Goal: Task Accomplishment & Management: Complete application form

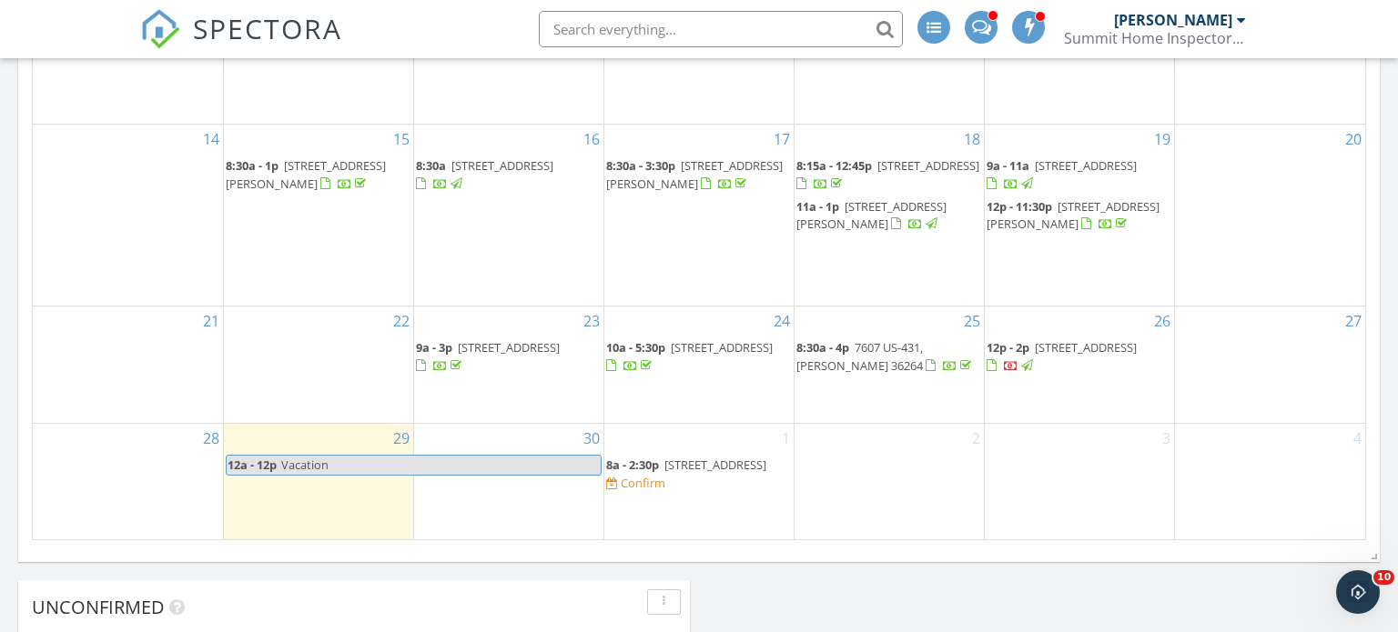
scroll to position [1178, 0]
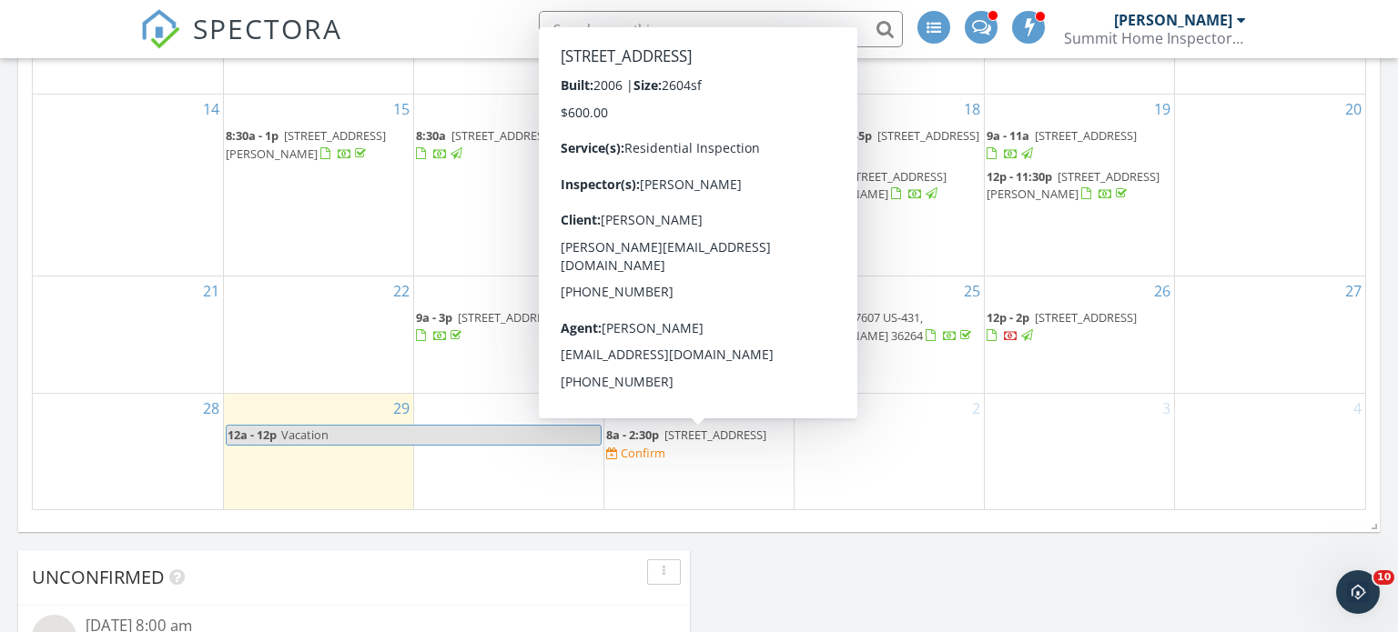
click at [674, 443] on span "146 Lost Acres Dr, Alexandria 36250" at bounding box center [715, 435] width 102 height 16
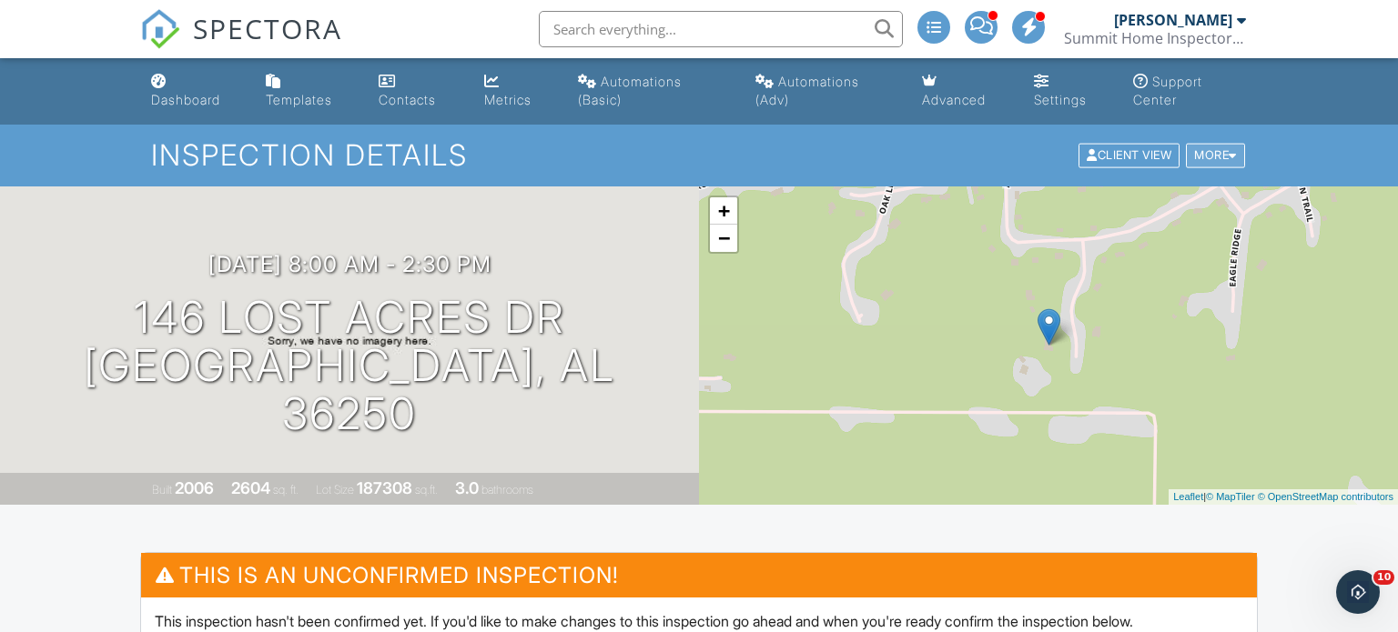
click at [1233, 158] on div at bounding box center [1232, 156] width 8 height 12
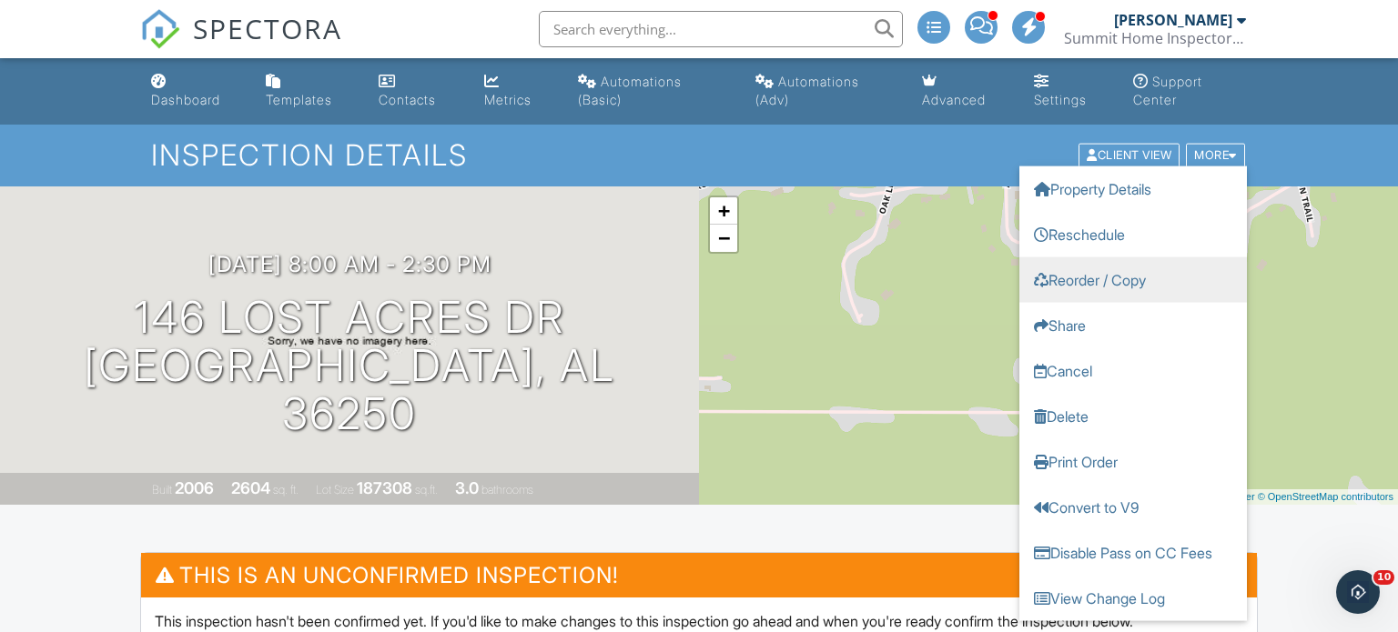
click at [1132, 287] on link "Reorder / Copy" at bounding box center [1132, 280] width 227 height 45
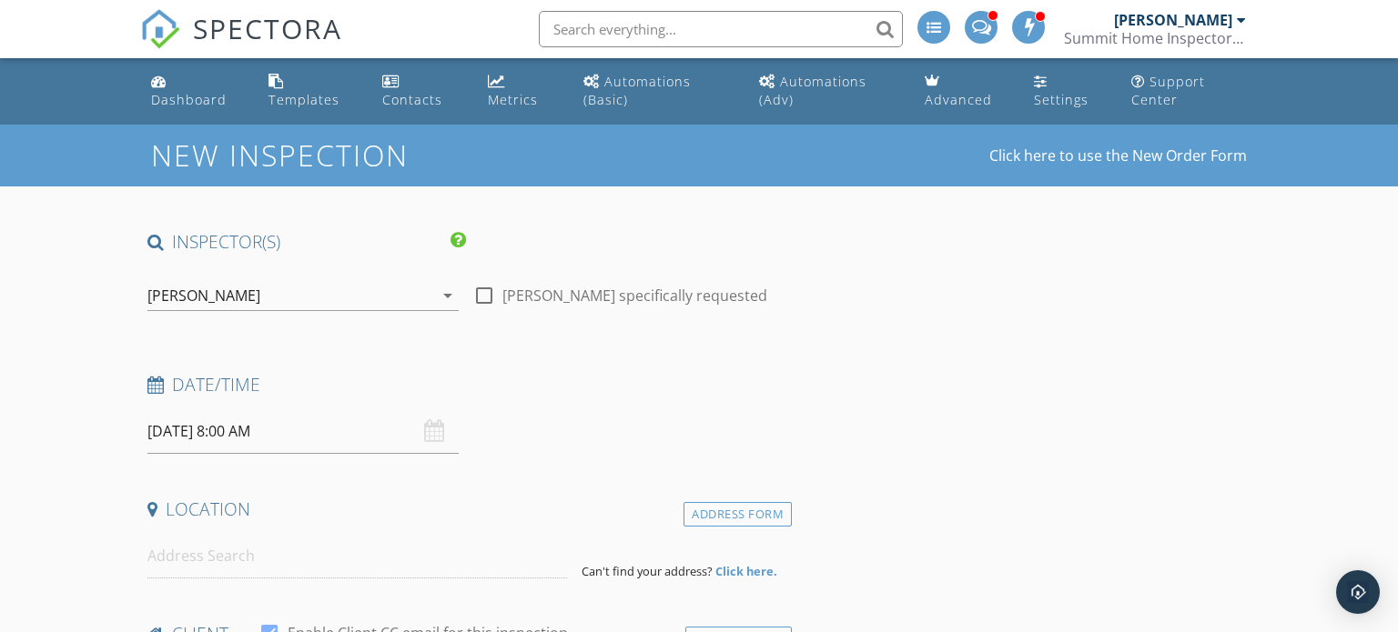
type input "[PERSON_NAME]"
type input "[PERSON_NAME][EMAIL_ADDRESS][DOMAIN_NAME]"
type input "[PHONE_NUMBER]"
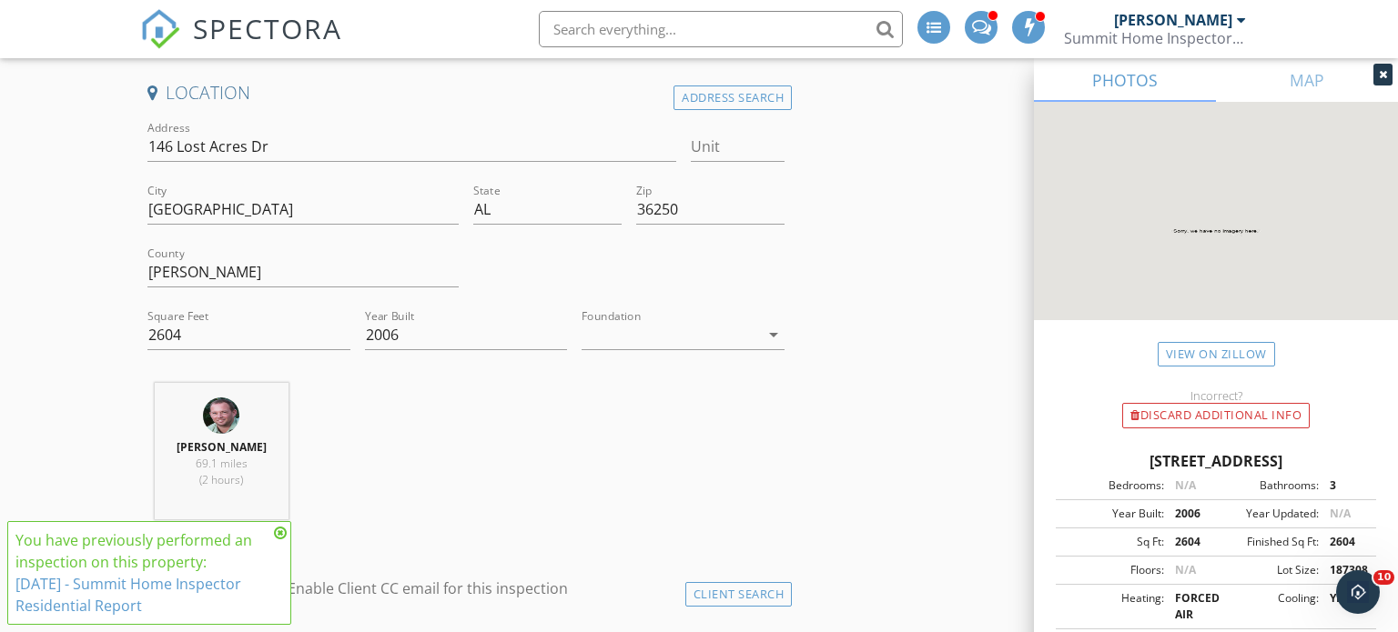
scroll to position [627, 0]
click at [213, 336] on input "2604" at bounding box center [248, 336] width 203 height 30
type input "2"
type input "4375"
click at [775, 339] on icon "arrow_drop_down" at bounding box center [774, 336] width 22 height 22
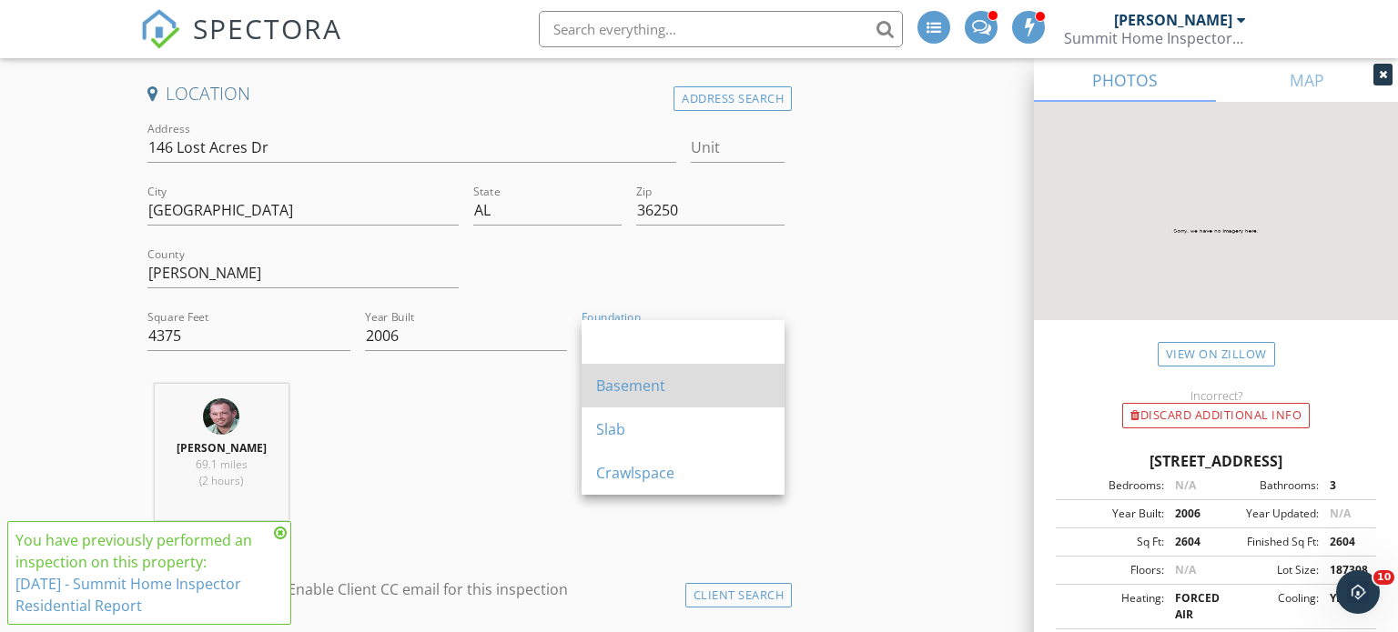
click at [745, 375] on div "Basement" at bounding box center [683, 386] width 174 height 22
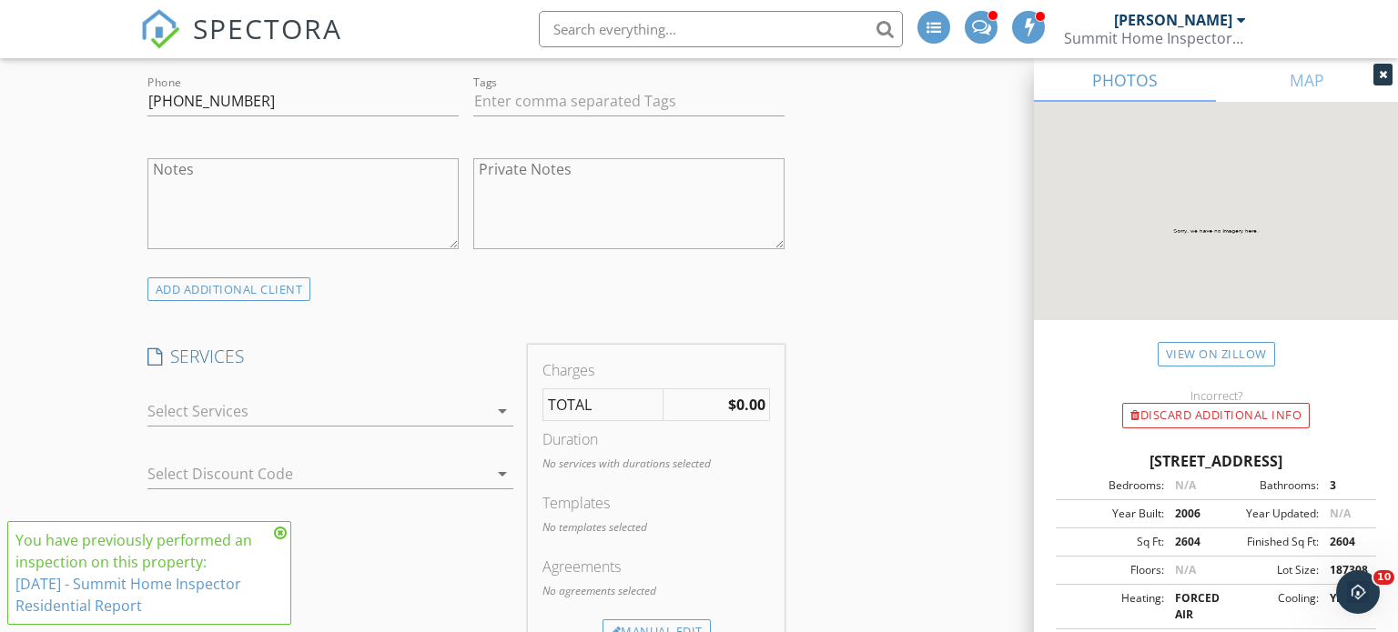
scroll to position [1369, 0]
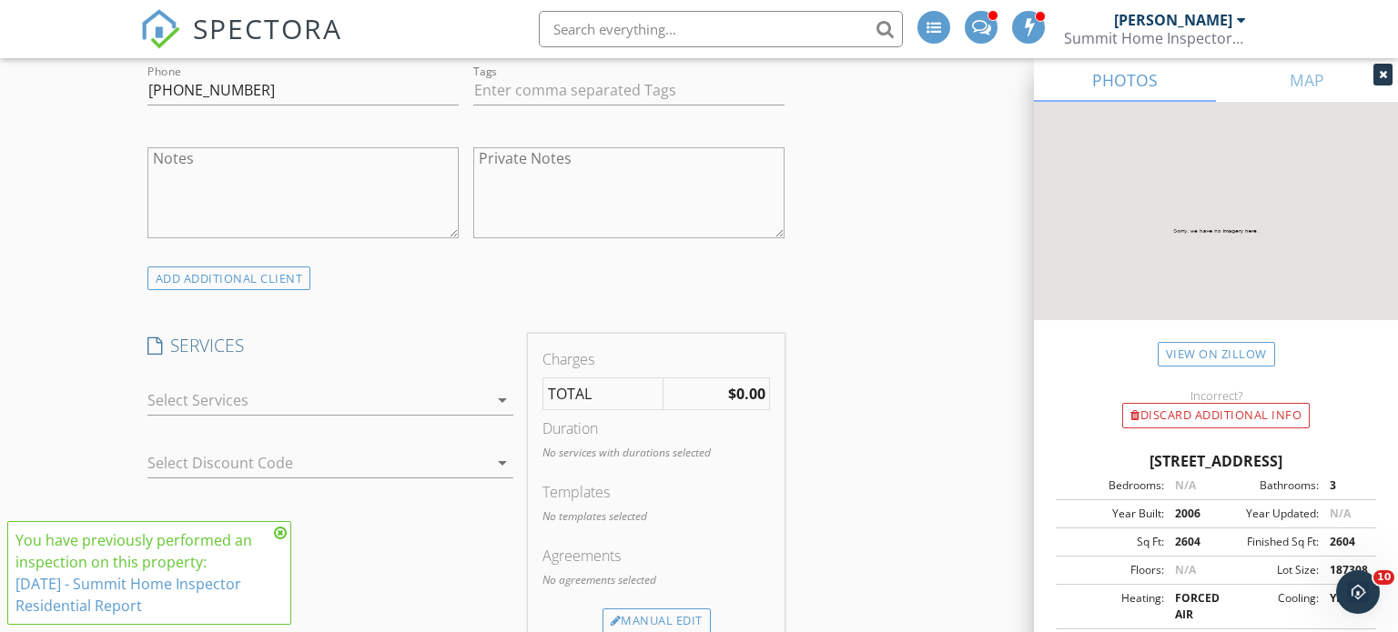
click at [500, 401] on icon "arrow_drop_down" at bounding box center [502, 400] width 22 height 22
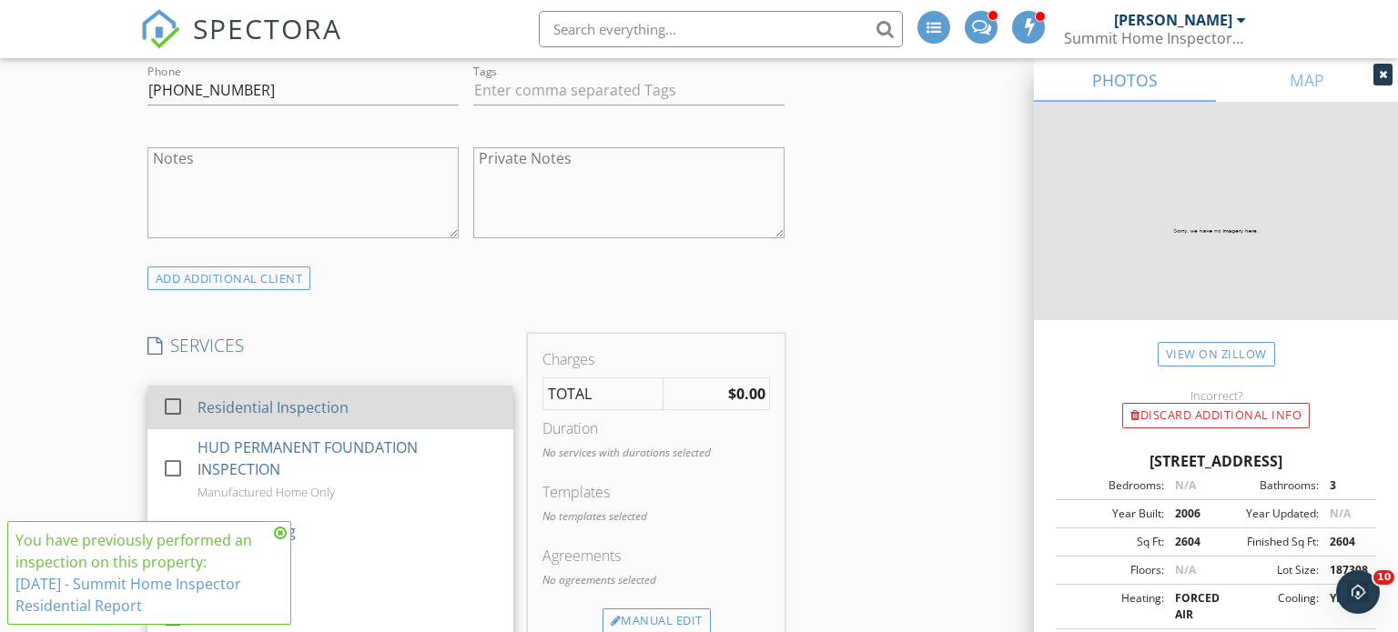
click at [402, 409] on div "Residential Inspection" at bounding box center [347, 407] width 301 height 36
checkbox input "true"
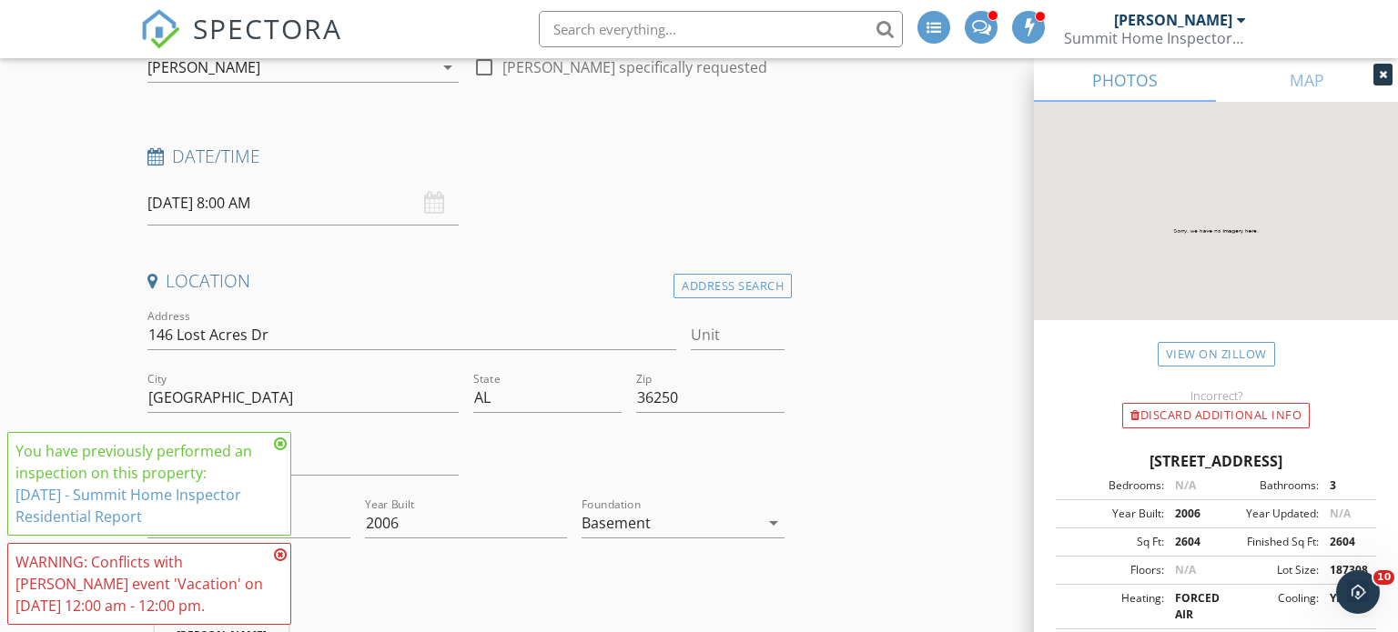
scroll to position [386, 0]
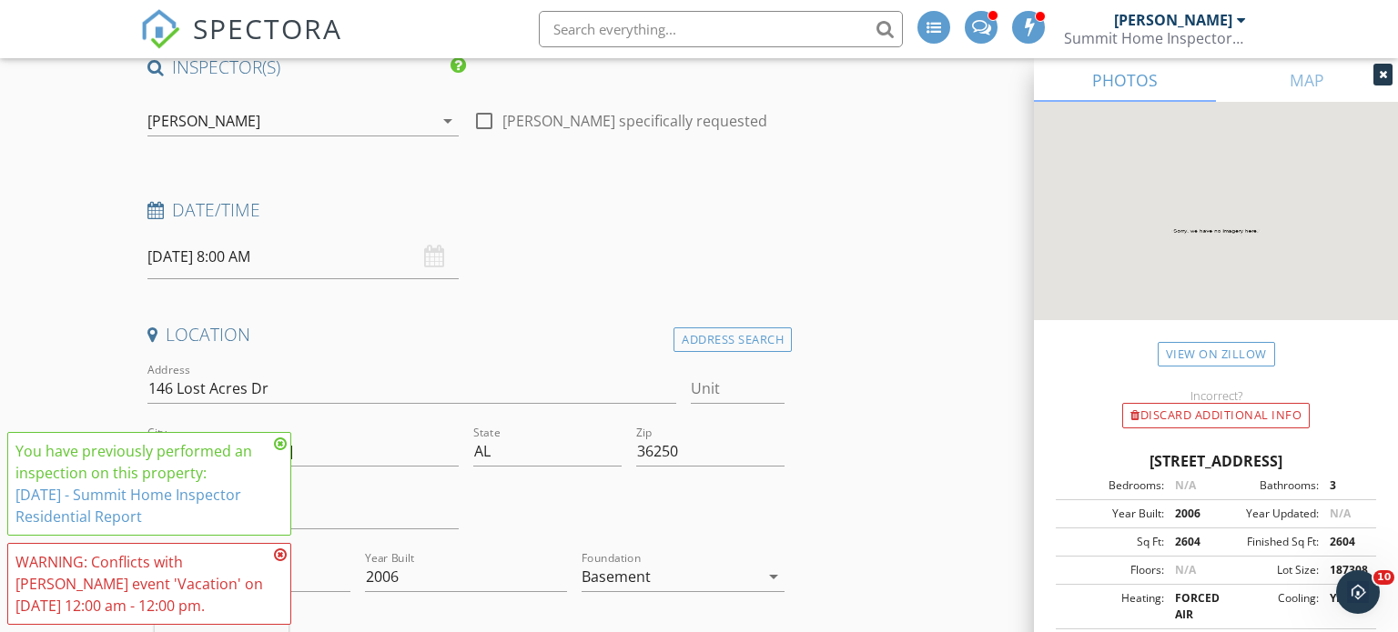
click at [282, 444] on icon at bounding box center [280, 444] width 13 height 15
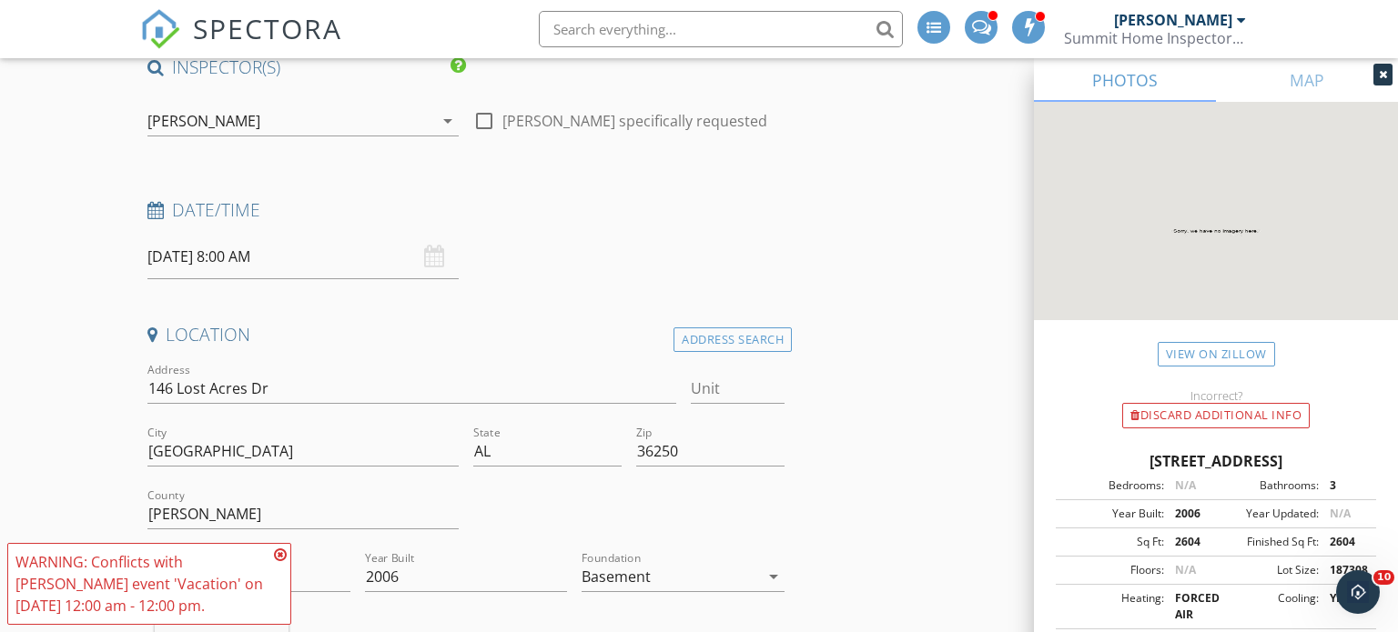
click at [277, 557] on icon at bounding box center [280, 555] width 13 height 15
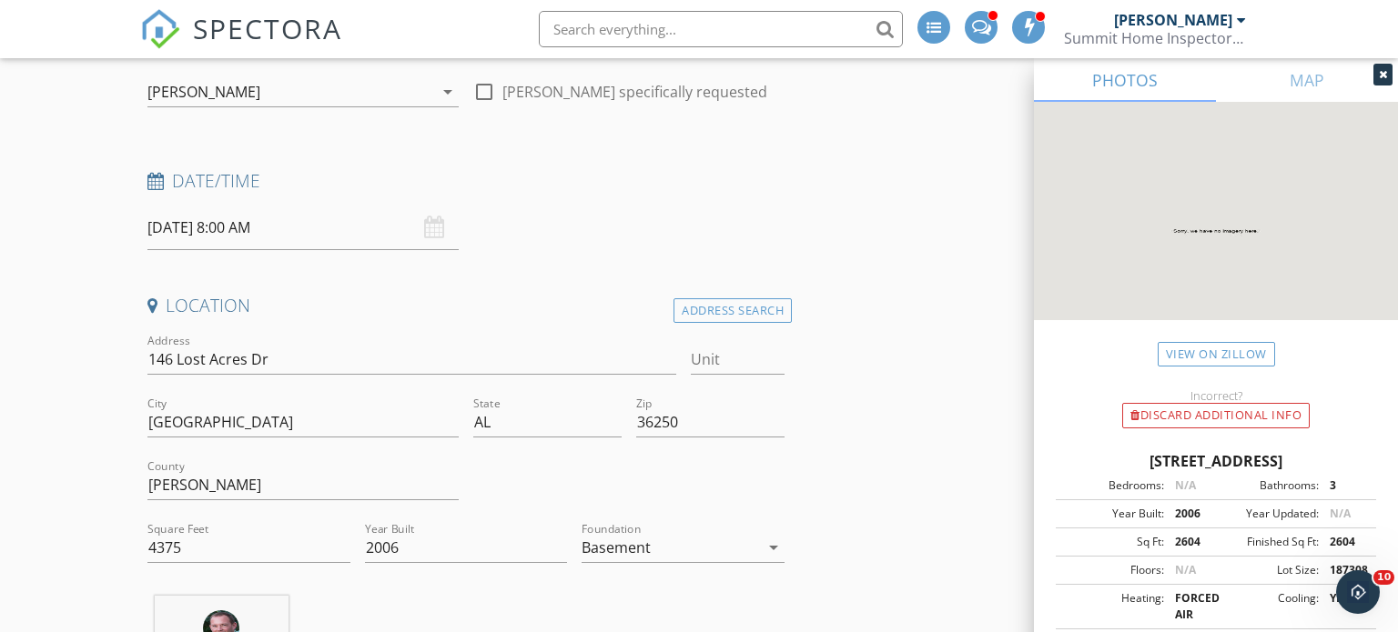
scroll to position [420, 0]
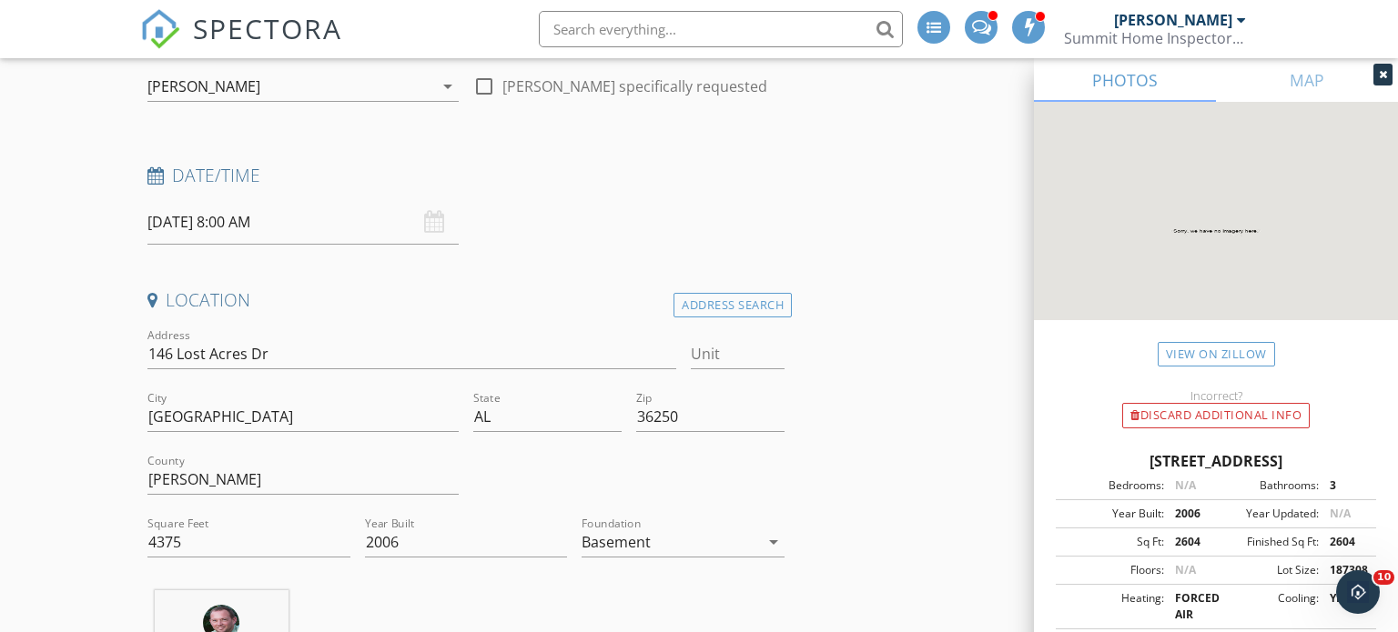
click at [180, 221] on input "[DATE] 8:00 AM" at bounding box center [302, 222] width 311 height 45
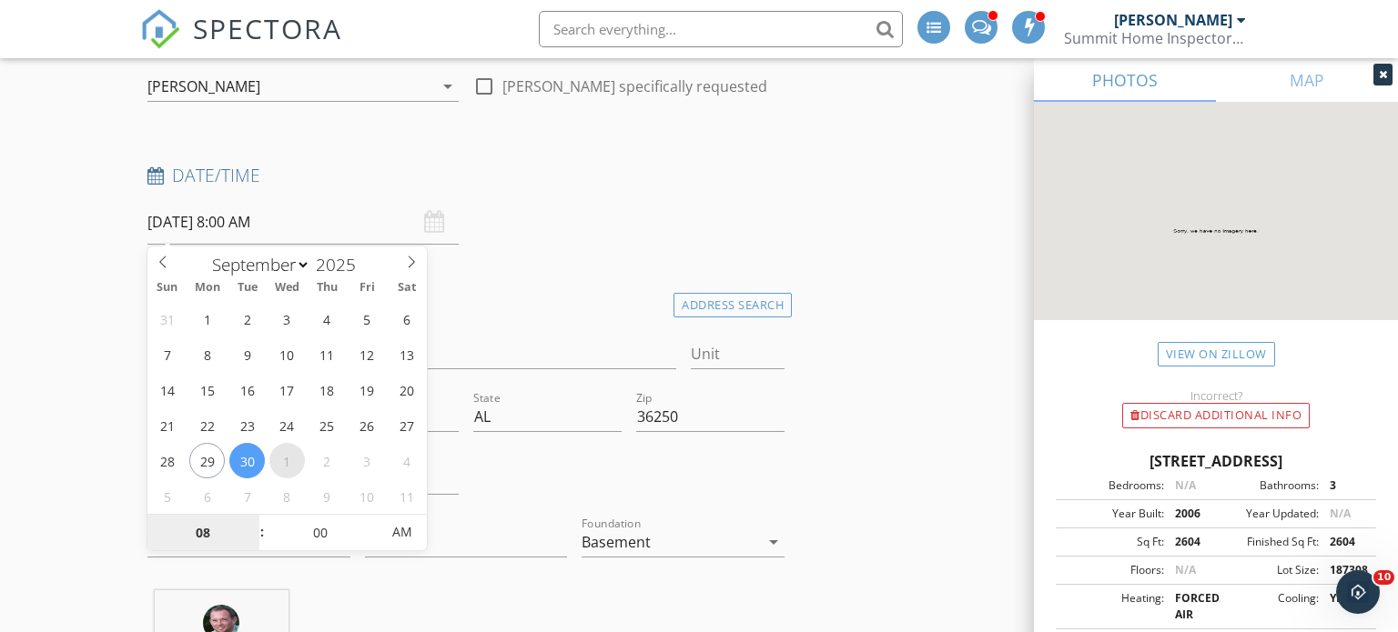
select select "9"
type input "10/01/2025 8:00 AM"
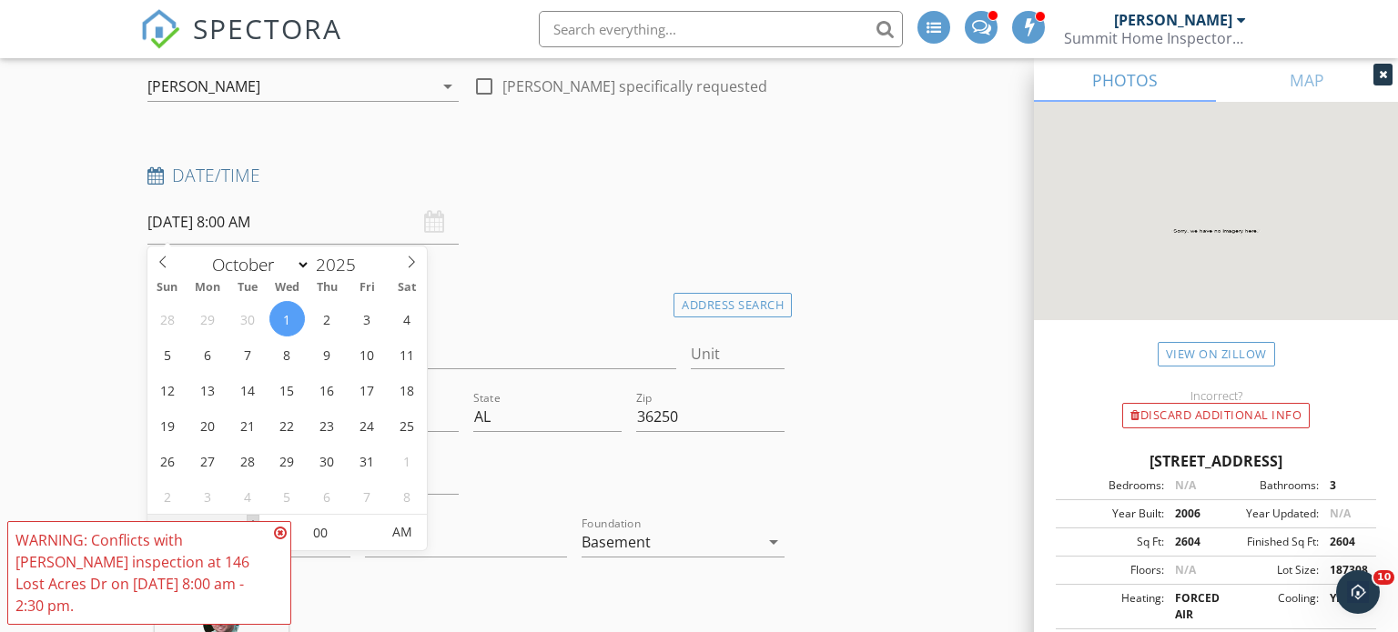
click at [248, 520] on span at bounding box center [253, 524] width 13 height 18
type input "09"
type input "10/01/2025 9:00 AM"
click at [281, 541] on icon at bounding box center [280, 533] width 13 height 15
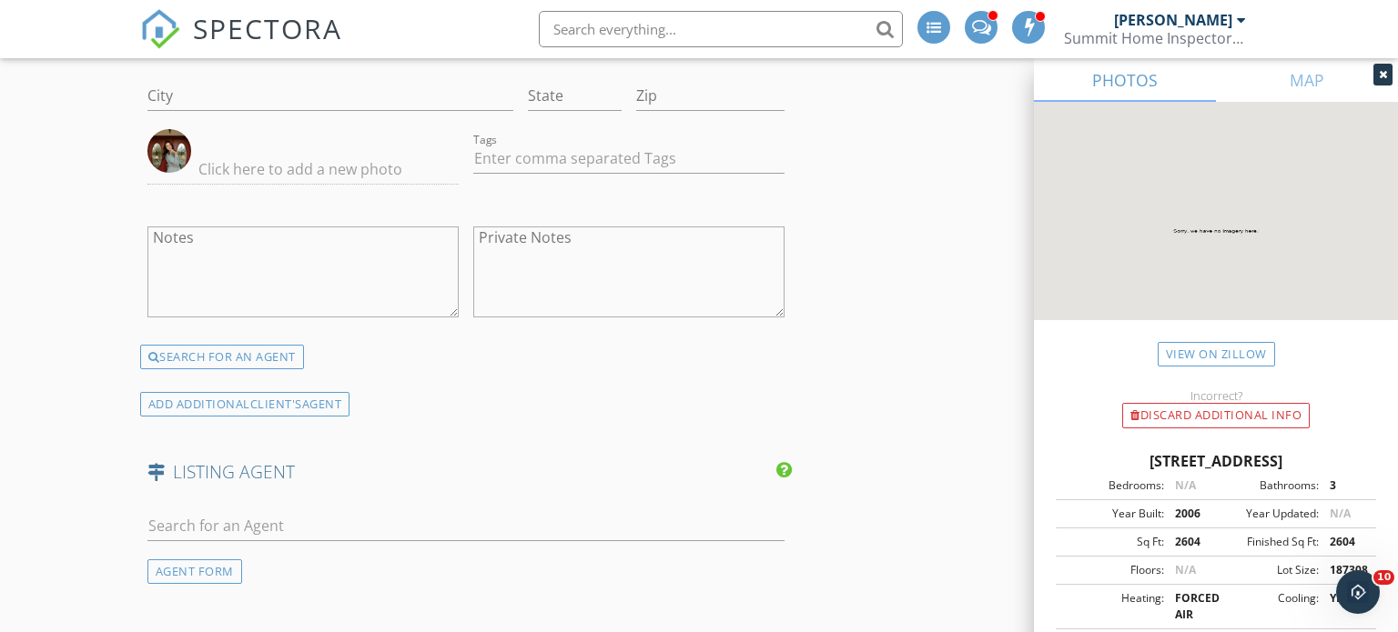
scroll to position [2691, 0]
click at [608, 519] on input "text" at bounding box center [466, 525] width 638 height 30
type input "Morgan K"
click at [441, 560] on li "Morgan Knight" at bounding box center [466, 566] width 636 height 51
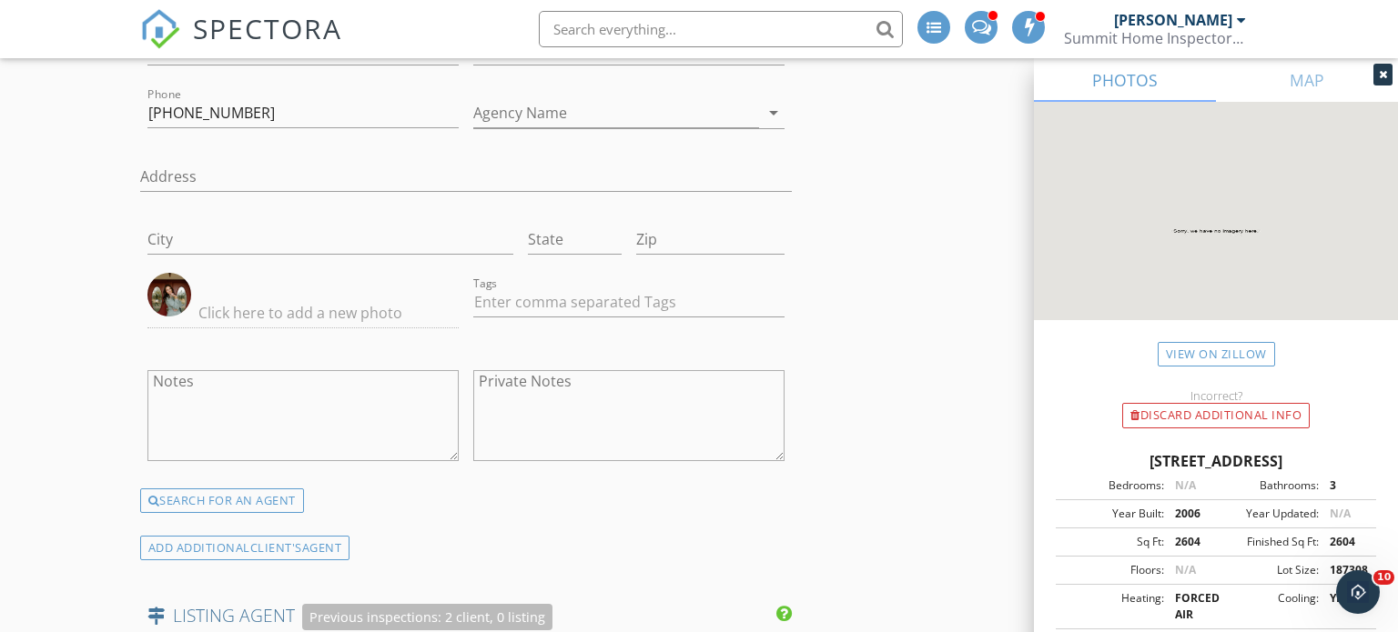
scroll to position [2545, 0]
click at [266, 491] on div "SEARCH FOR AN AGENT" at bounding box center [222, 502] width 164 height 25
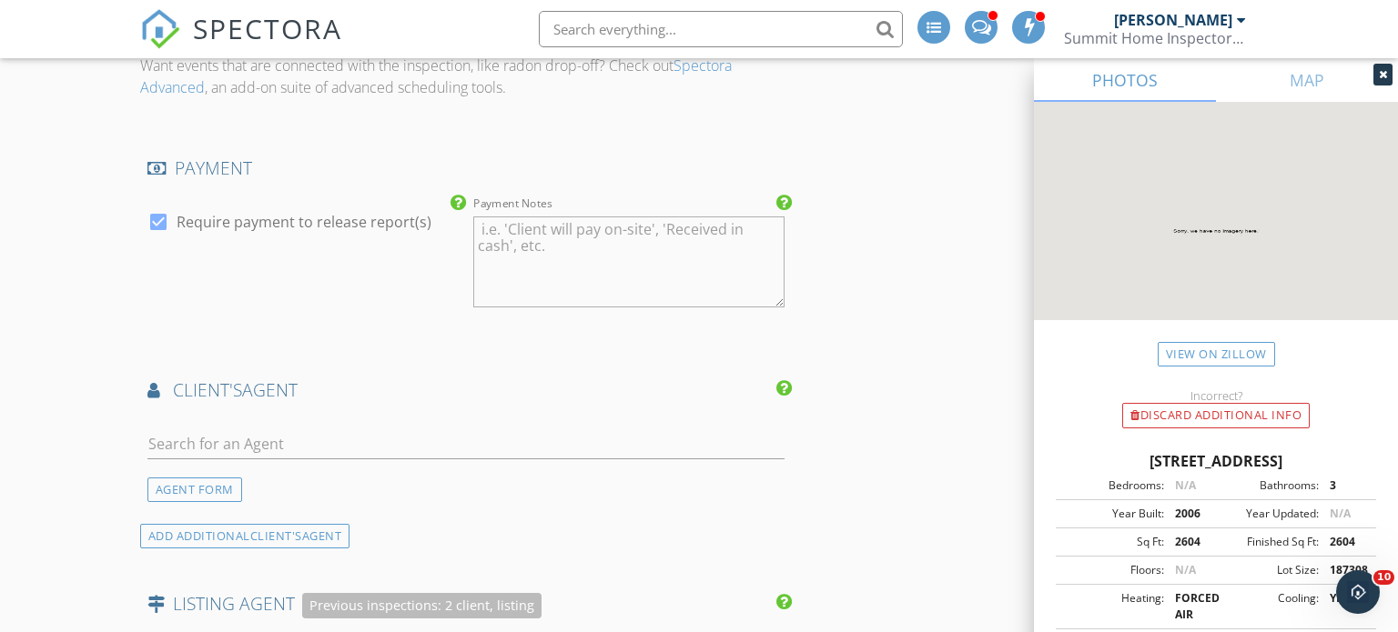
scroll to position [2074, 0]
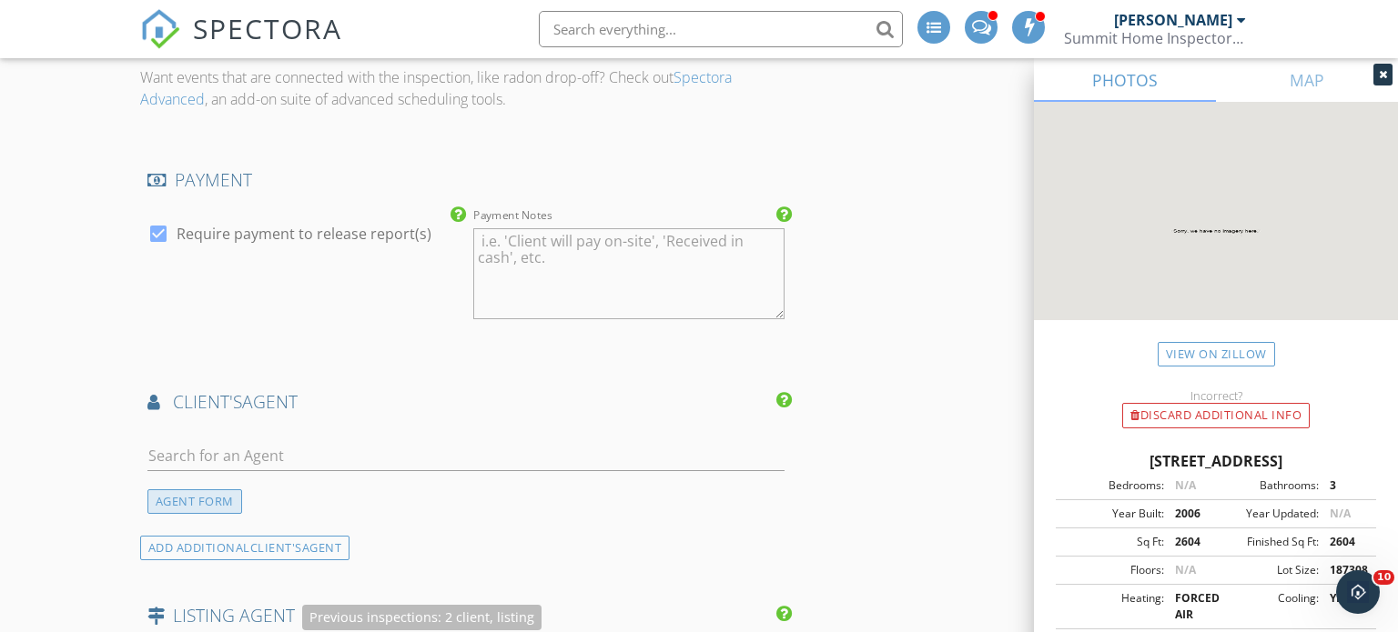
click at [219, 497] on div "AGENT FORM" at bounding box center [194, 502] width 95 height 25
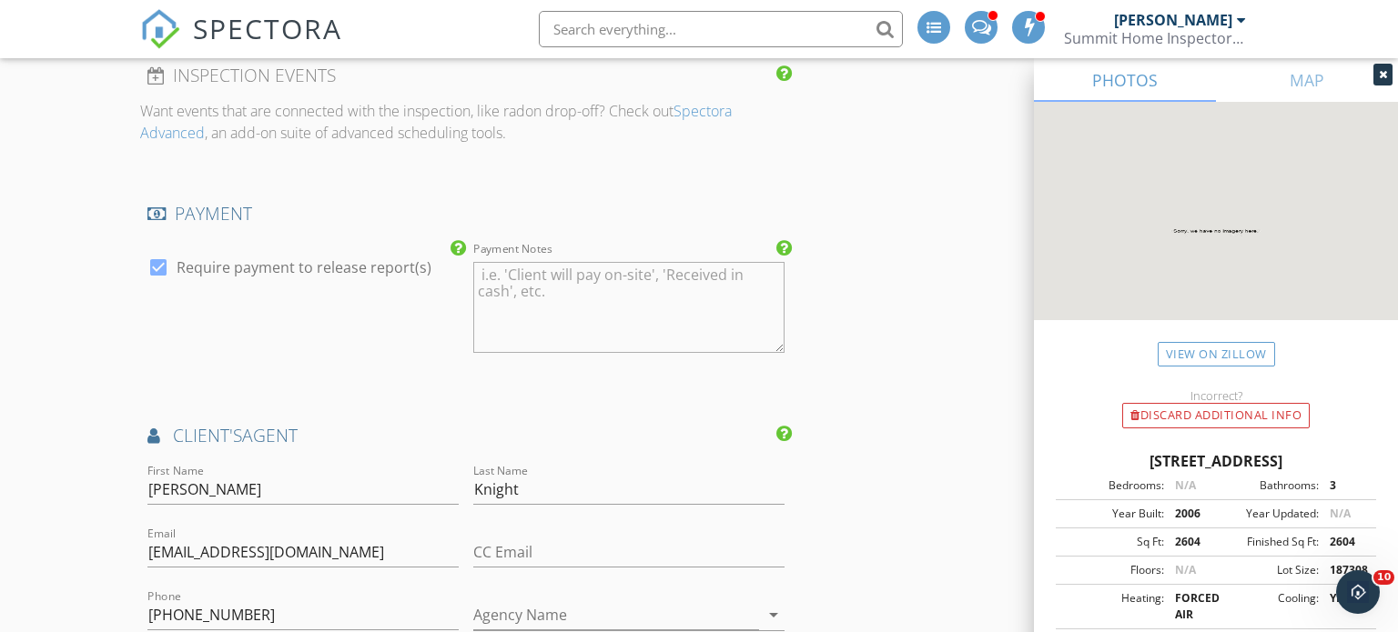
scroll to position [2048, 0]
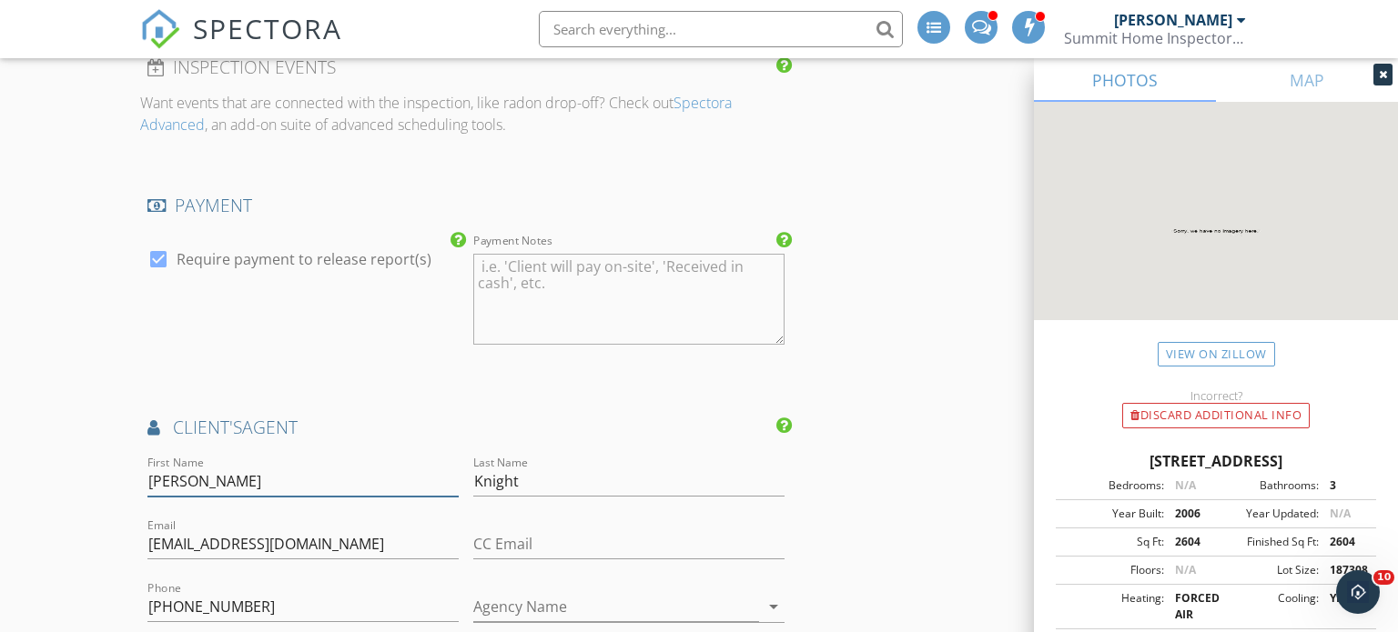
click at [219, 481] on input "Morgan" at bounding box center [302, 482] width 311 height 30
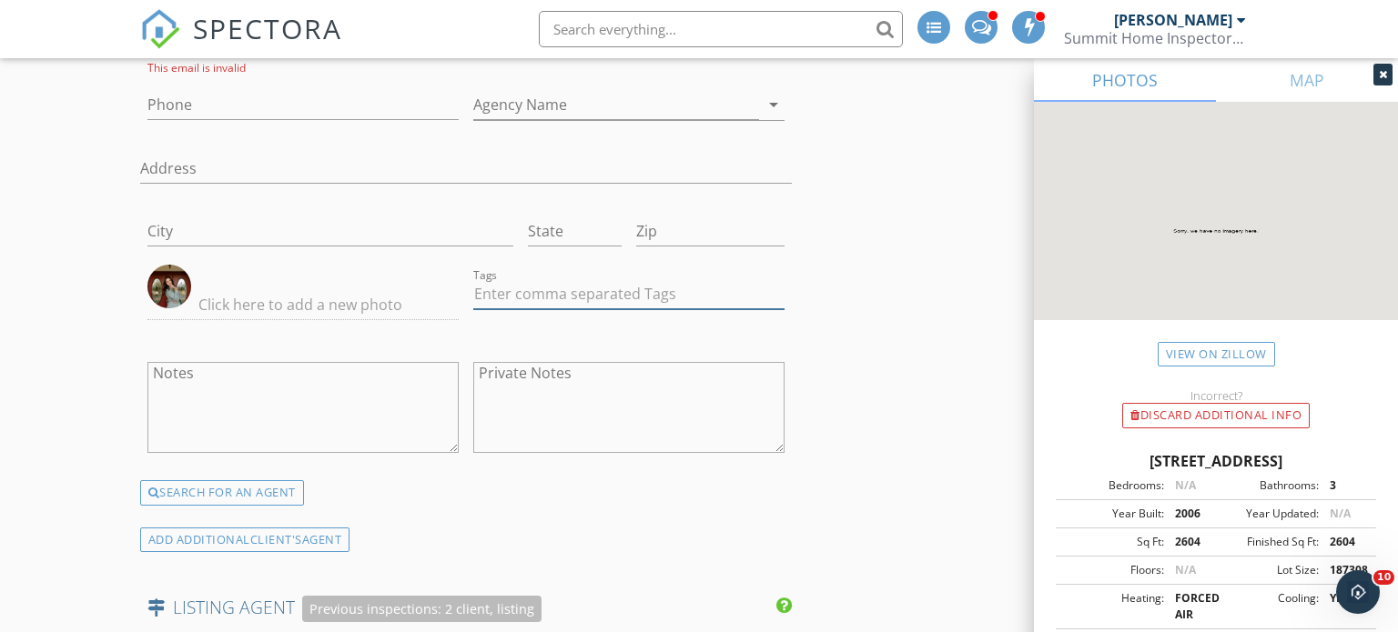
scroll to position [2569, 0]
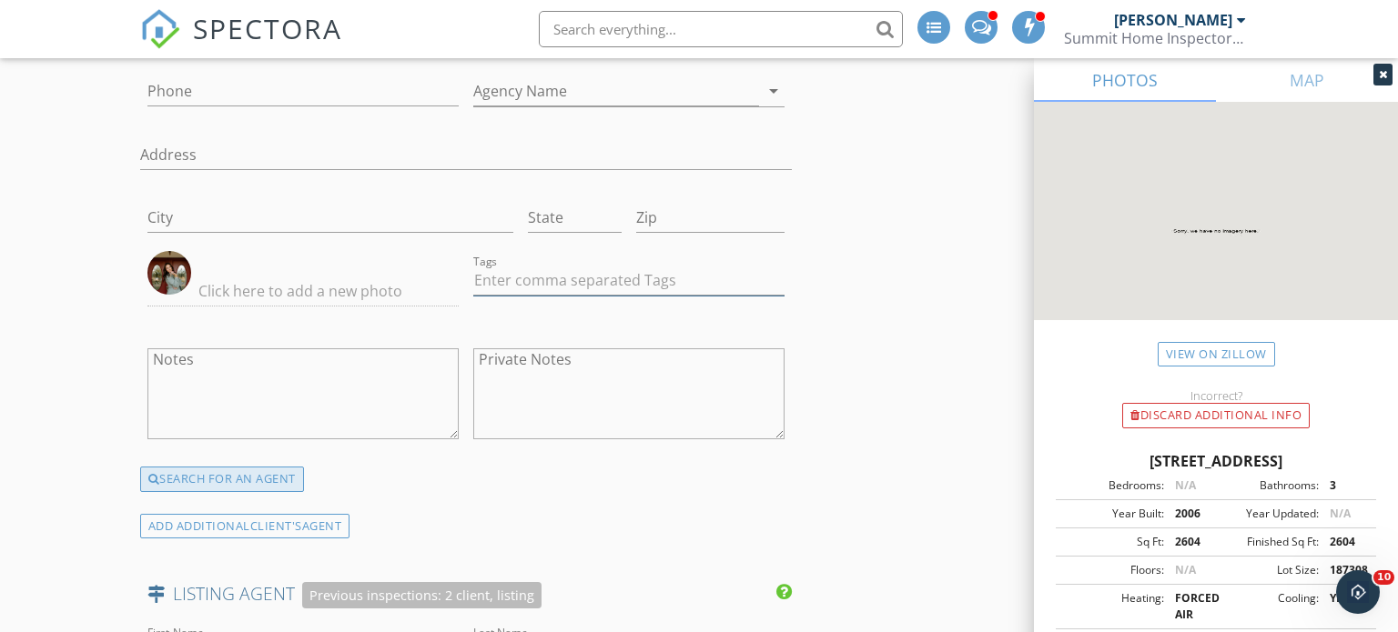
click at [232, 469] on div "SEARCH FOR AN AGENT" at bounding box center [222, 479] width 164 height 25
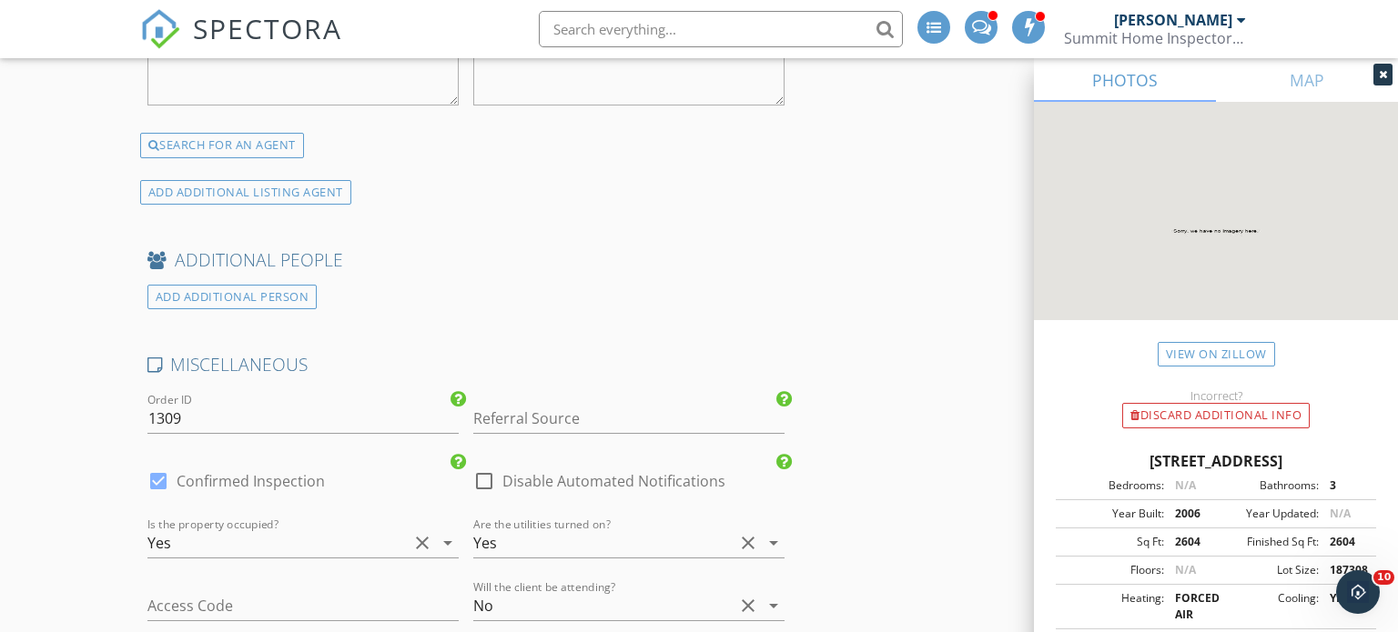
scroll to position [2992, 0]
click at [662, 406] on input "Referral Source" at bounding box center [628, 417] width 311 height 30
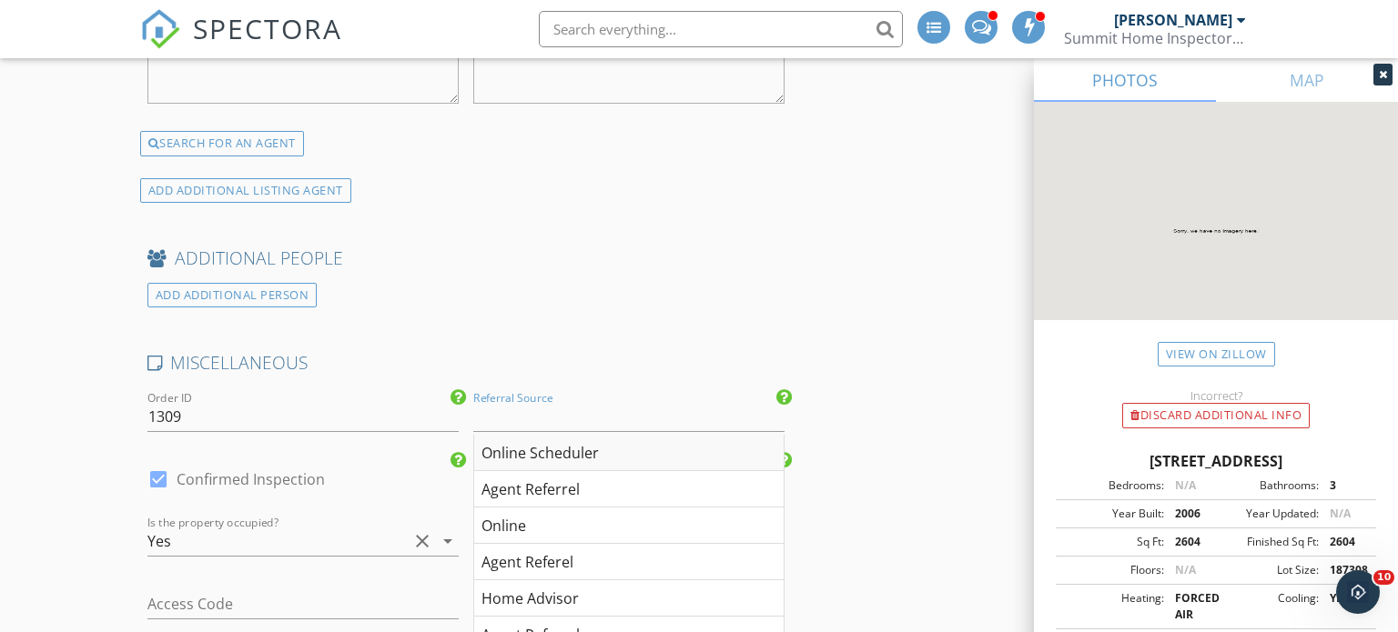
click at [616, 458] on div "Online Scheduler" at bounding box center [628, 453] width 309 height 36
type input "Online Scheduler"
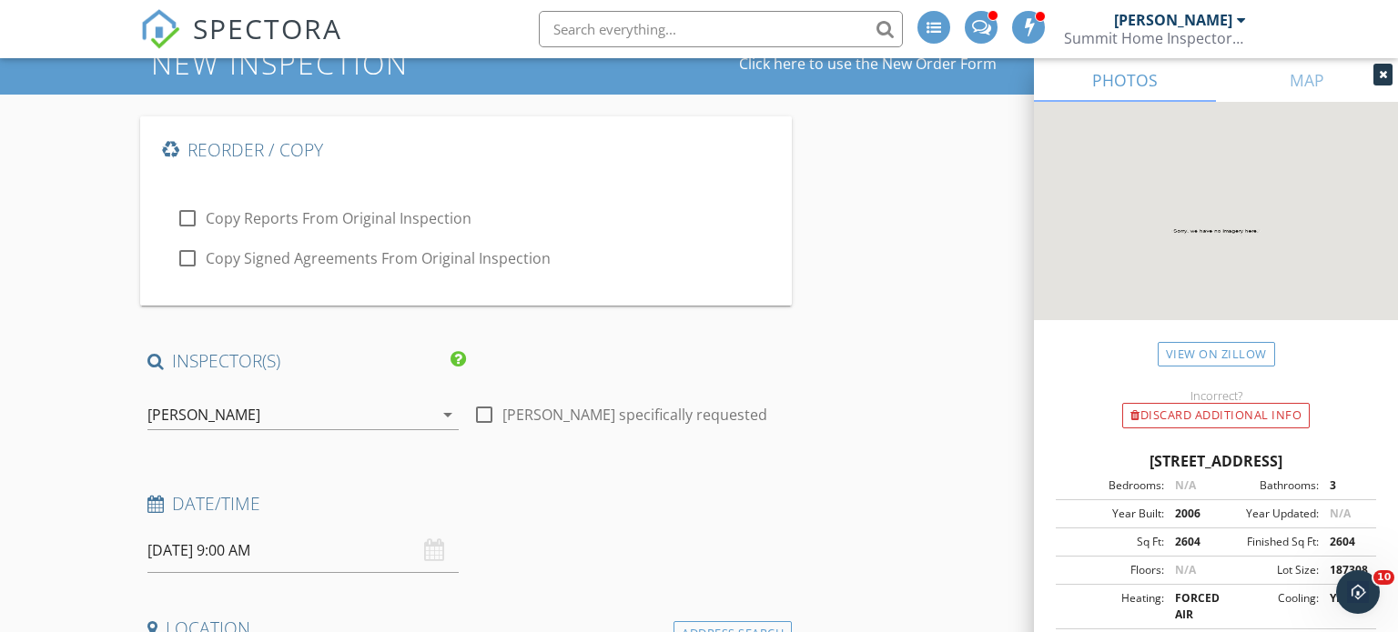
scroll to position [95, 0]
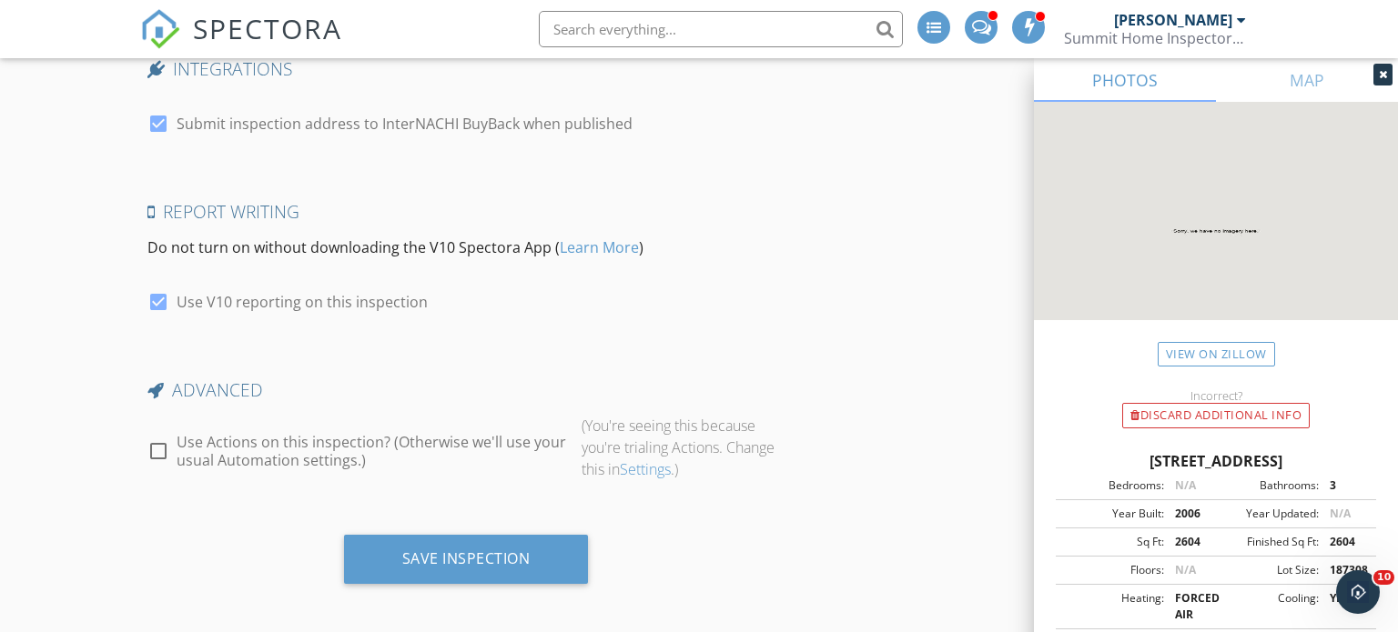
scroll to position [3884, 0]
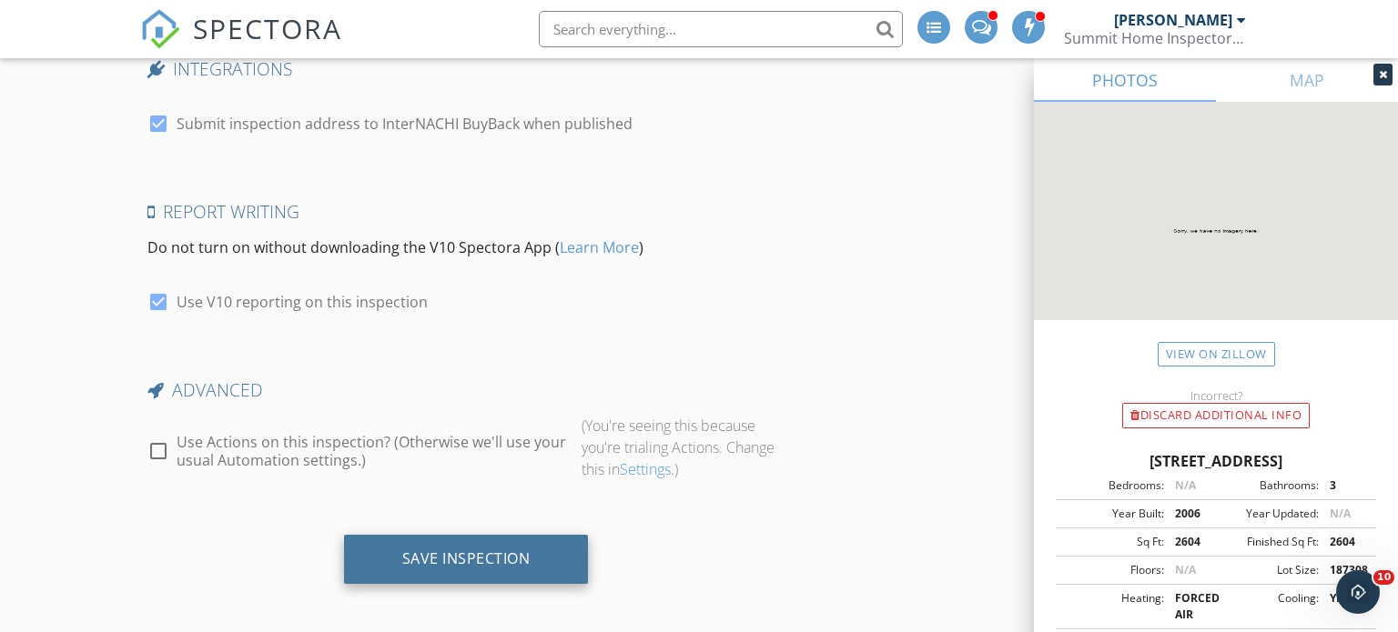
click at [541, 542] on div "Save Inspection" at bounding box center [466, 559] width 245 height 49
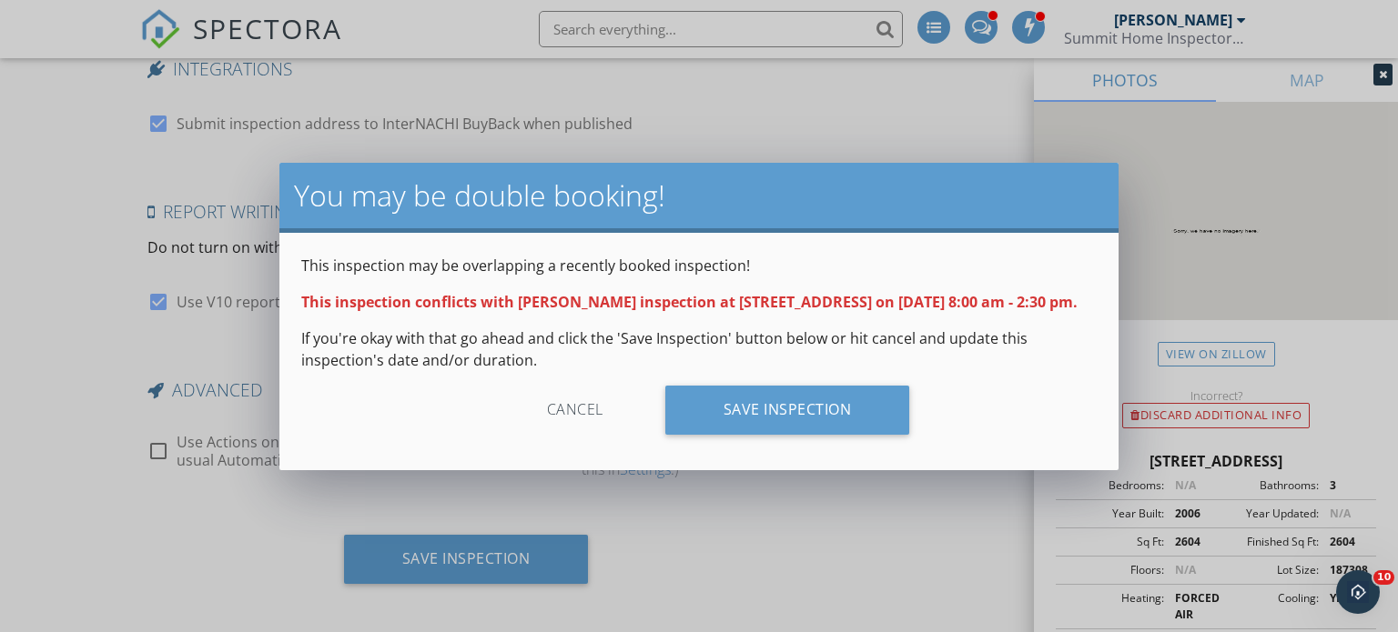
click at [570, 407] on div "Cancel" at bounding box center [575, 410] width 173 height 49
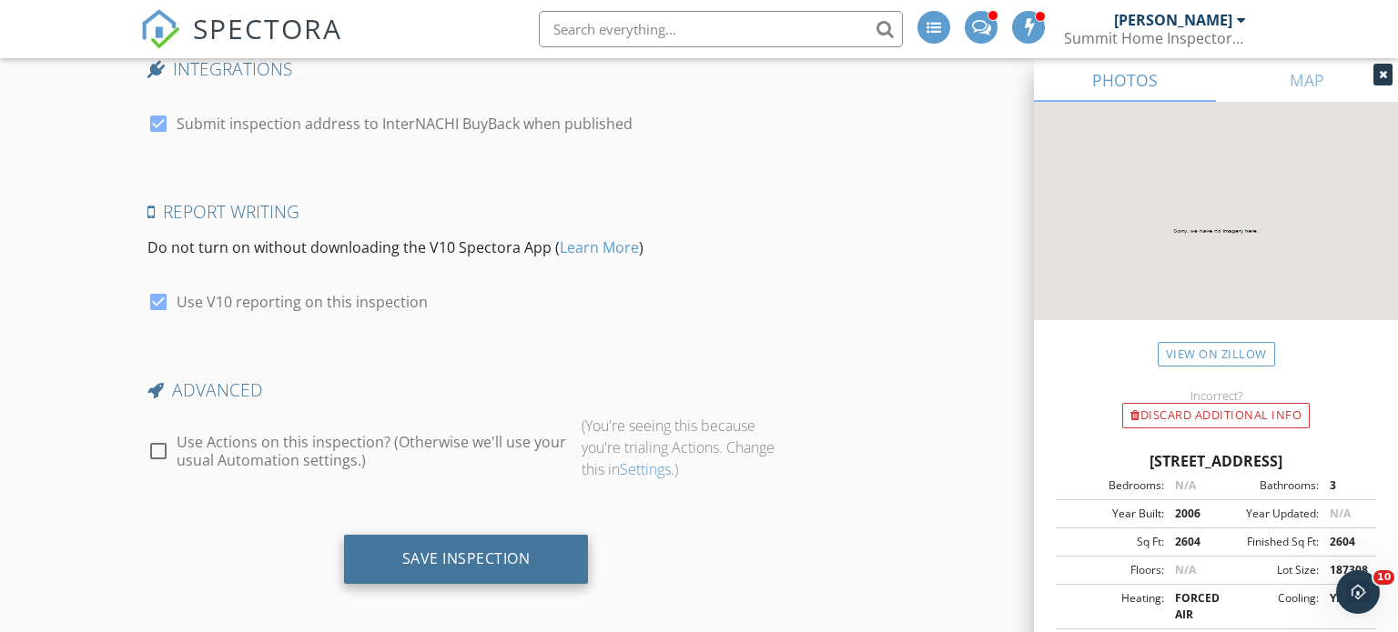
click at [490, 552] on div "Save Inspection" at bounding box center [466, 559] width 128 height 18
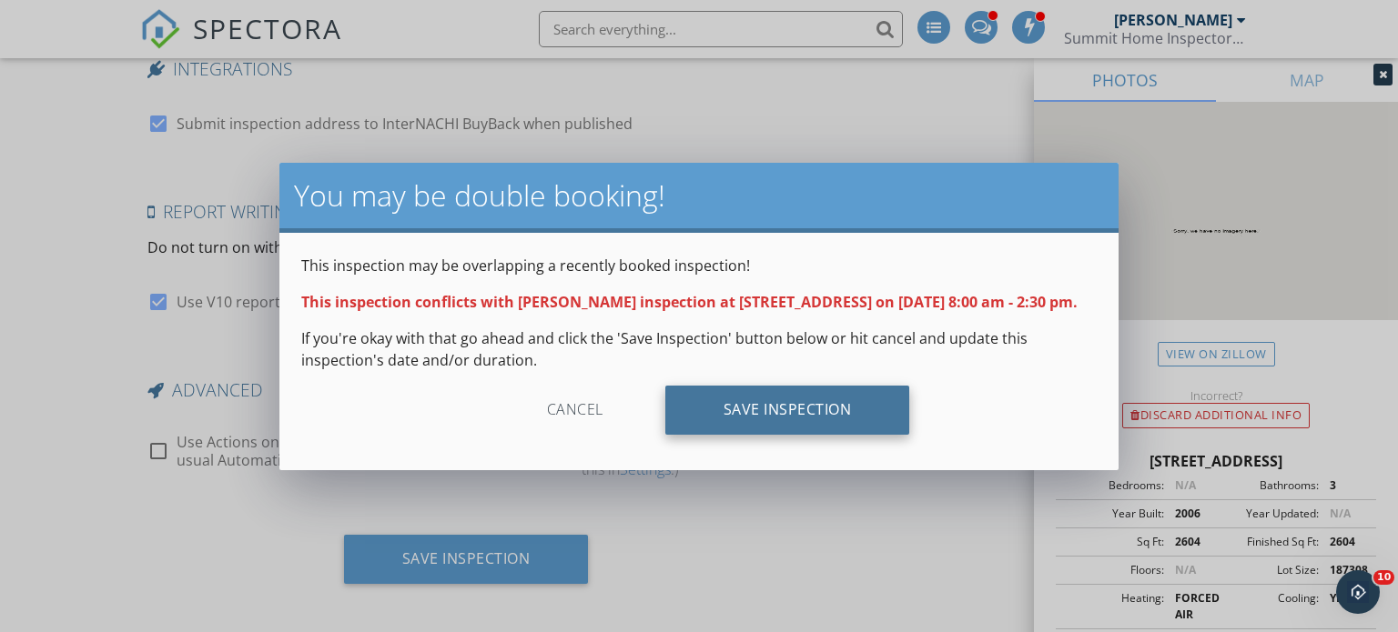
click at [743, 409] on div "Save Inspection" at bounding box center [787, 410] width 245 height 49
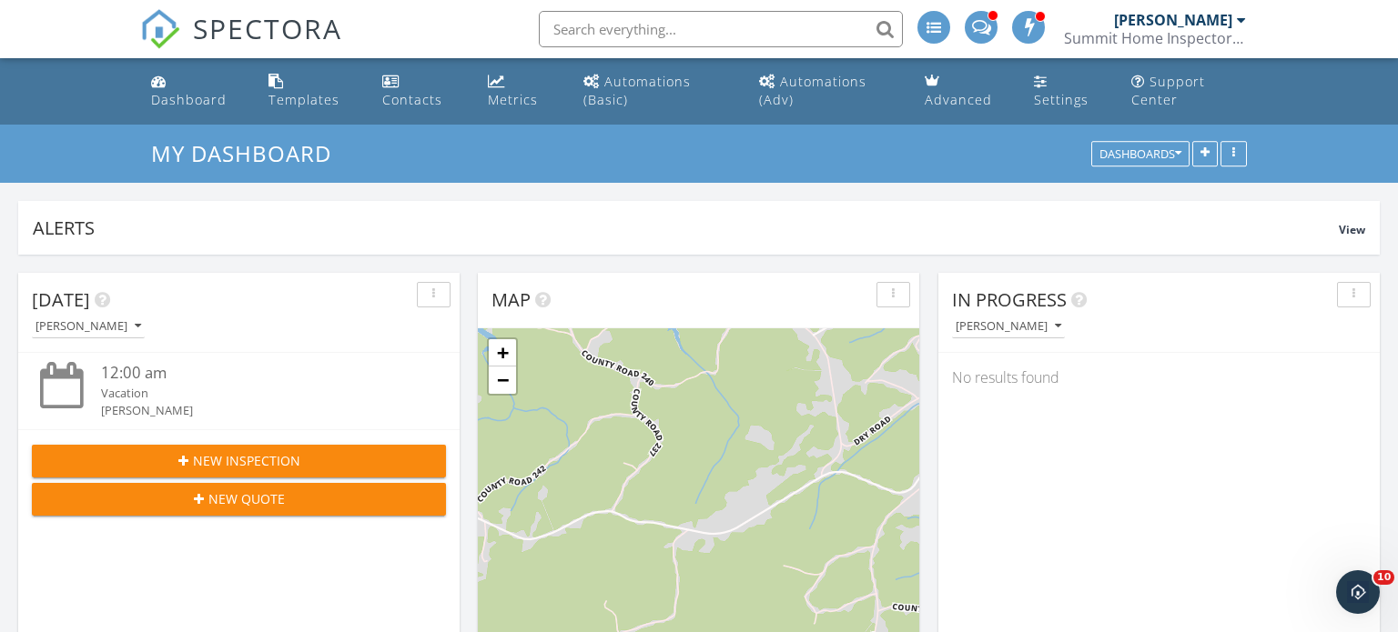
click at [293, 451] on span "New Inspection" at bounding box center [246, 460] width 107 height 19
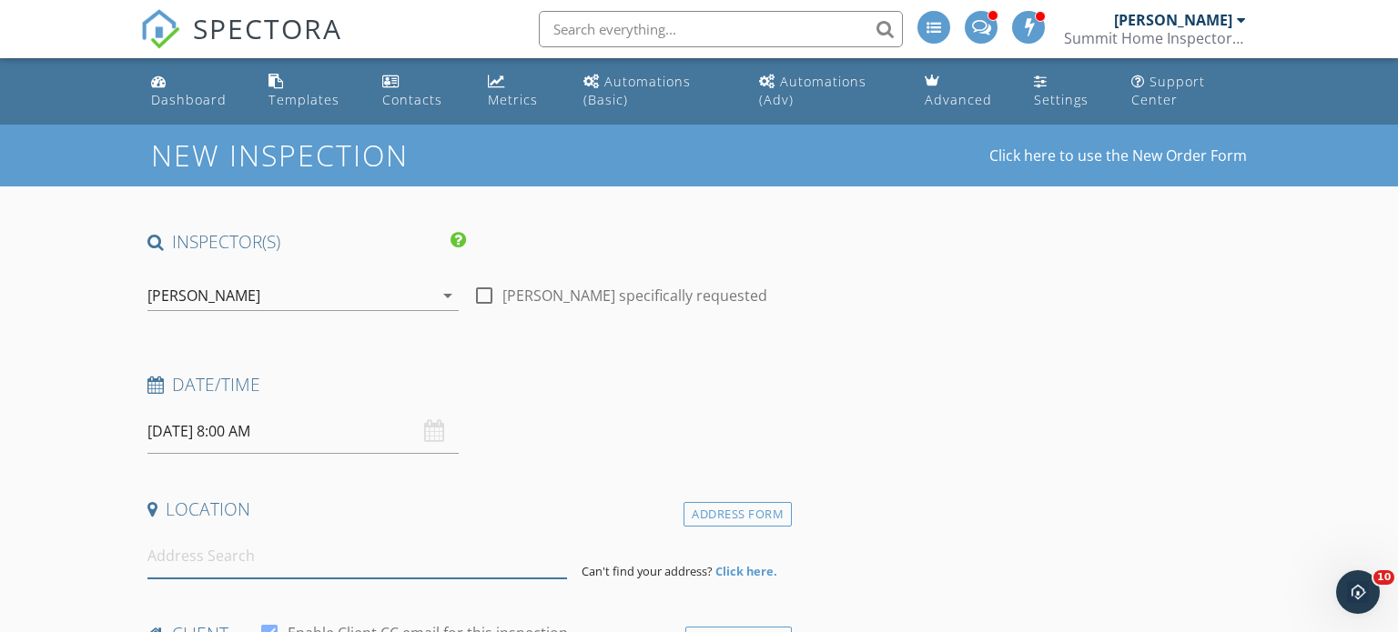
click at [296, 558] on input at bounding box center [357, 556] width 420 height 45
click at [172, 421] on input "09/30/2025 8:00 AM" at bounding box center [302, 431] width 311 height 45
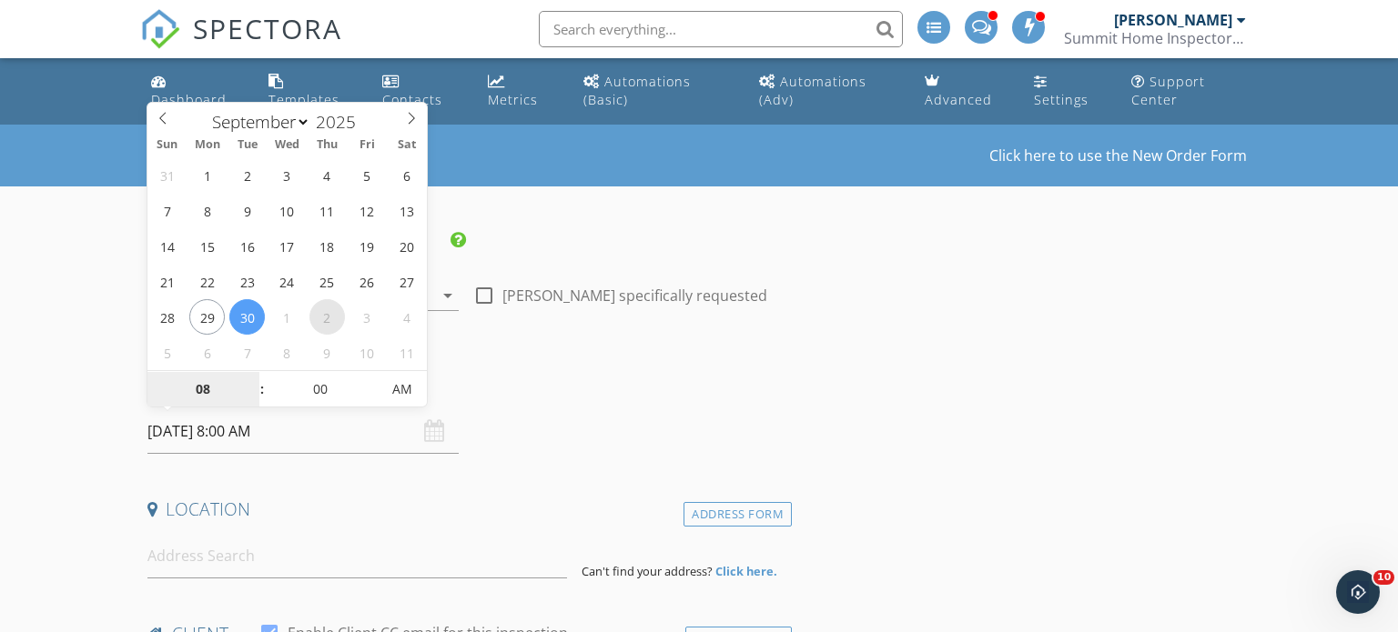
select select "9"
type input "10/02/2025 8:00 AM"
click at [249, 382] on span at bounding box center [253, 380] width 13 height 18
type input "09"
type input "10/02/2025 9:00 AM"
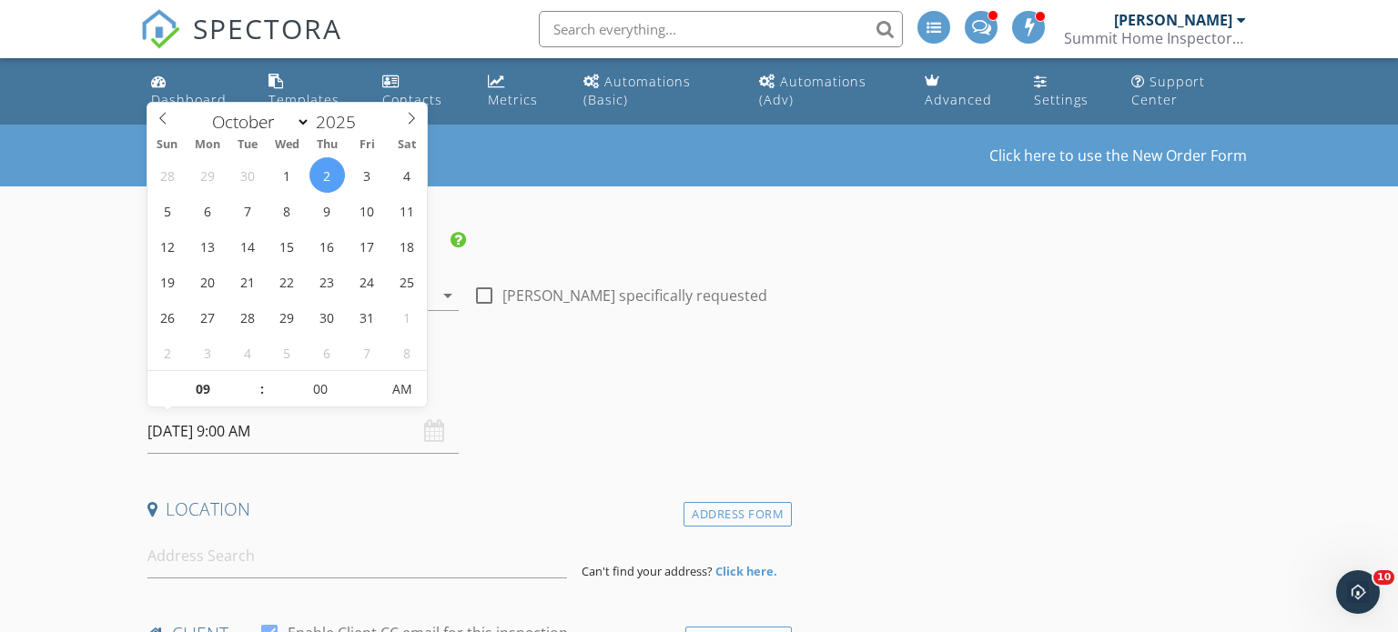
click at [525, 388] on h4 "Date/Time" at bounding box center [466, 385] width 638 height 24
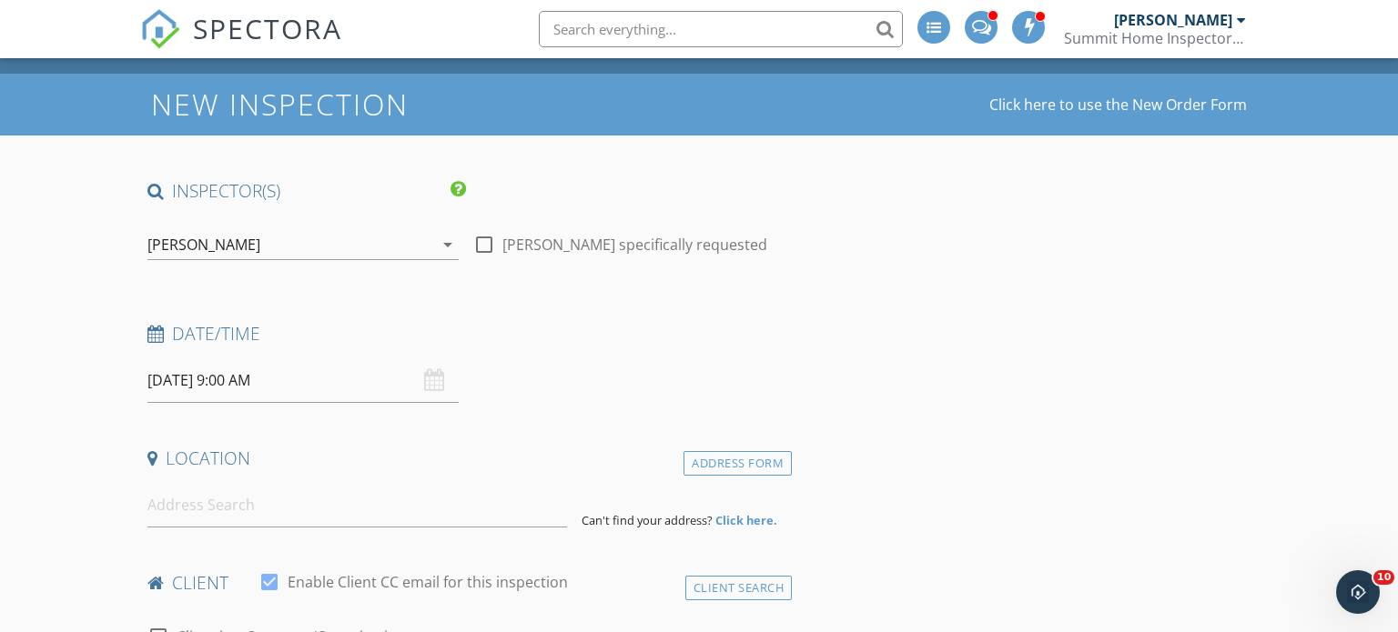
scroll to position [76, 0]
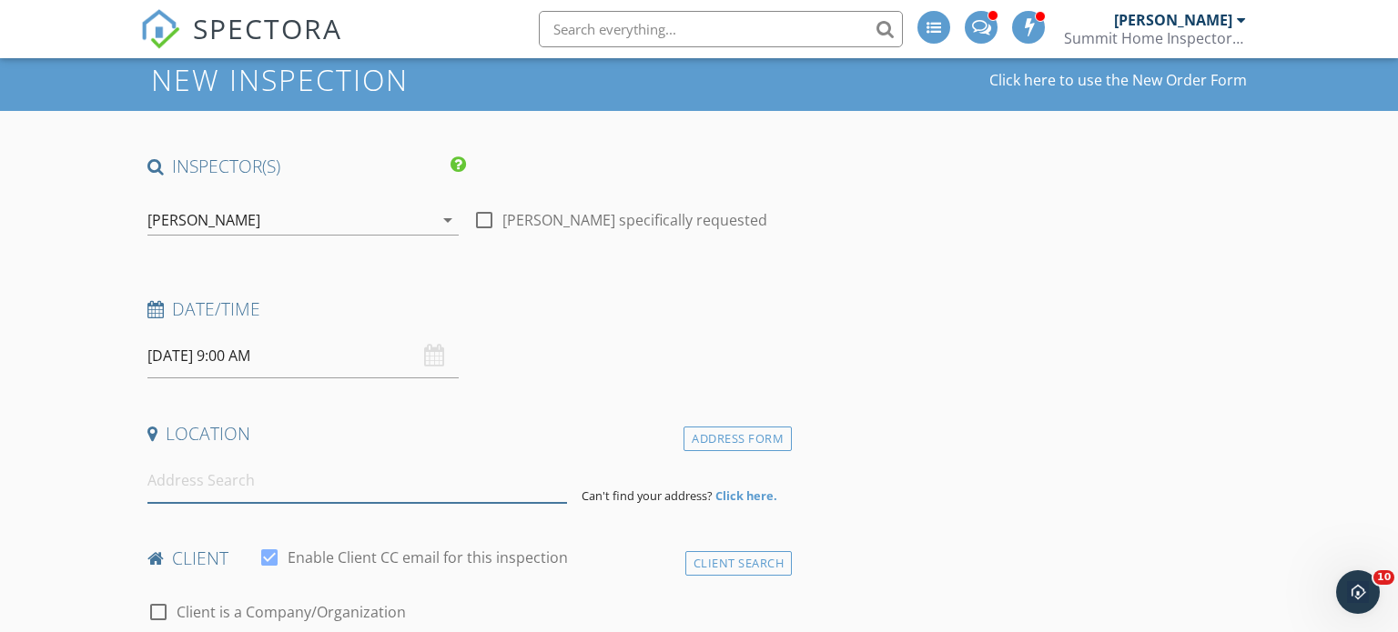
click at [422, 479] on input at bounding box center [357, 481] width 420 height 45
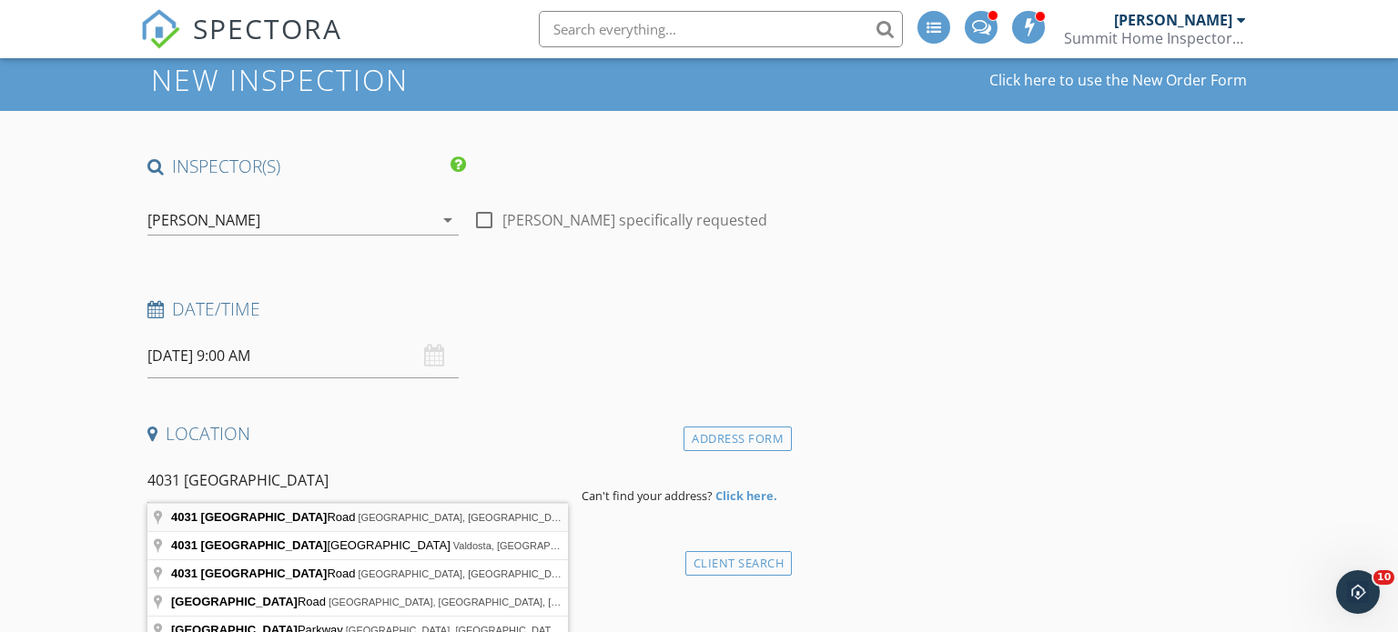
type input "4031 Mount Zion Road, Carrollton, GA, USA"
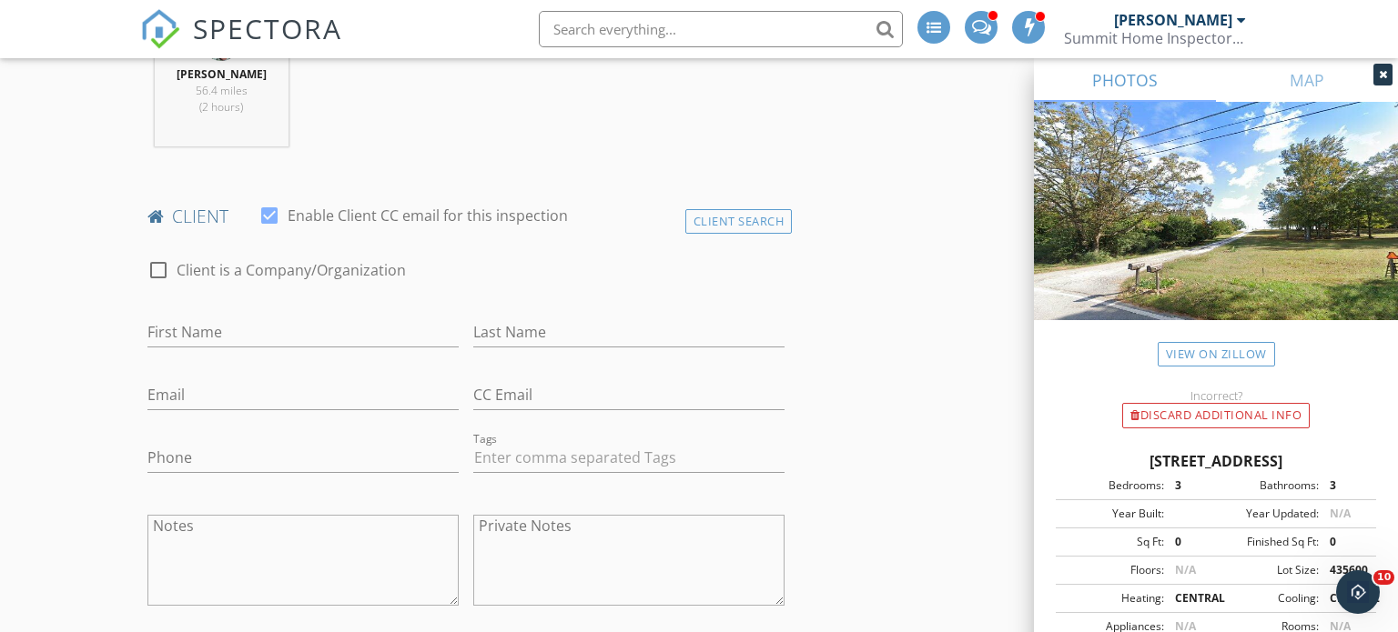
scroll to position [791, 0]
click at [419, 334] on input "First Name" at bounding box center [302, 332] width 311 height 30
type input "Zeke, April"
type input "Ballenger"
type input "ballengerad88@gmail.com"
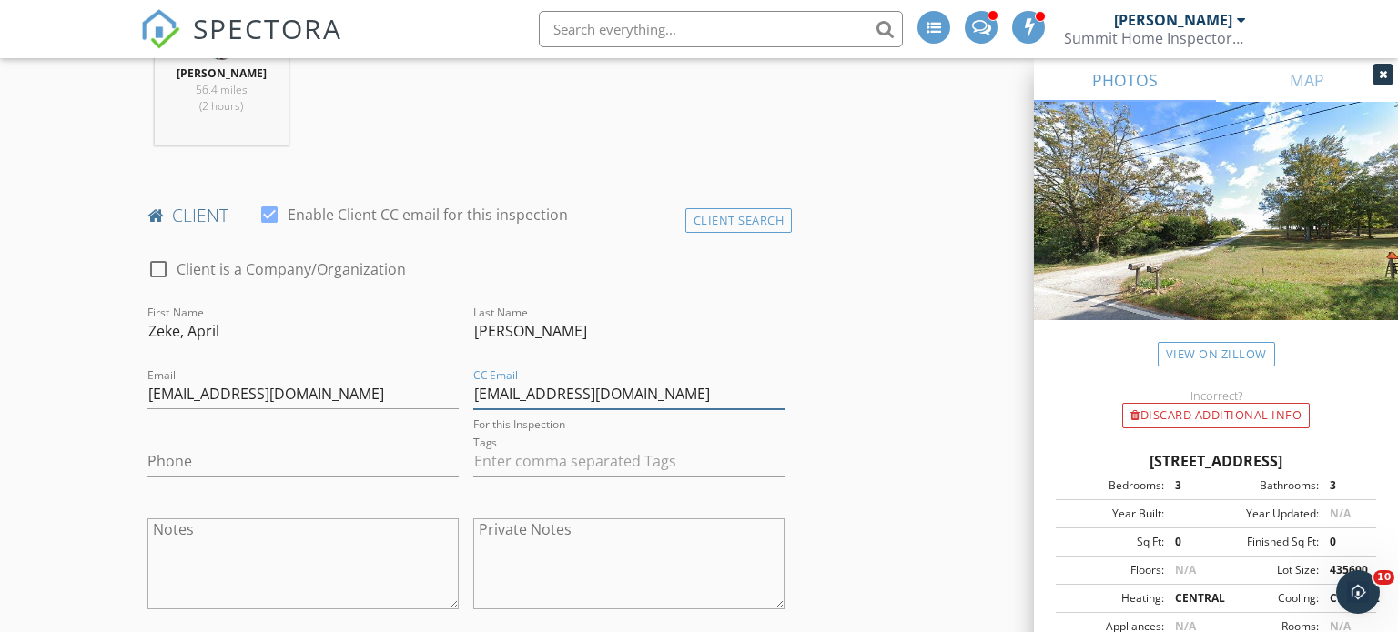
type input "ballengerzeke@gmail.com"
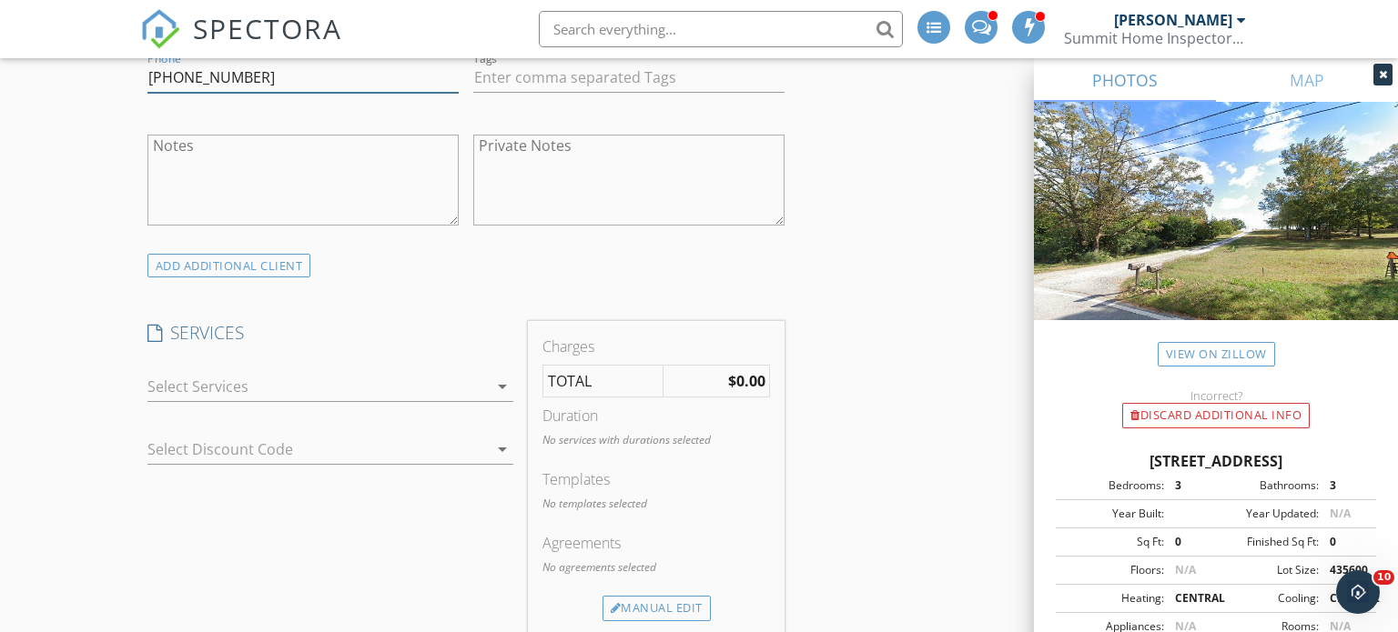
scroll to position [1176, 0]
type input "678-332-9590"
click at [495, 382] on icon "arrow_drop_down" at bounding box center [502, 381] width 22 height 22
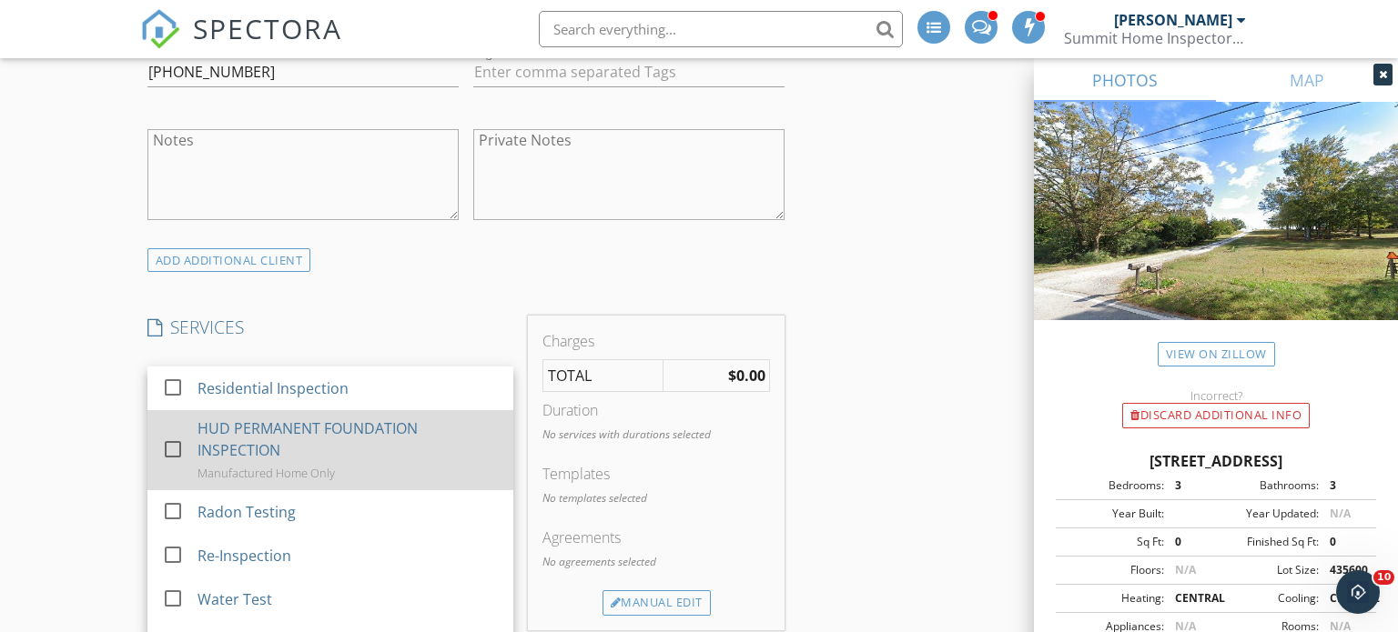
click at [417, 418] on div "HUD PERMANENT FOUNDATION INSPECTION" at bounding box center [347, 440] width 301 height 44
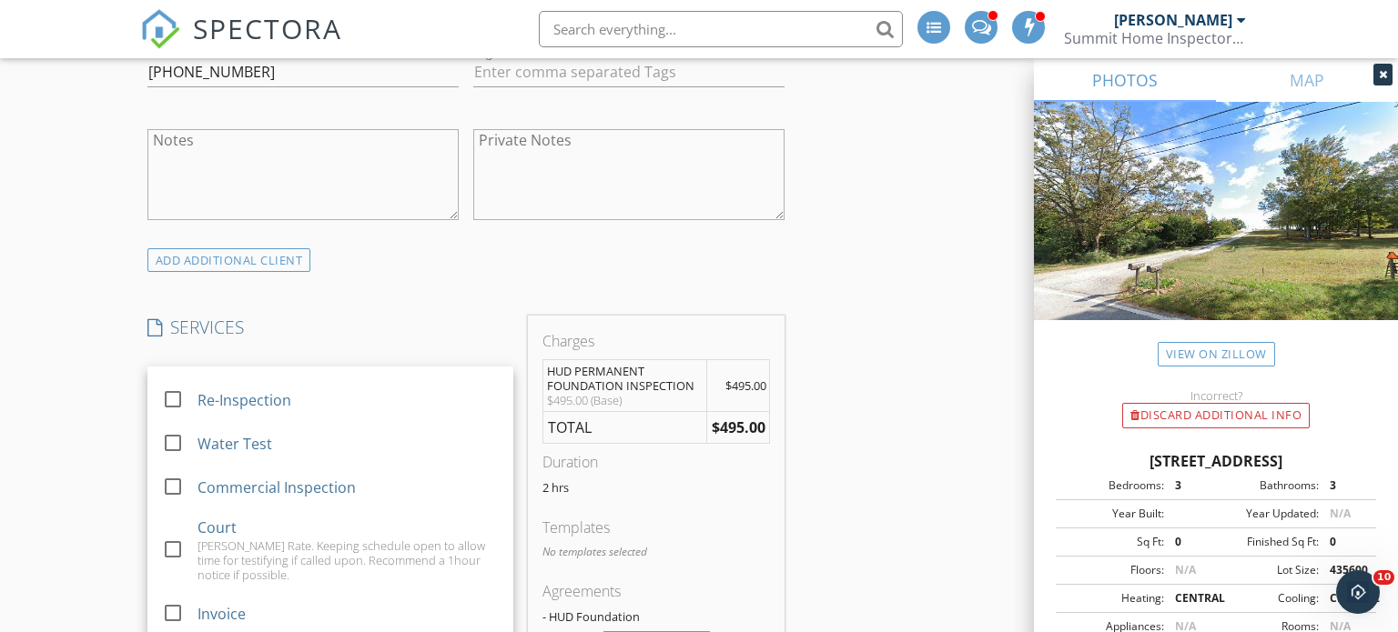
scroll to position [166, 0]
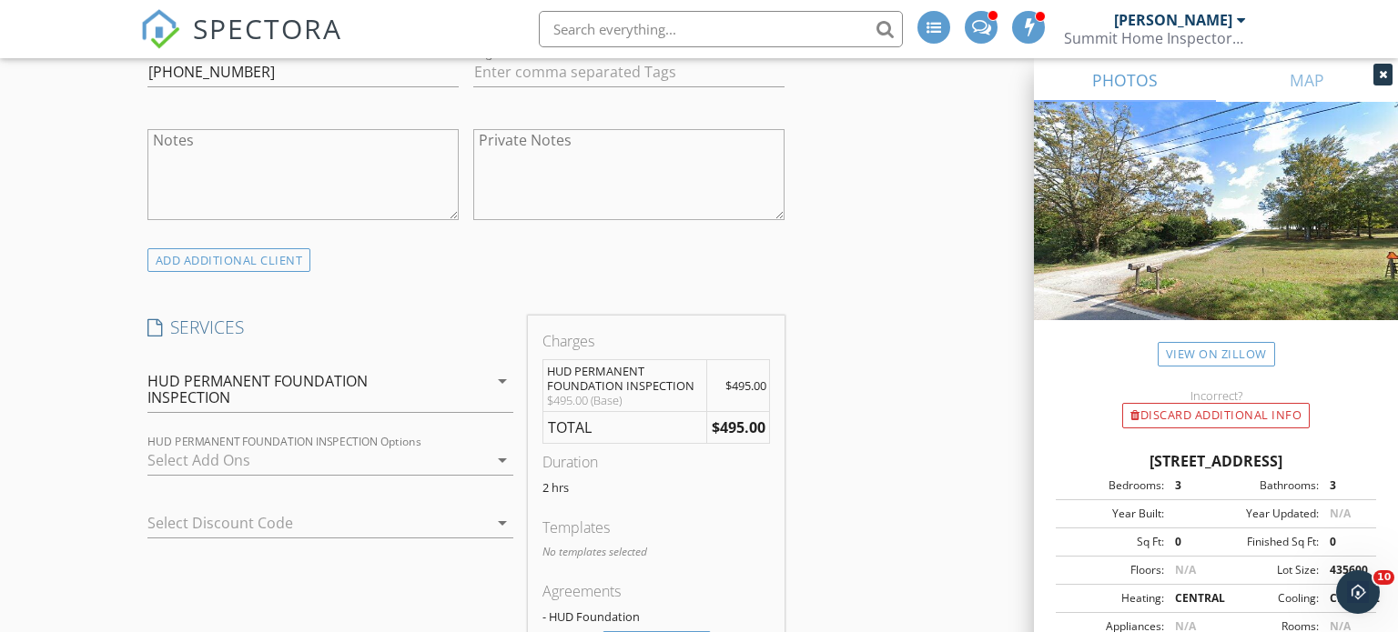
click at [365, 449] on div at bounding box center [317, 460] width 340 height 29
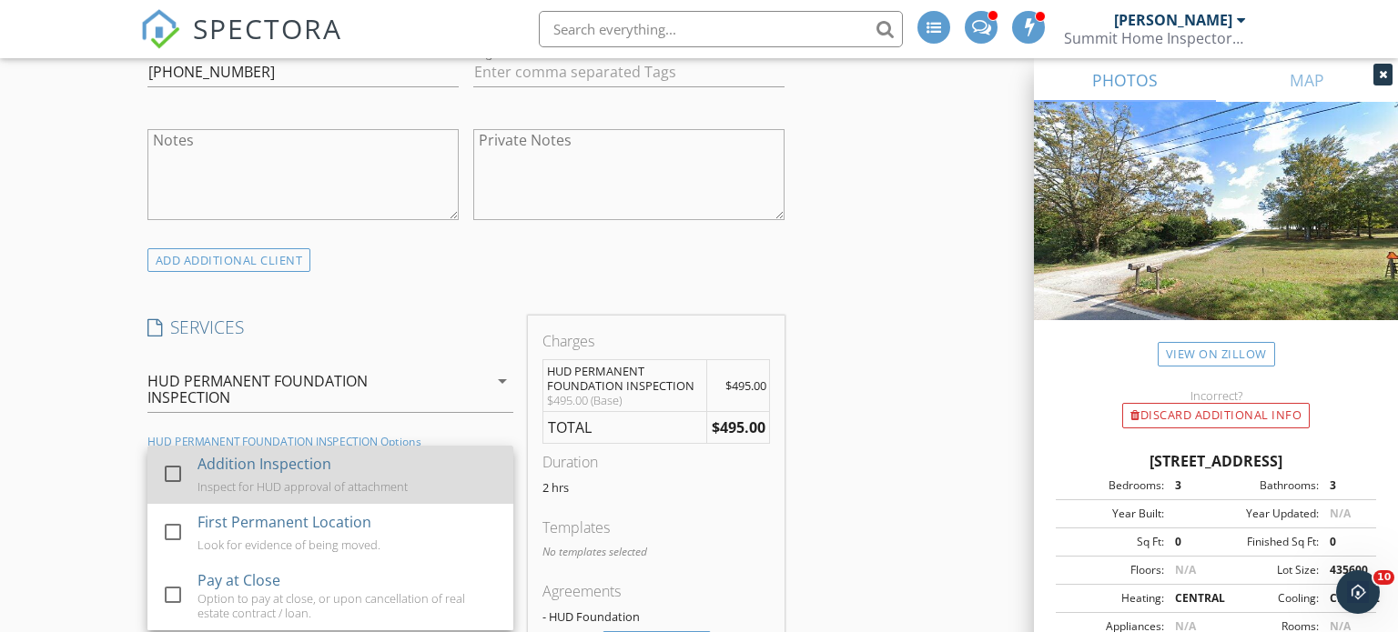
click at [324, 469] on div "Addition Inspection" at bounding box center [264, 464] width 134 height 22
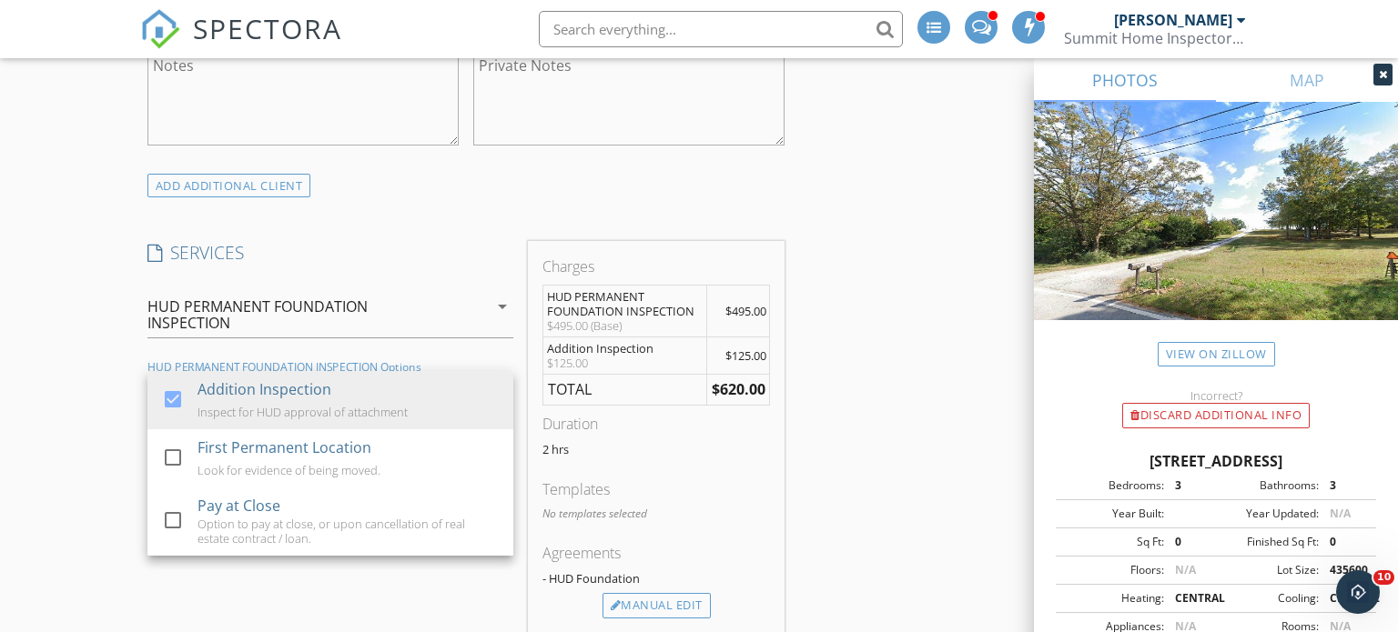
scroll to position [1277, 0]
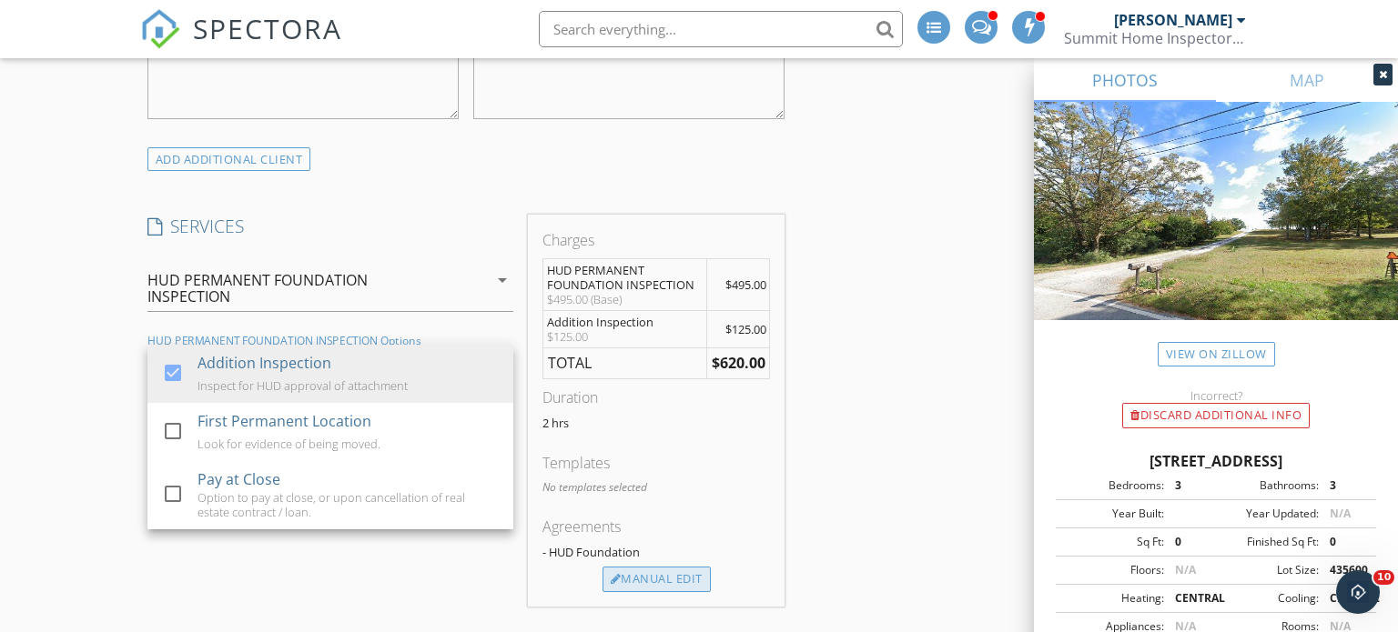
click at [681, 577] on div "Manual Edit" at bounding box center [656, 579] width 108 height 25
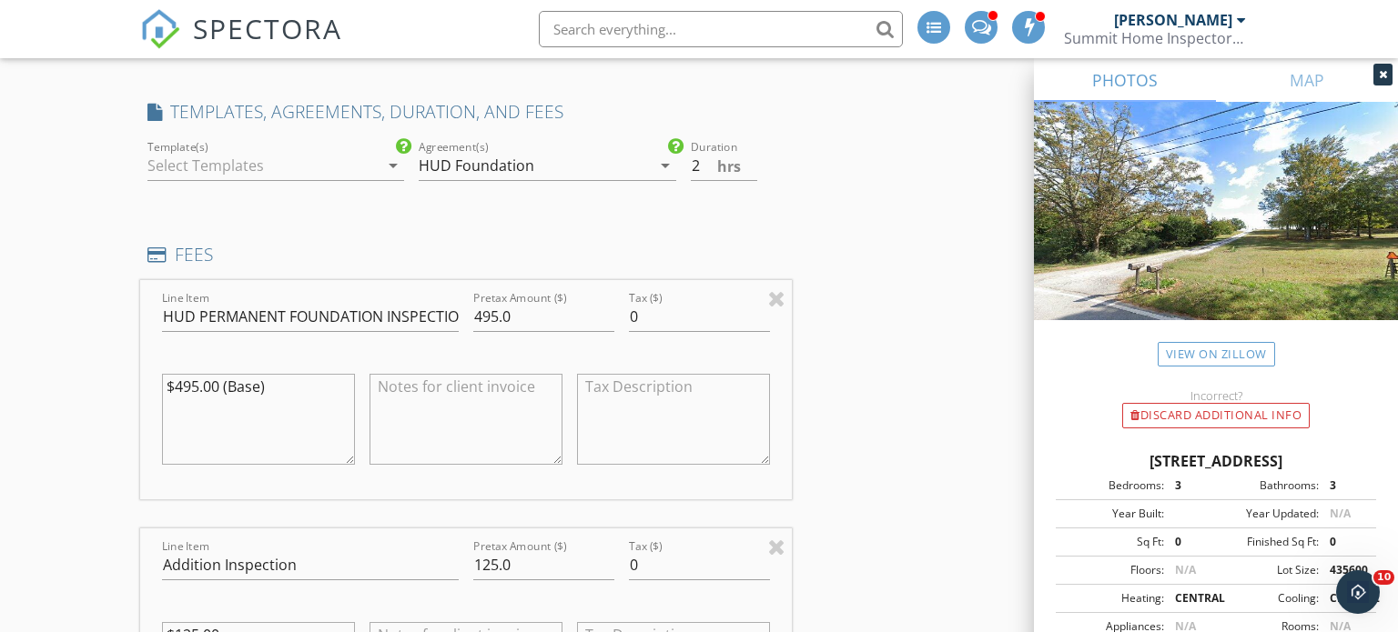
scroll to position [1399, 0]
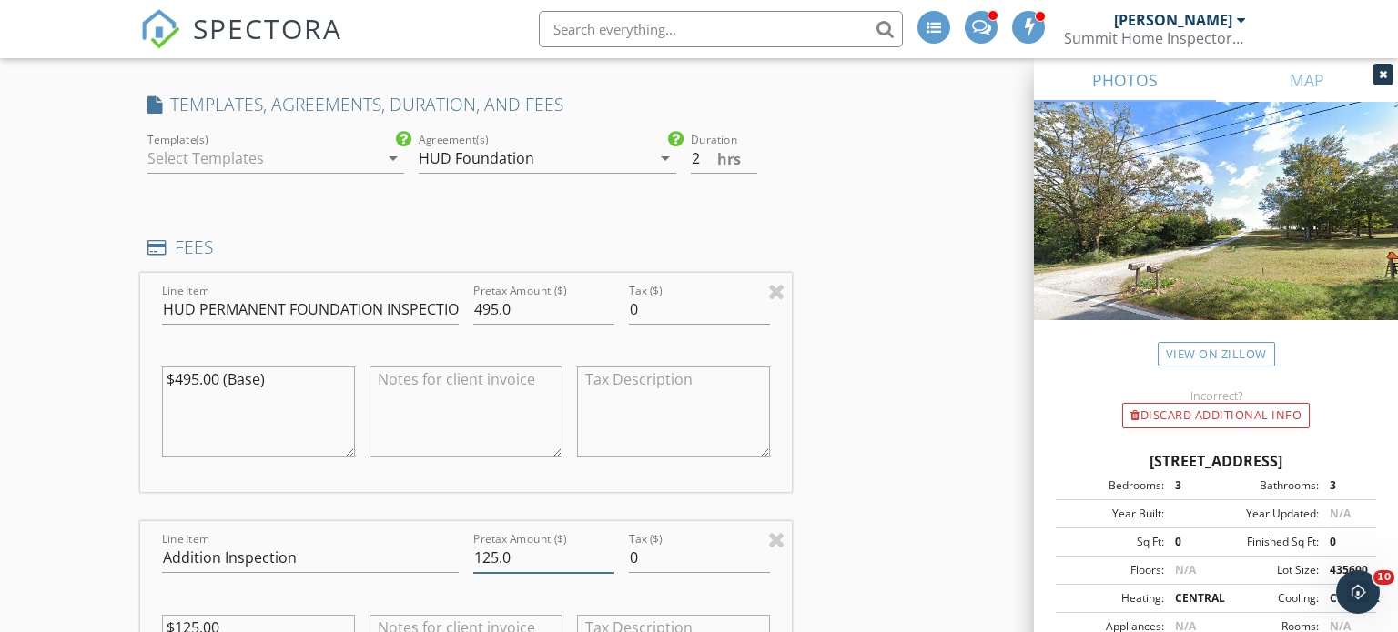
click at [495, 550] on input "125.0" at bounding box center [543, 558] width 141 height 30
type input "100.0"
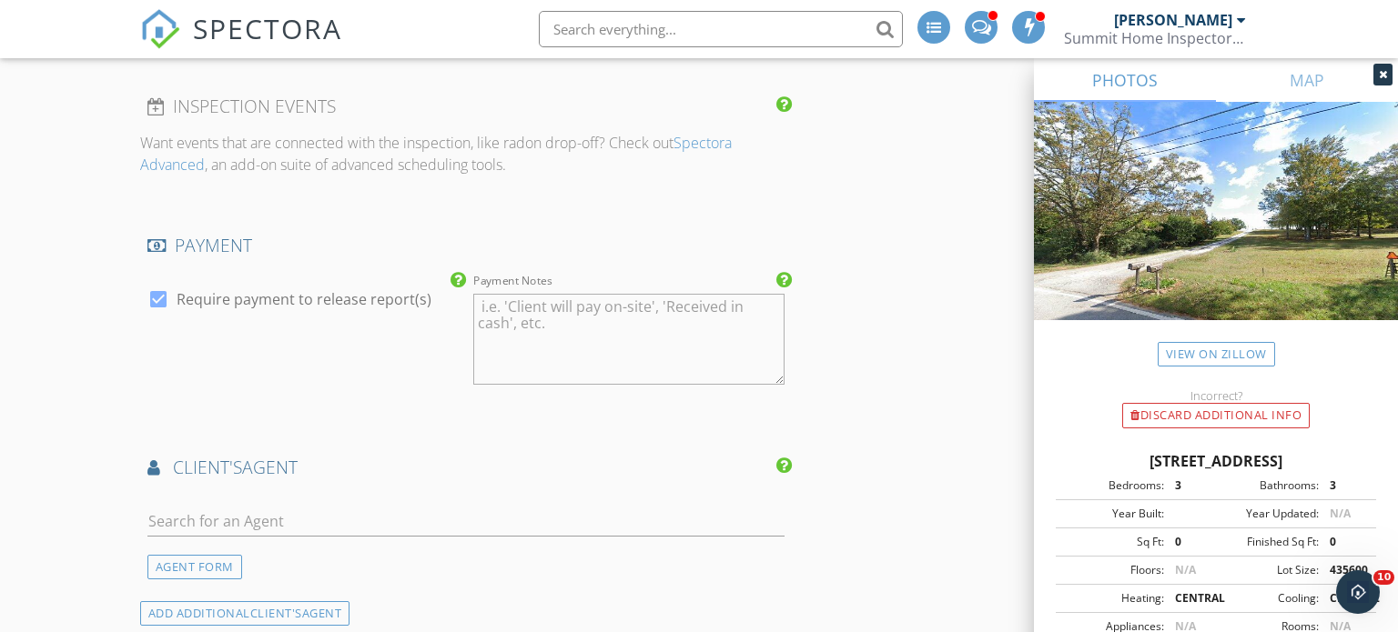
scroll to position [2199, 0]
click at [672, 354] on textarea "Payment Notes" at bounding box center [628, 342] width 311 height 91
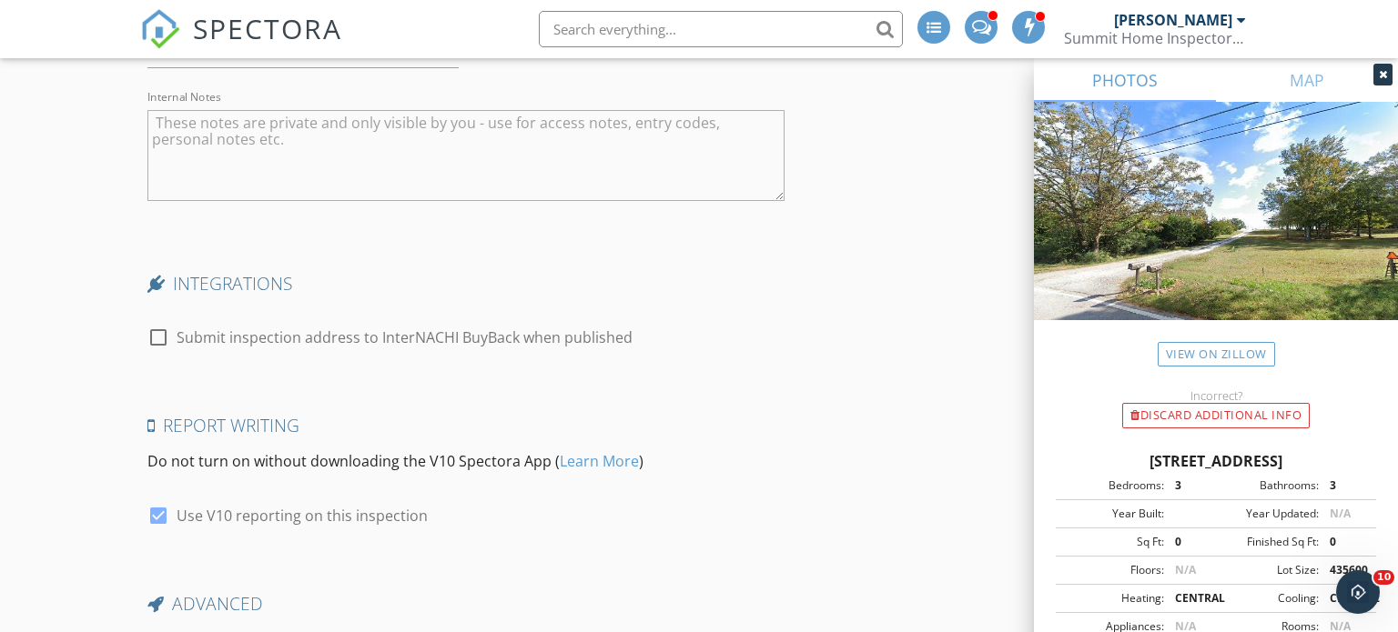
scroll to position [3709, 0]
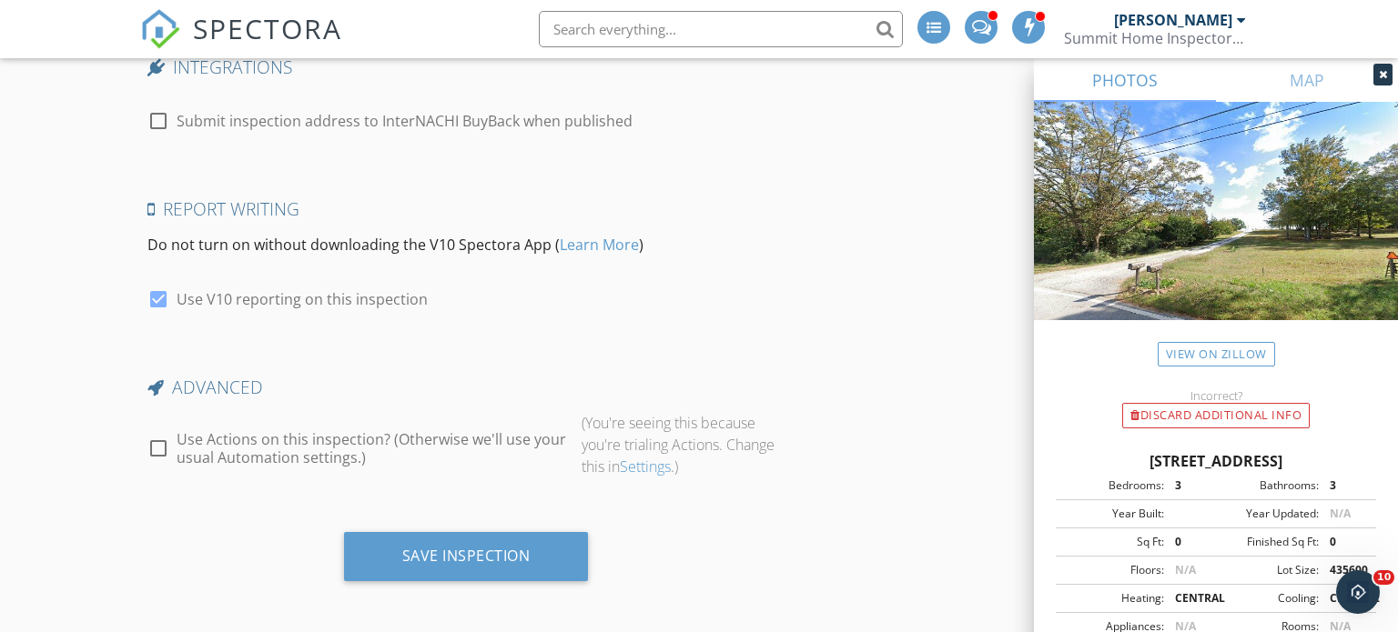
type textarea "Seller is client."
click at [160, 447] on div at bounding box center [158, 448] width 31 height 31
checkbox input "true"
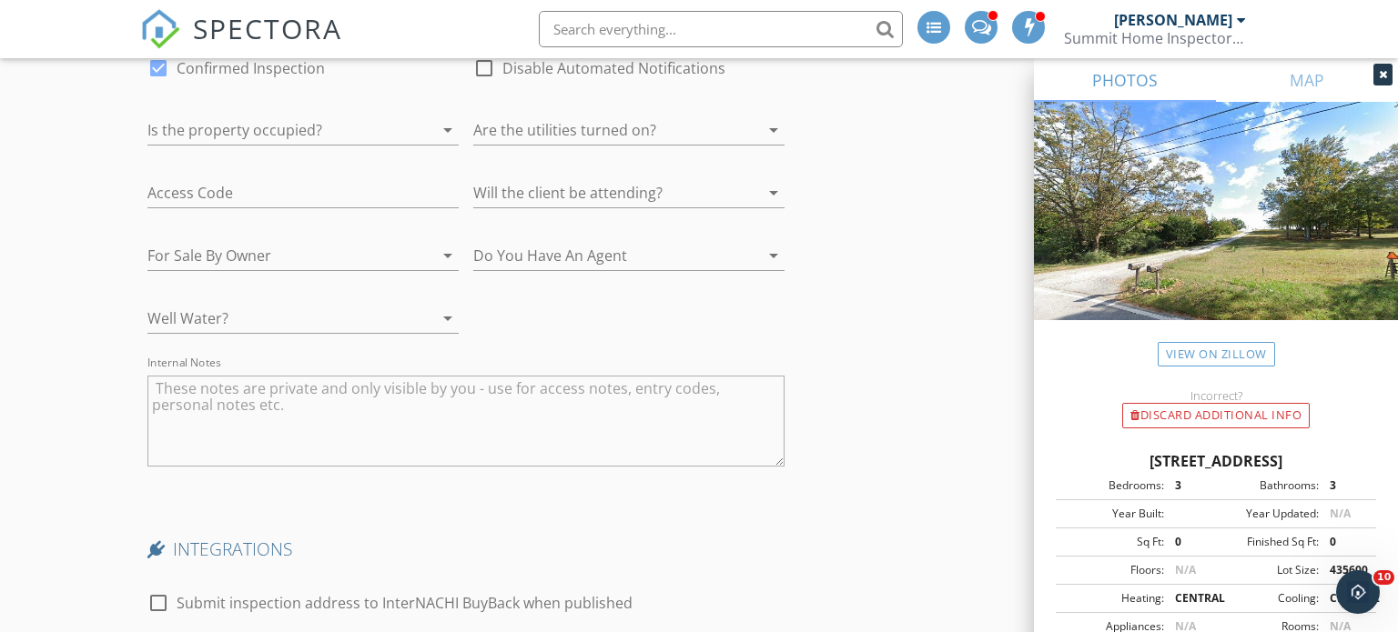
scroll to position [3228, 0]
click at [550, 443] on textarea "Internal Notes" at bounding box center [466, 419] width 638 height 91
type textarea "house will be unlocked"
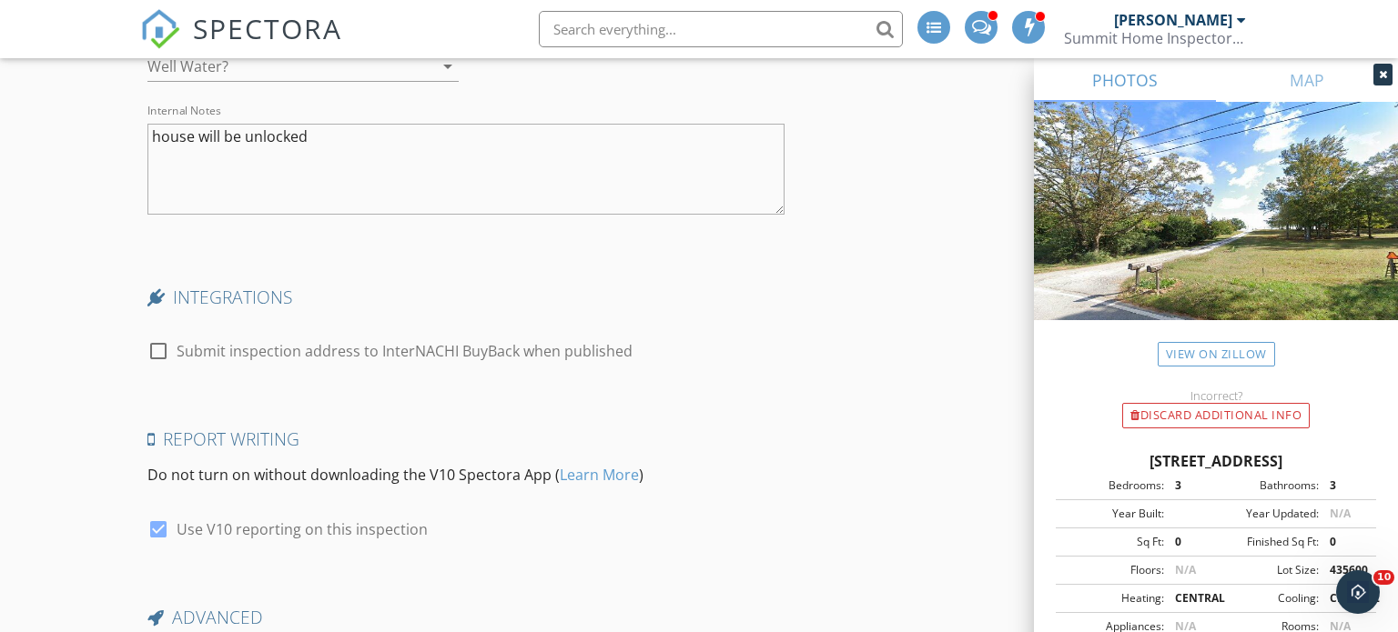
scroll to position [3709, 0]
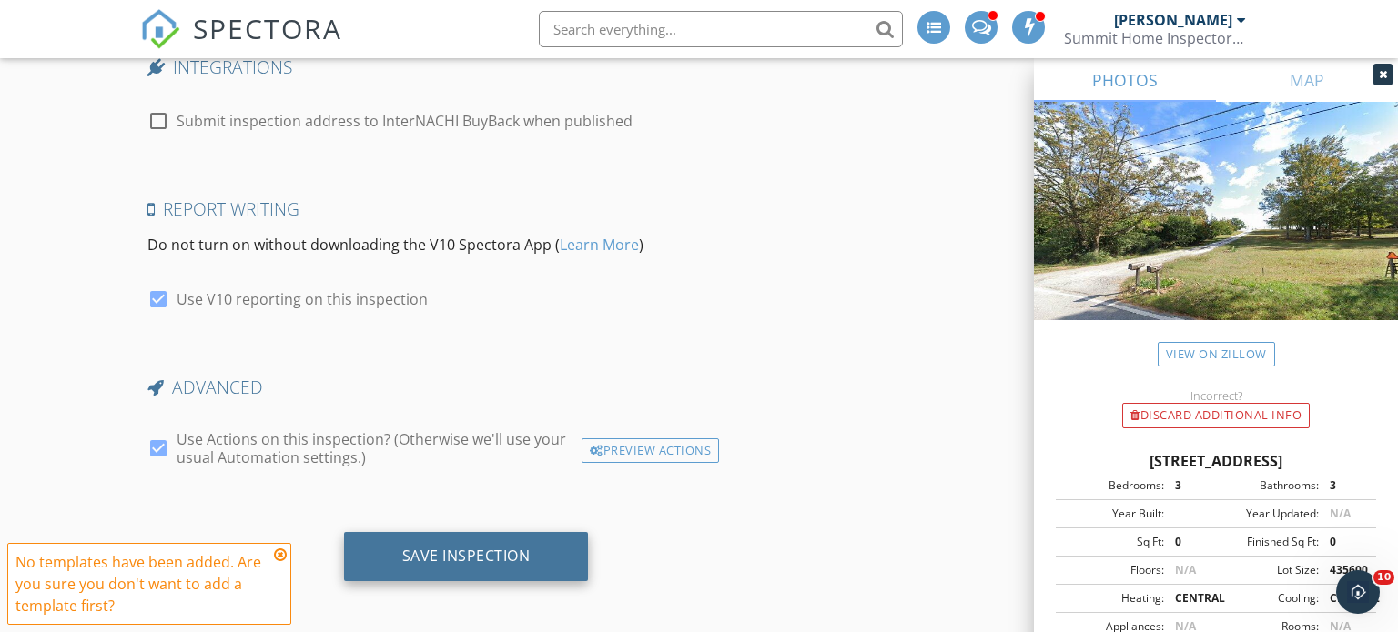
click at [510, 547] on div "Save Inspection" at bounding box center [466, 556] width 128 height 18
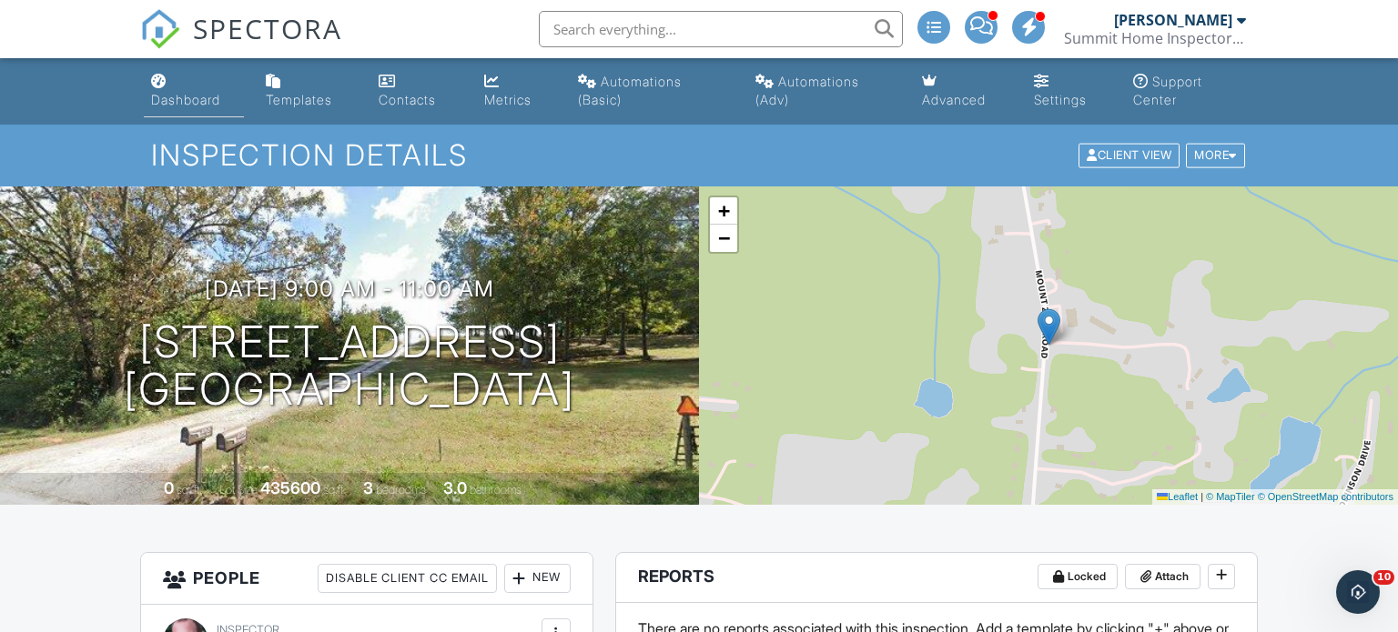
click at [209, 102] on div "Dashboard" at bounding box center [185, 99] width 69 height 15
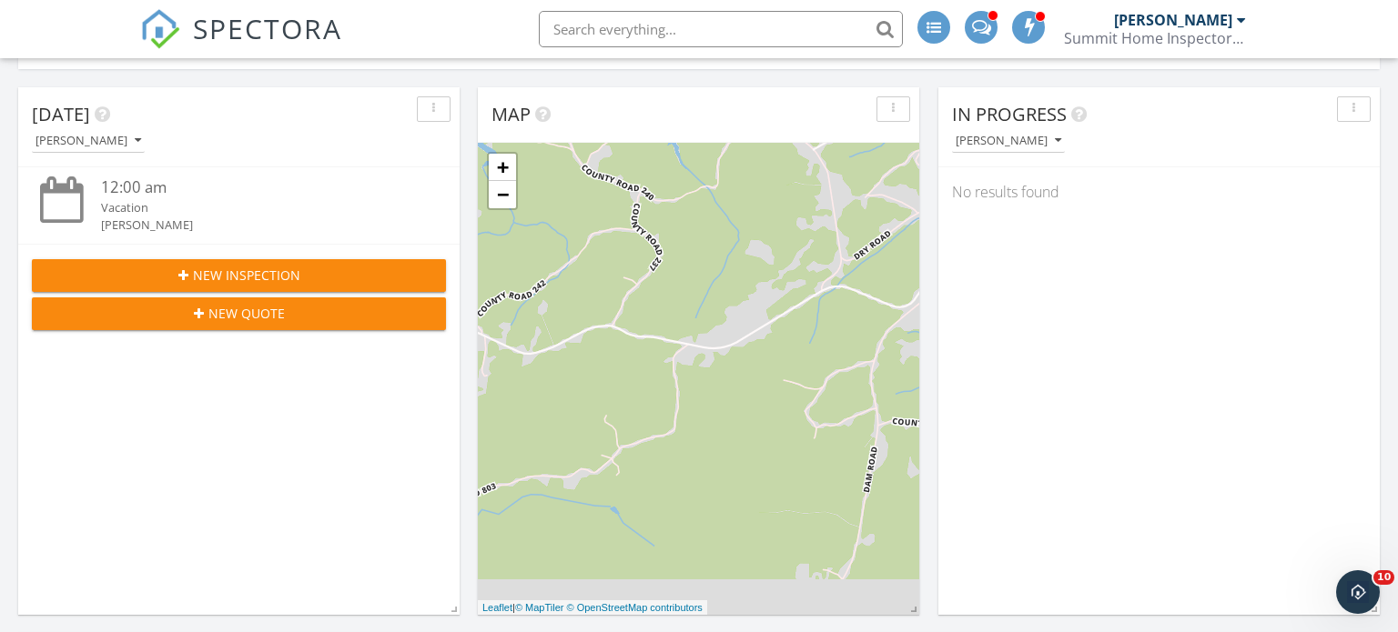
scroll to position [187, 0]
click at [274, 267] on span "New Inspection" at bounding box center [246, 274] width 107 height 19
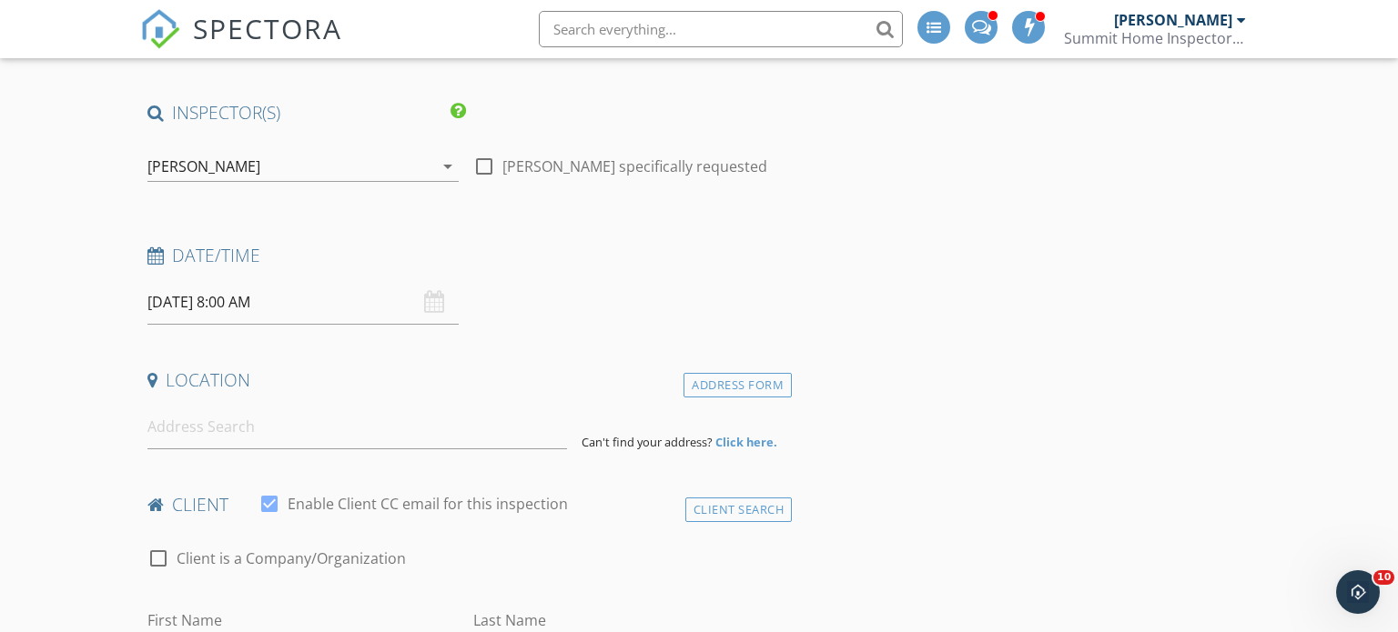
scroll to position [146, 0]
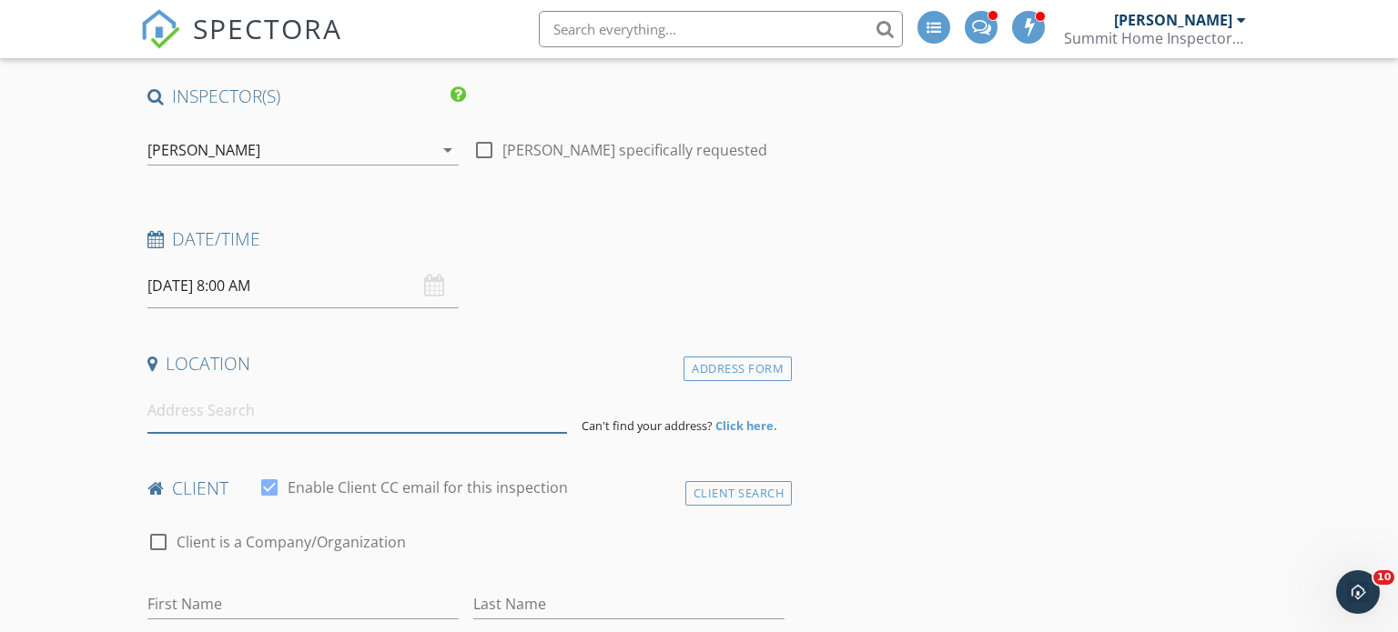
click at [298, 409] on input at bounding box center [357, 411] width 420 height 45
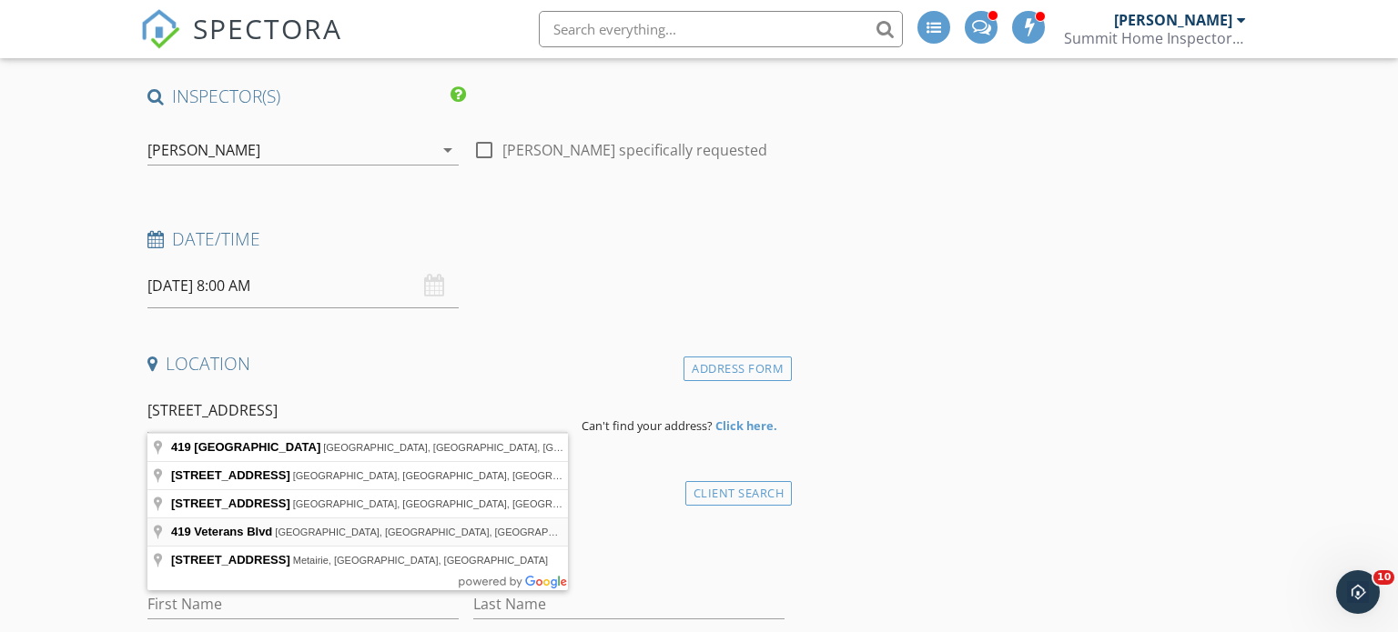
type input "[STREET_ADDRESS]"
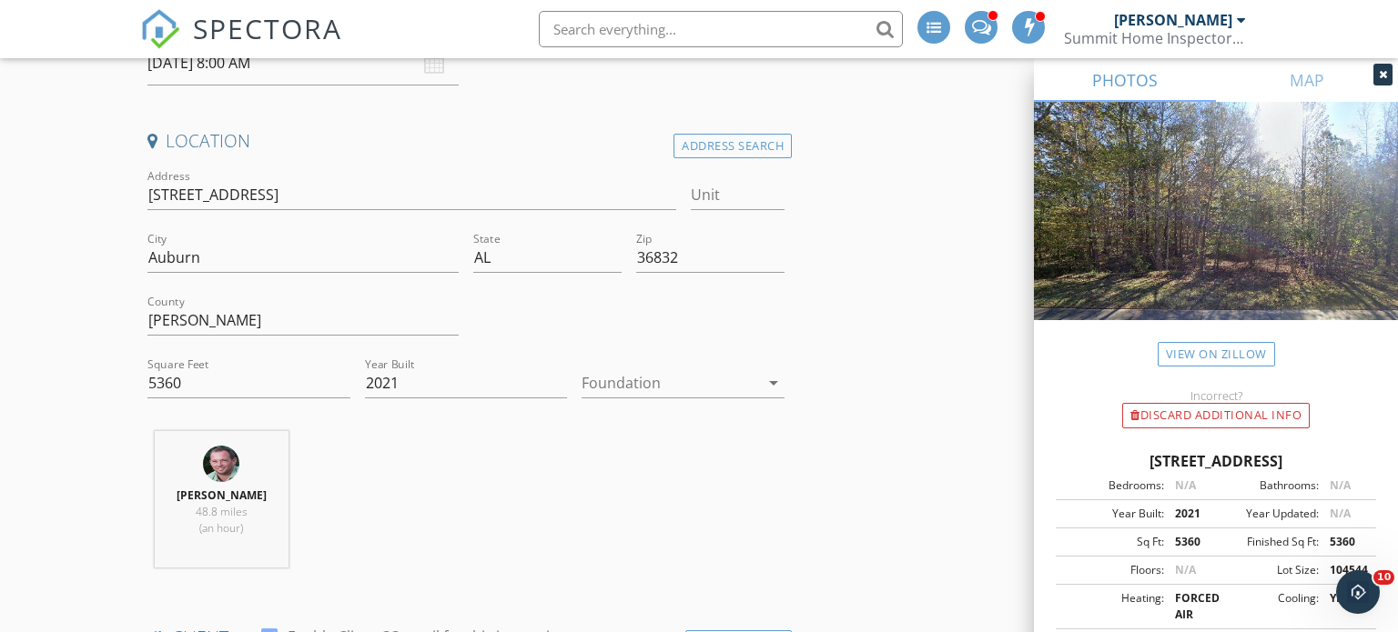
scroll to position [367, 0]
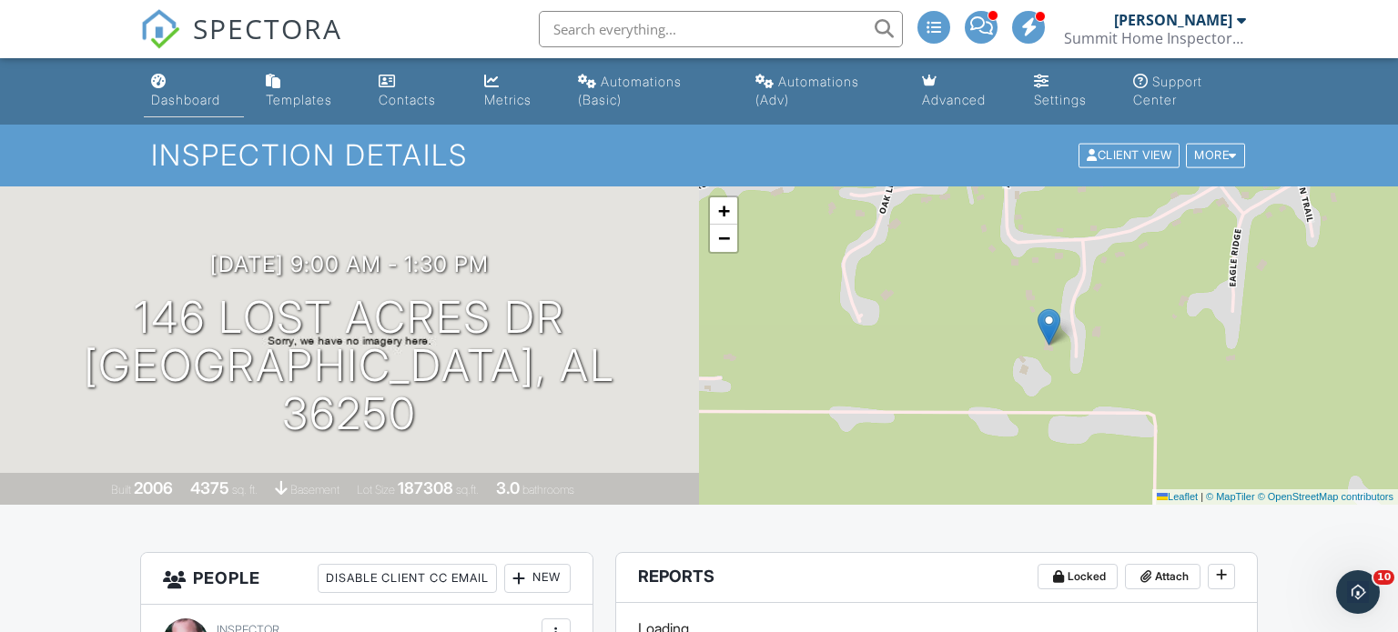
click at [199, 103] on div "Dashboard" at bounding box center [185, 99] width 69 height 15
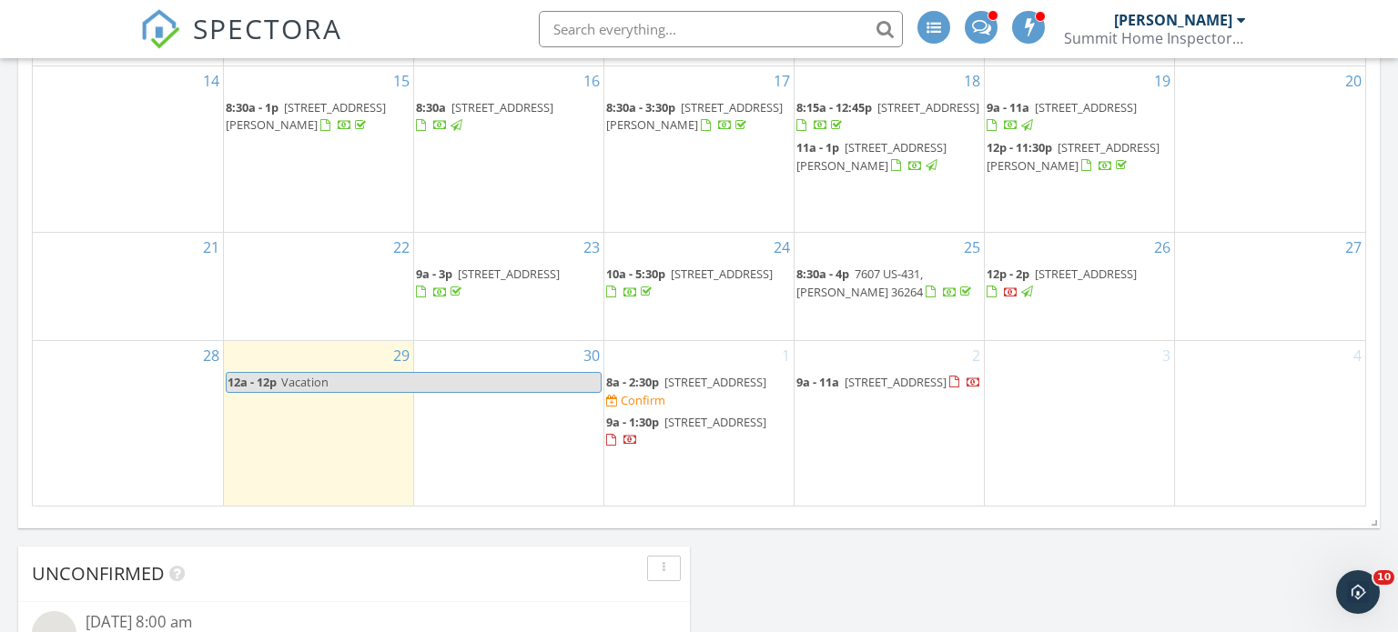
scroll to position [1181, 0]
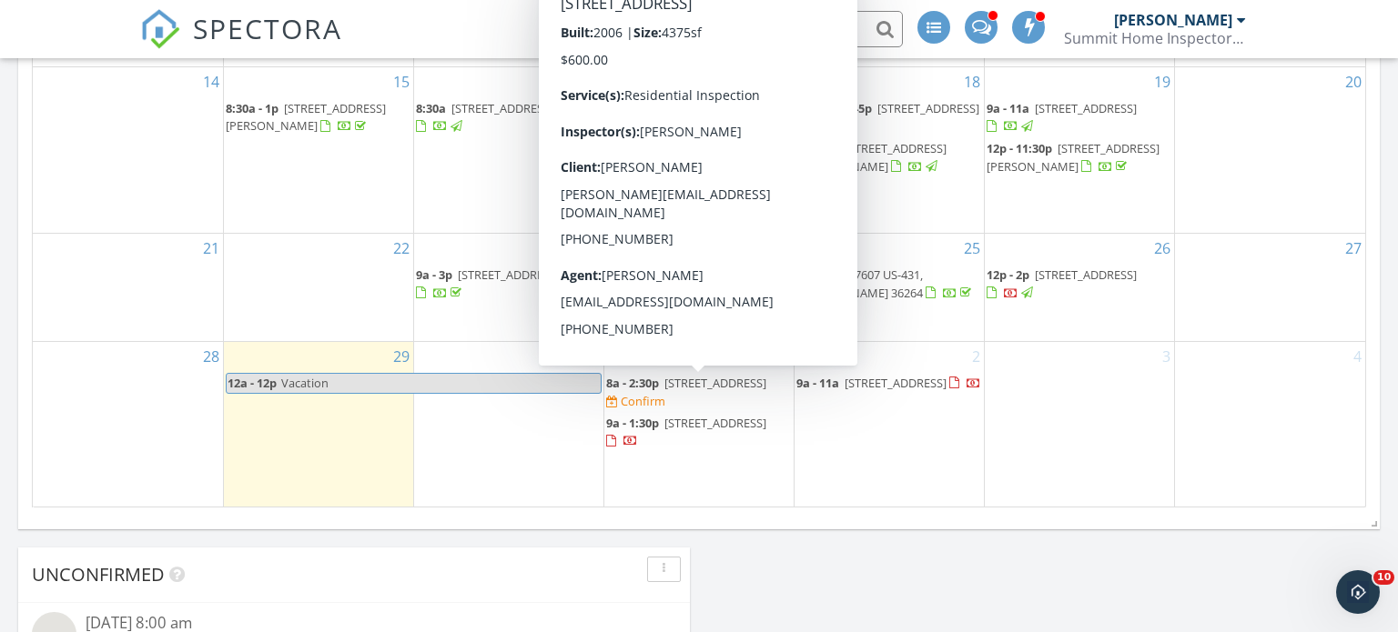
click at [704, 387] on span "[STREET_ADDRESS]" at bounding box center [715, 383] width 102 height 16
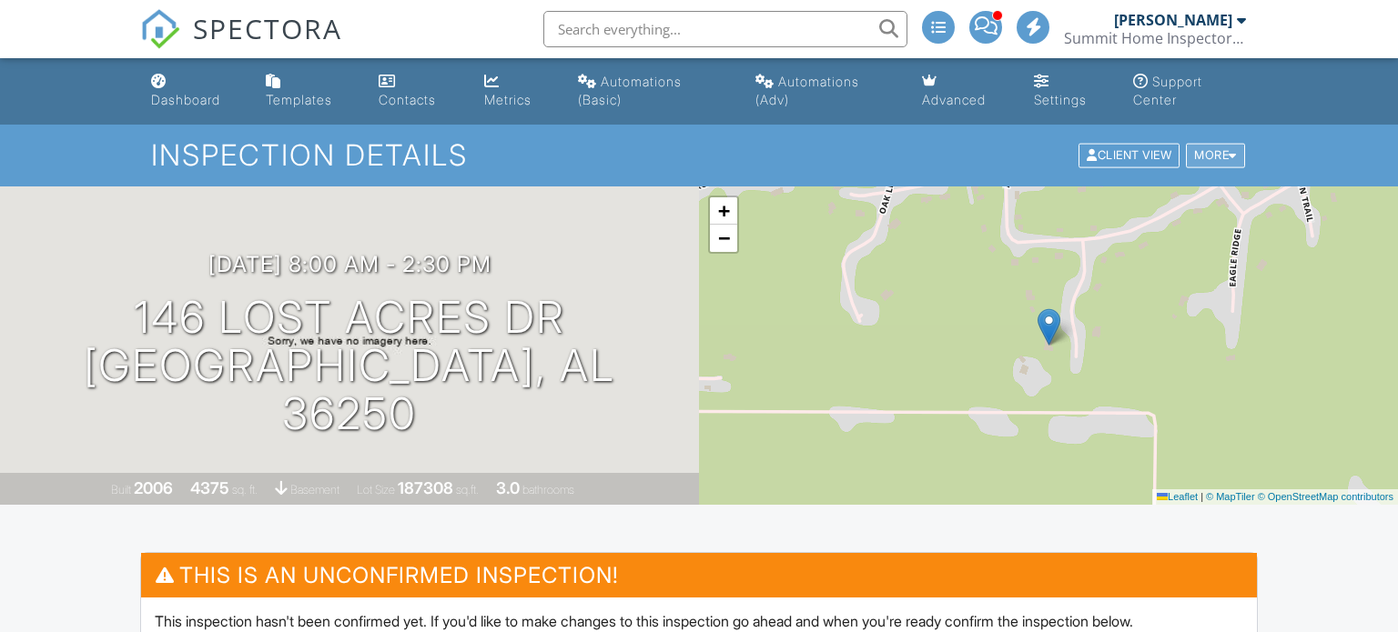
click at [1227, 157] on div "More" at bounding box center [1215, 156] width 59 height 25
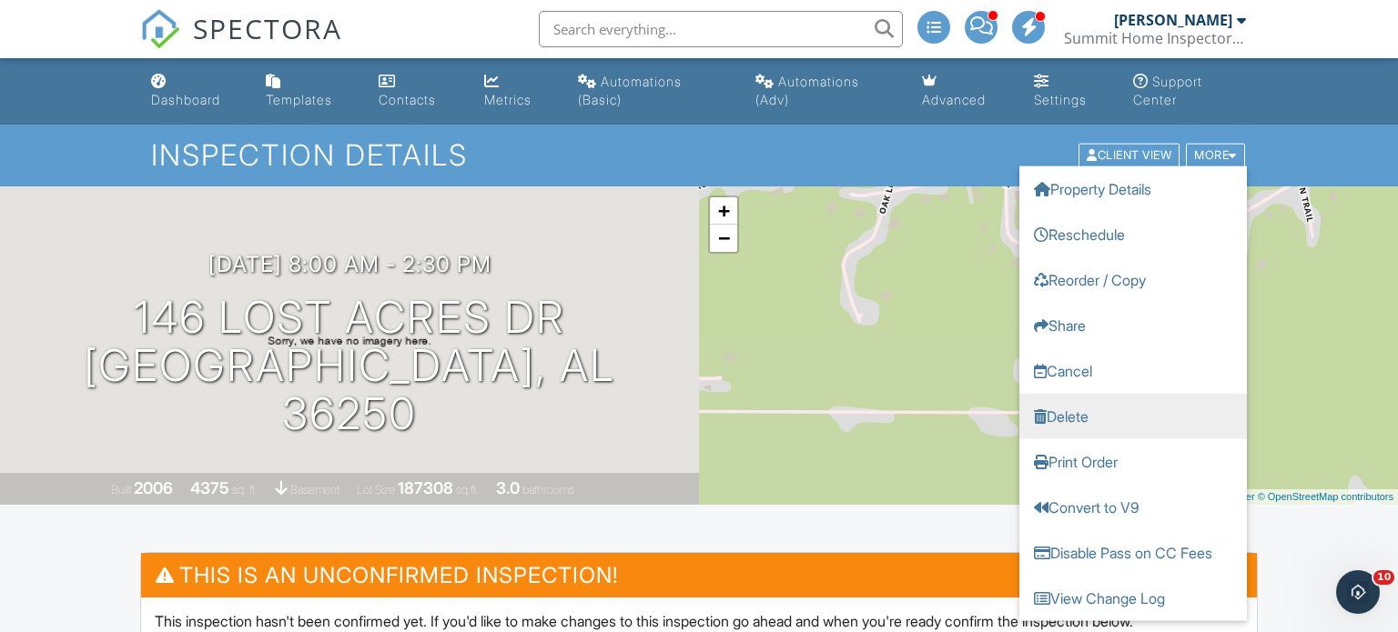
click at [1096, 409] on link "Delete" at bounding box center [1132, 416] width 227 height 45
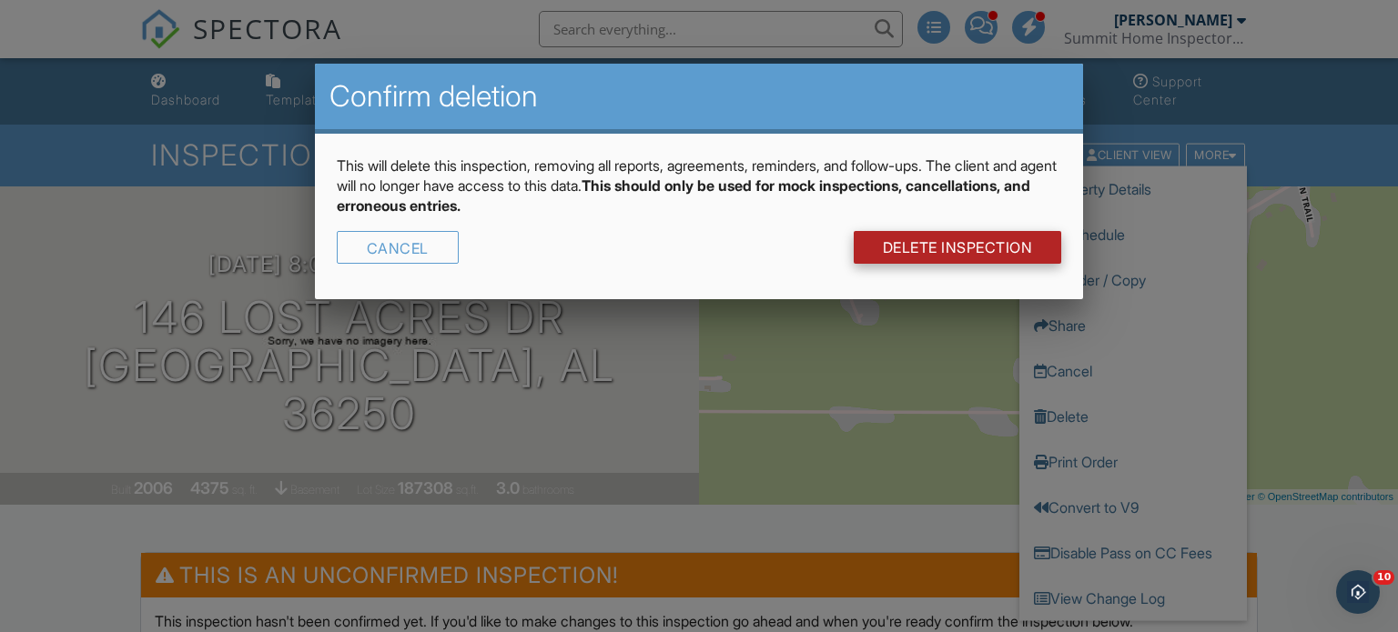
click at [982, 250] on link "DELETE Inspection" at bounding box center [958, 247] width 208 height 33
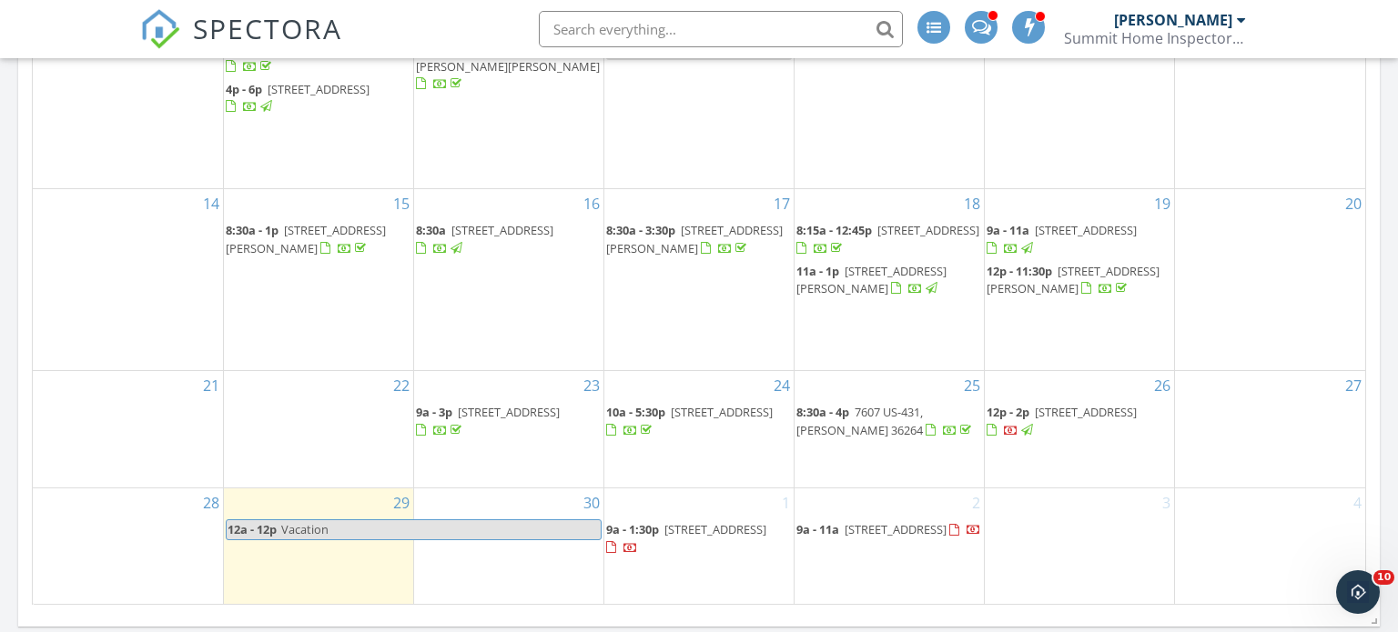
scroll to position [1086, 0]
click at [748, 123] on div "10 7a - 7p Auction" at bounding box center [698, 95] width 189 height 181
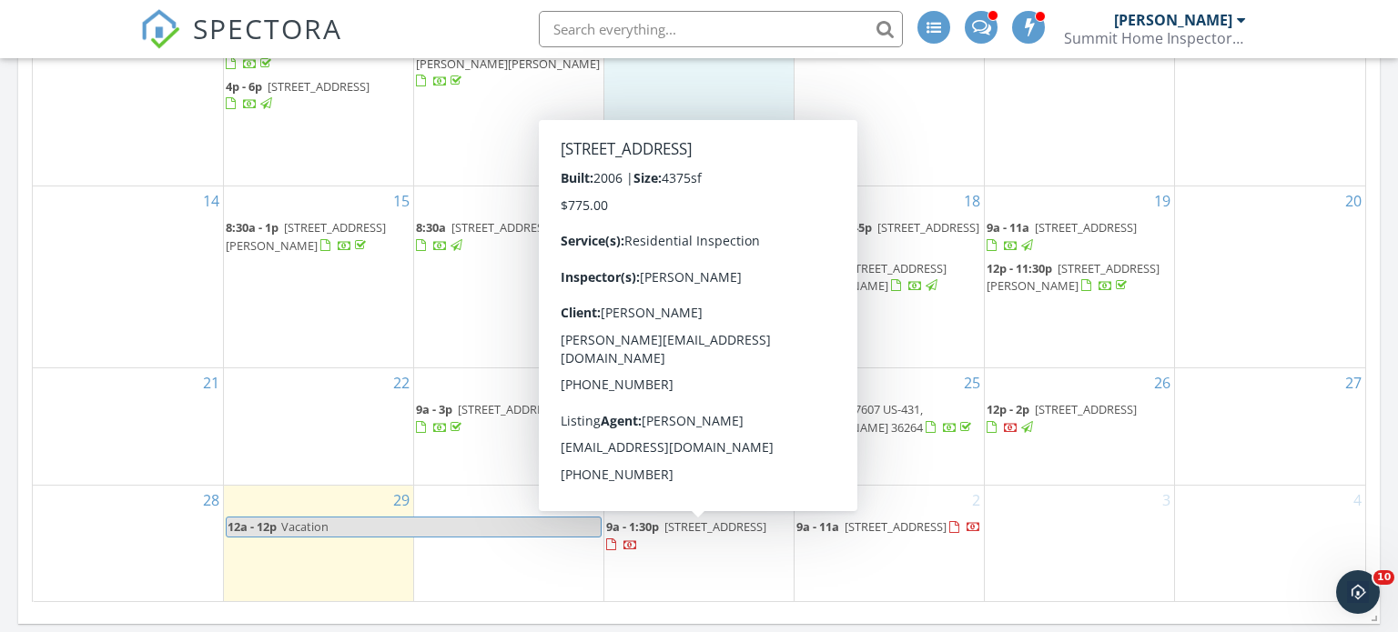
click at [670, 535] on span "[STREET_ADDRESS]" at bounding box center [715, 527] width 102 height 16
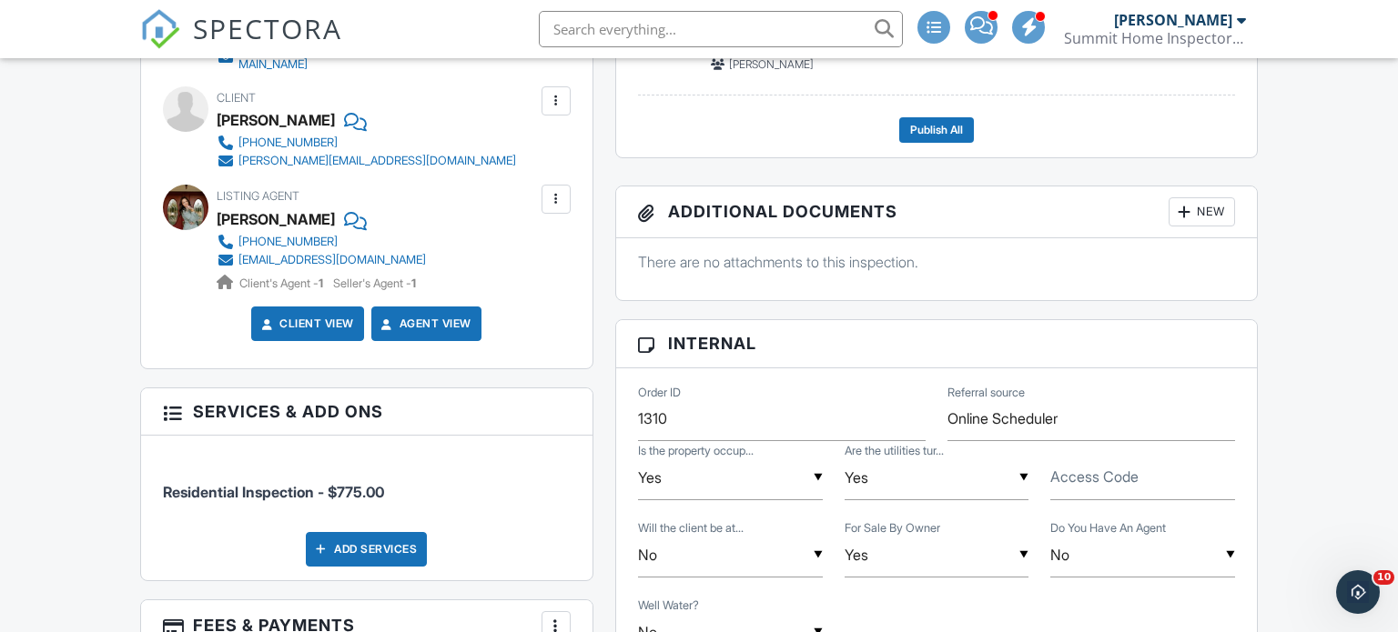
scroll to position [652, 0]
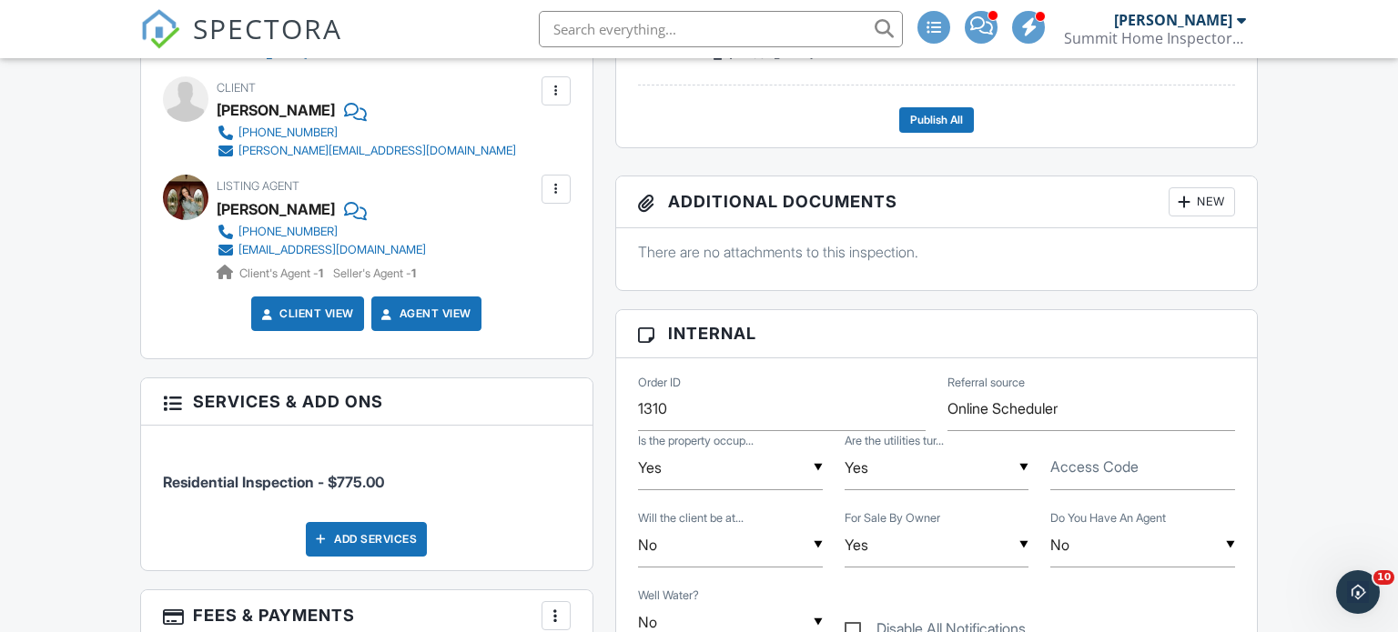
click at [1086, 465] on label "Access Code" at bounding box center [1094, 467] width 88 height 20
click at [1086, 465] on input "Access Code" at bounding box center [1142, 468] width 185 height 45
type input "0930"
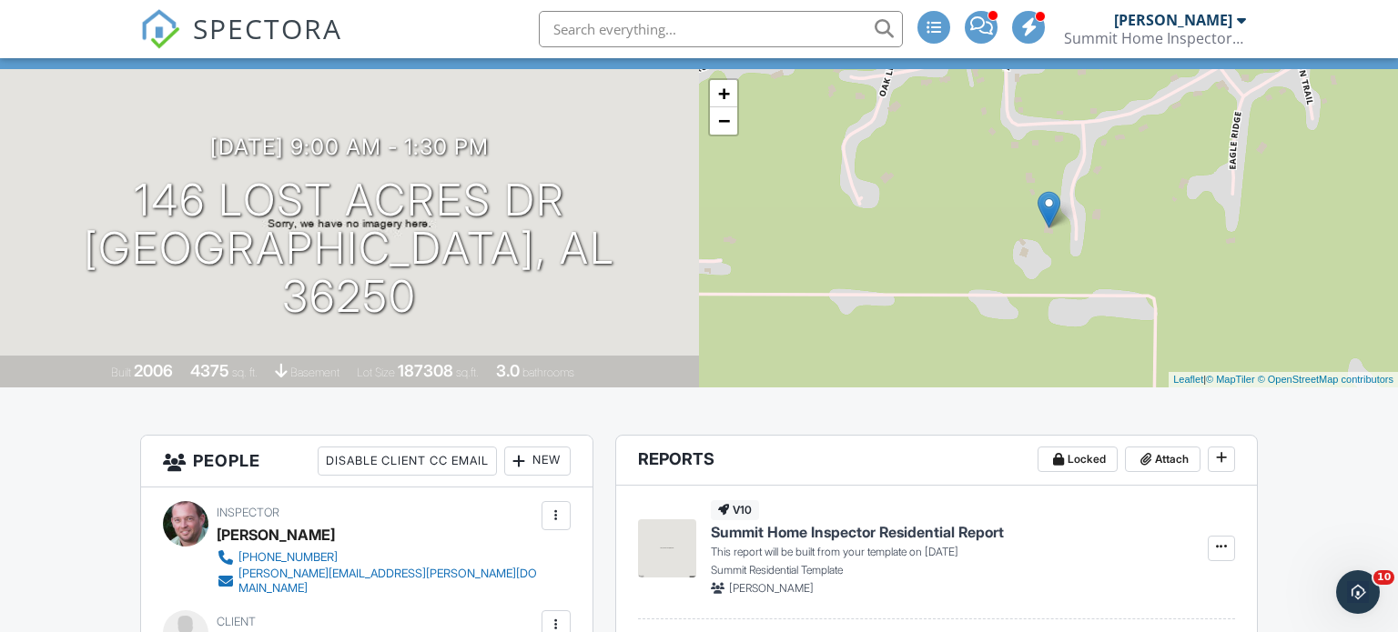
scroll to position [0, 0]
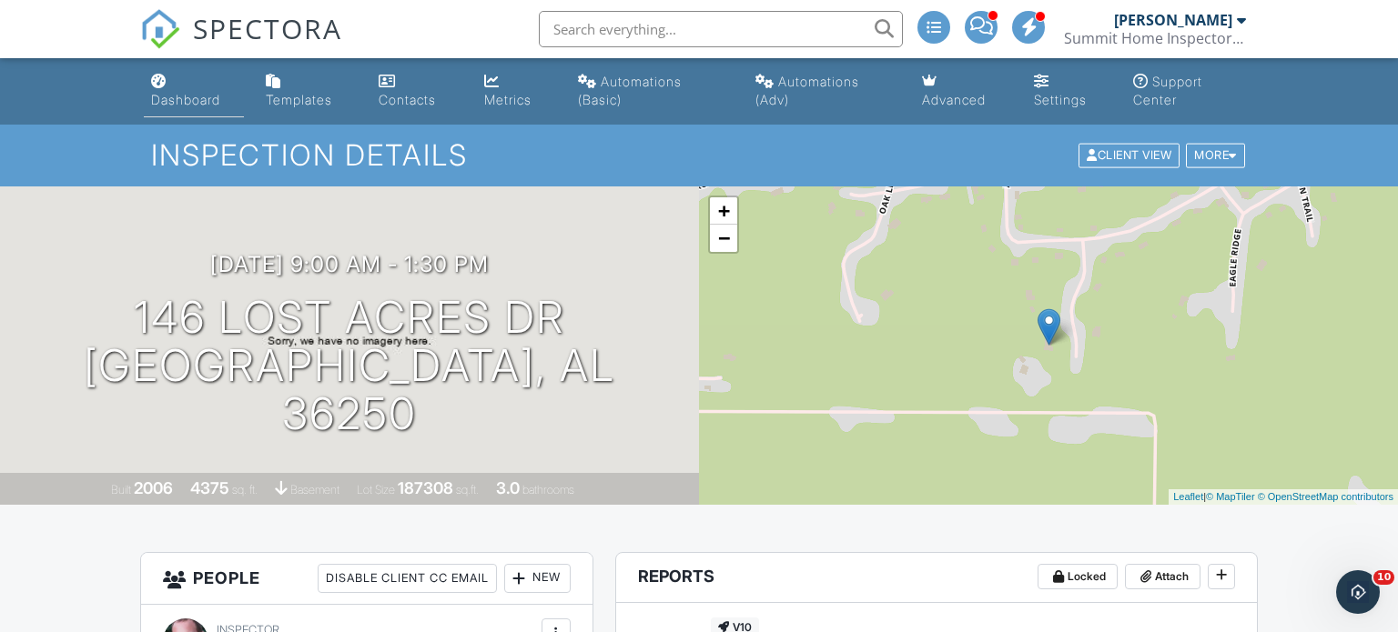
click at [188, 89] on link "Dashboard" at bounding box center [194, 92] width 101 height 52
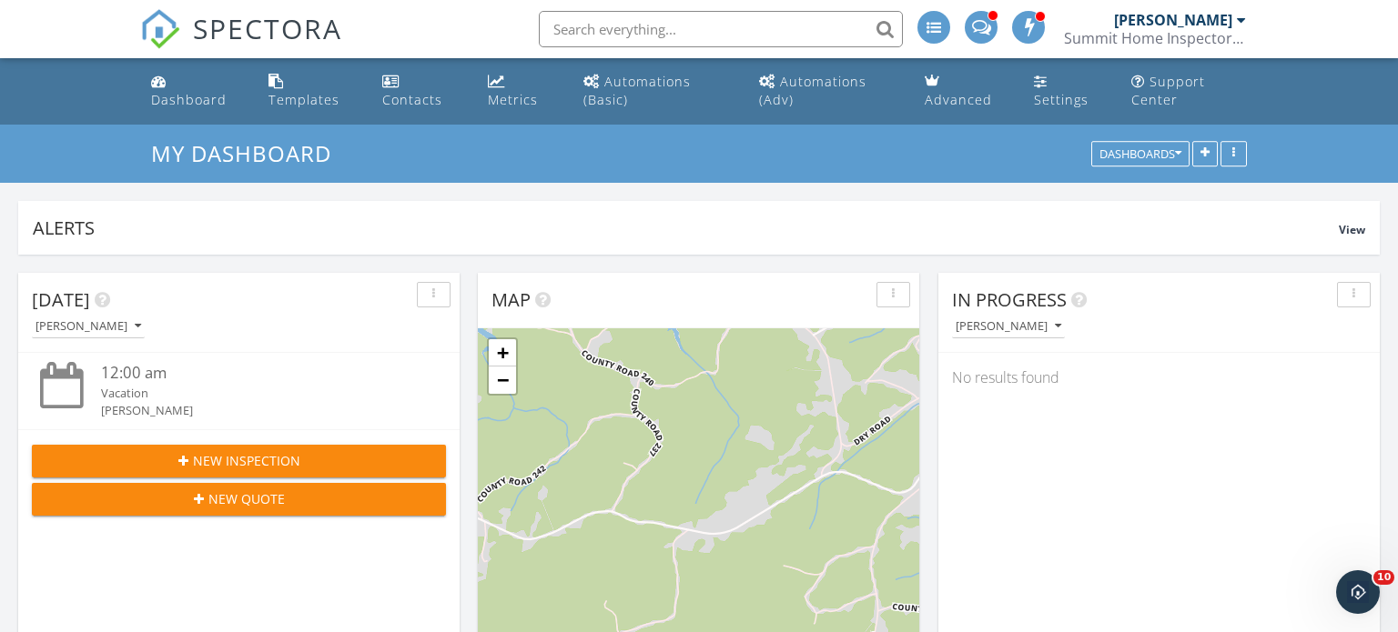
click at [327, 459] on div "New Inspection" at bounding box center [238, 460] width 385 height 19
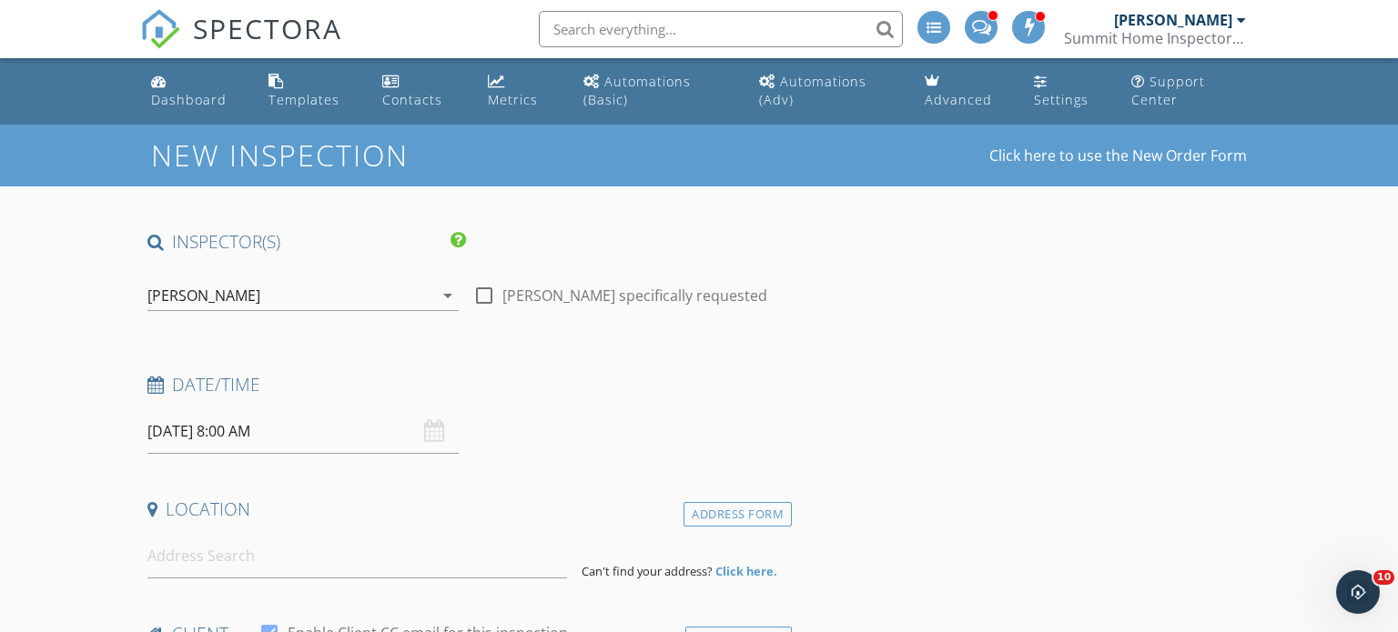
click at [212, 433] on input "09/30/2025 8:00 AM" at bounding box center [302, 431] width 311 height 45
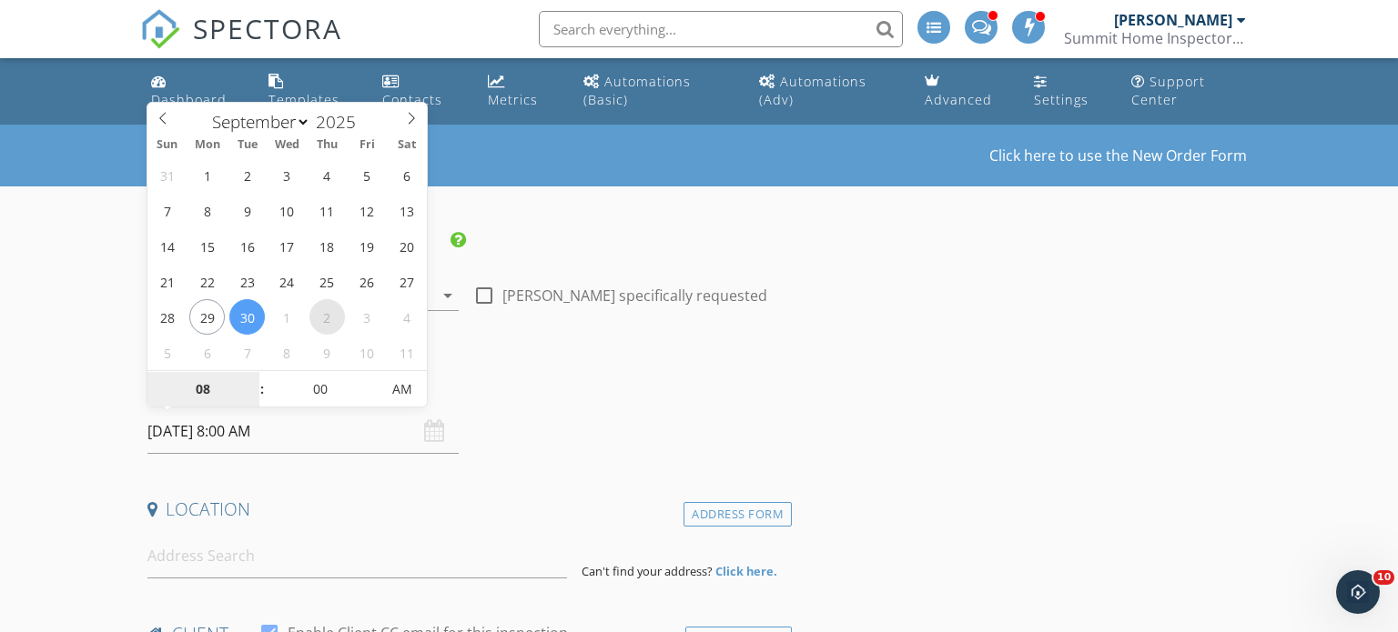
select select "9"
type input "10/02/2025 8:00 AM"
click at [251, 378] on span at bounding box center [253, 380] width 13 height 18
type input "09"
type input "10/02/2025 9:00 AM"
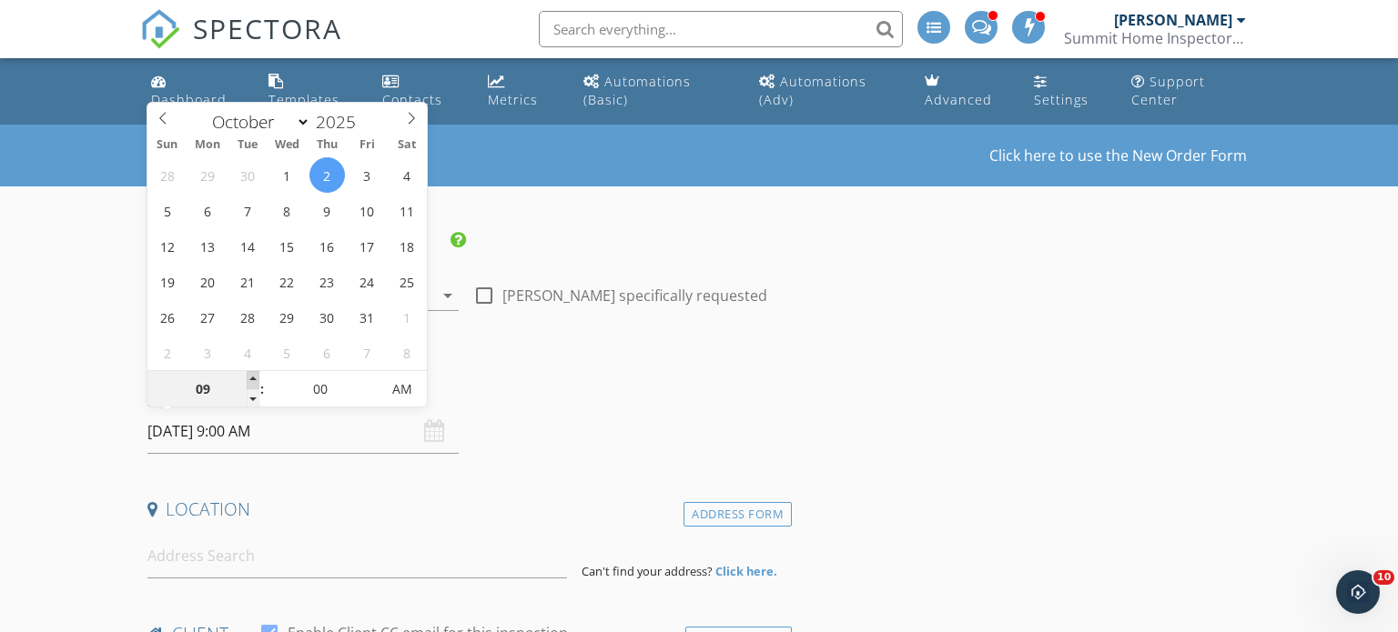
click at [251, 378] on span at bounding box center [253, 380] width 13 height 18
type input "10"
type input "10/02/2025 10:00 AM"
click at [251, 378] on span at bounding box center [253, 380] width 13 height 18
type input "11"
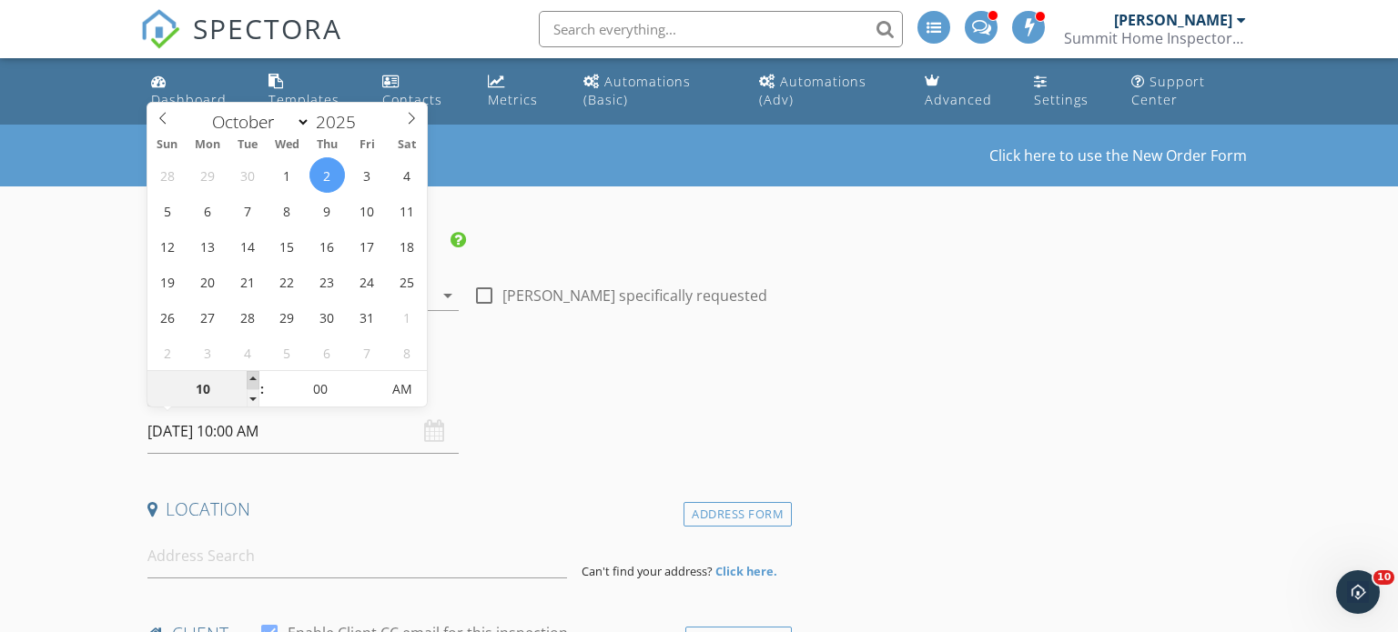
type input "10/02/2025 11:00 AM"
click at [251, 378] on span at bounding box center [253, 380] width 13 height 18
type input "12"
type input "10/02/2025 12:00 PM"
click at [251, 378] on span at bounding box center [253, 380] width 13 height 18
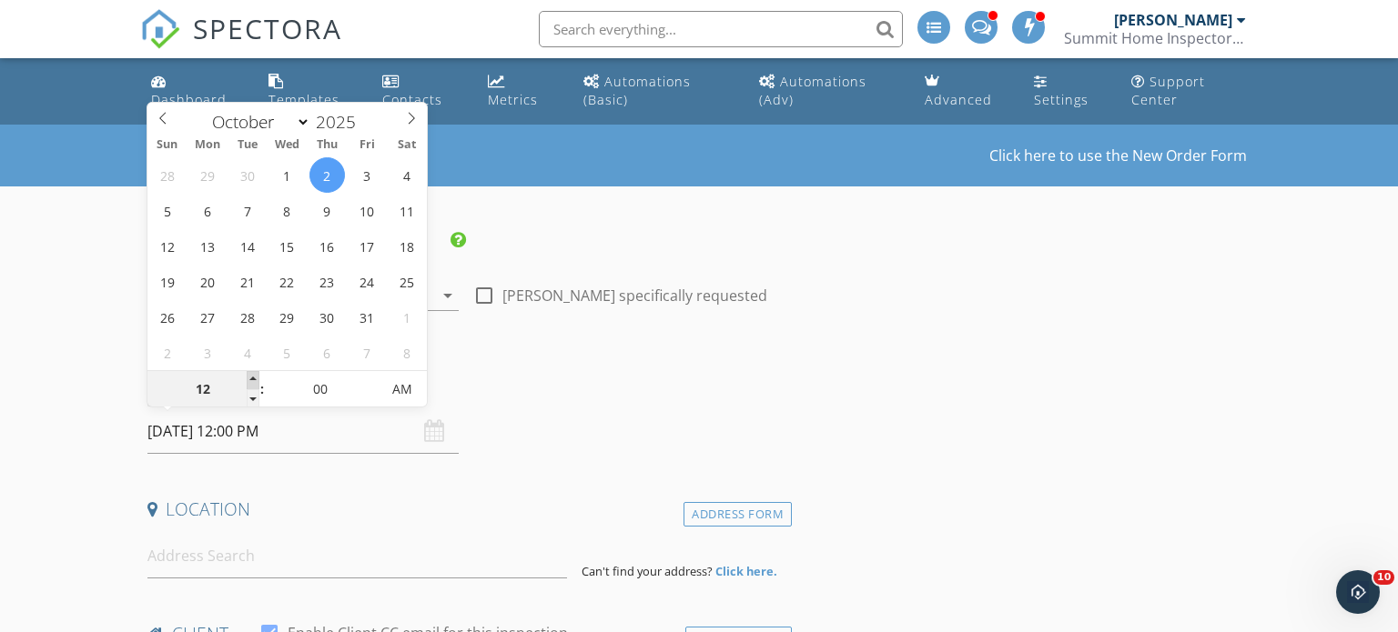
type input "01"
type input "10/02/2025 1:00 PM"
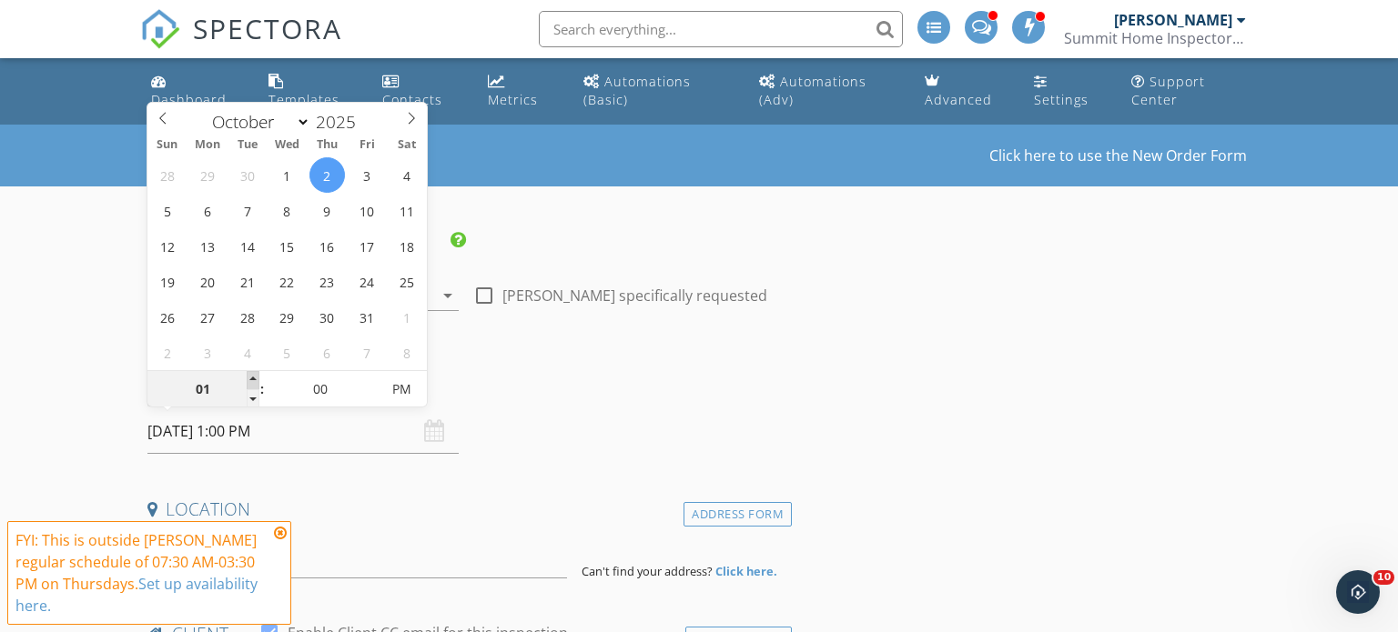
click at [251, 378] on span at bounding box center [253, 380] width 13 height 18
type input "02"
type input "10/02/2025 2:00 PM"
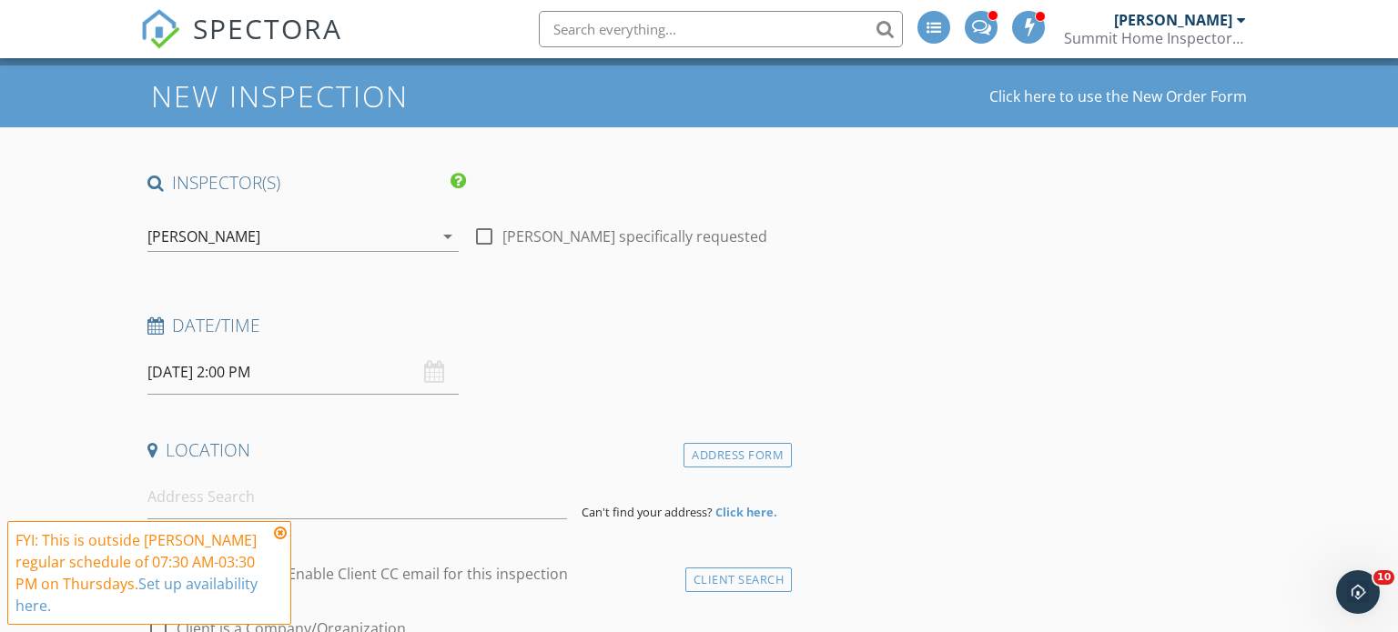
scroll to position [63, 0]
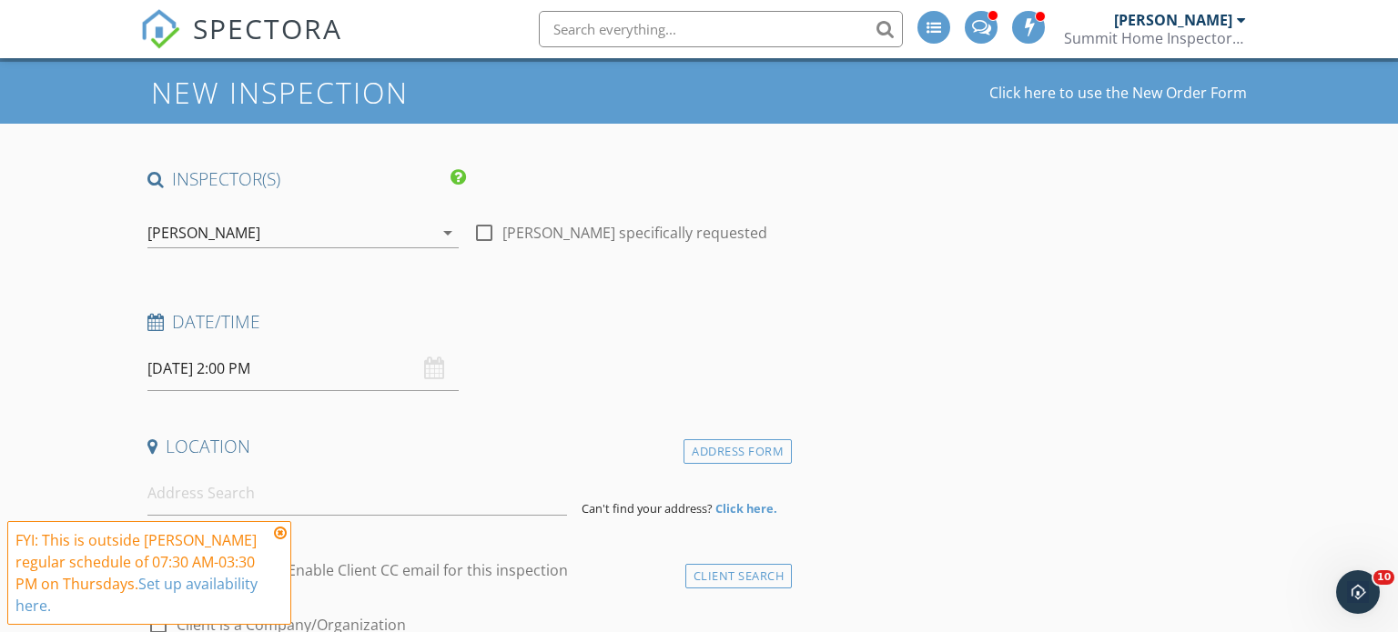
click at [282, 541] on icon at bounding box center [280, 533] width 13 height 15
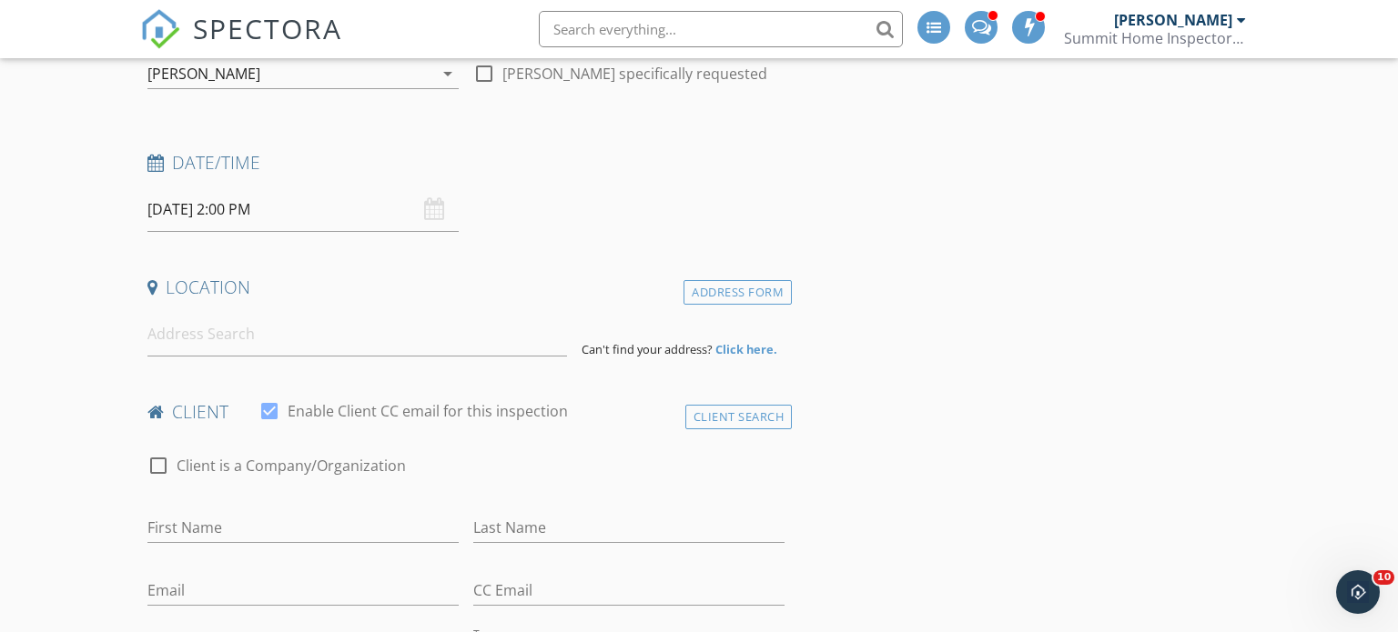
scroll to position [220, 0]
click at [361, 526] on input "First Name" at bounding box center [302, 530] width 311 height 30
type input "Jeremiah"
type input "Thomas"
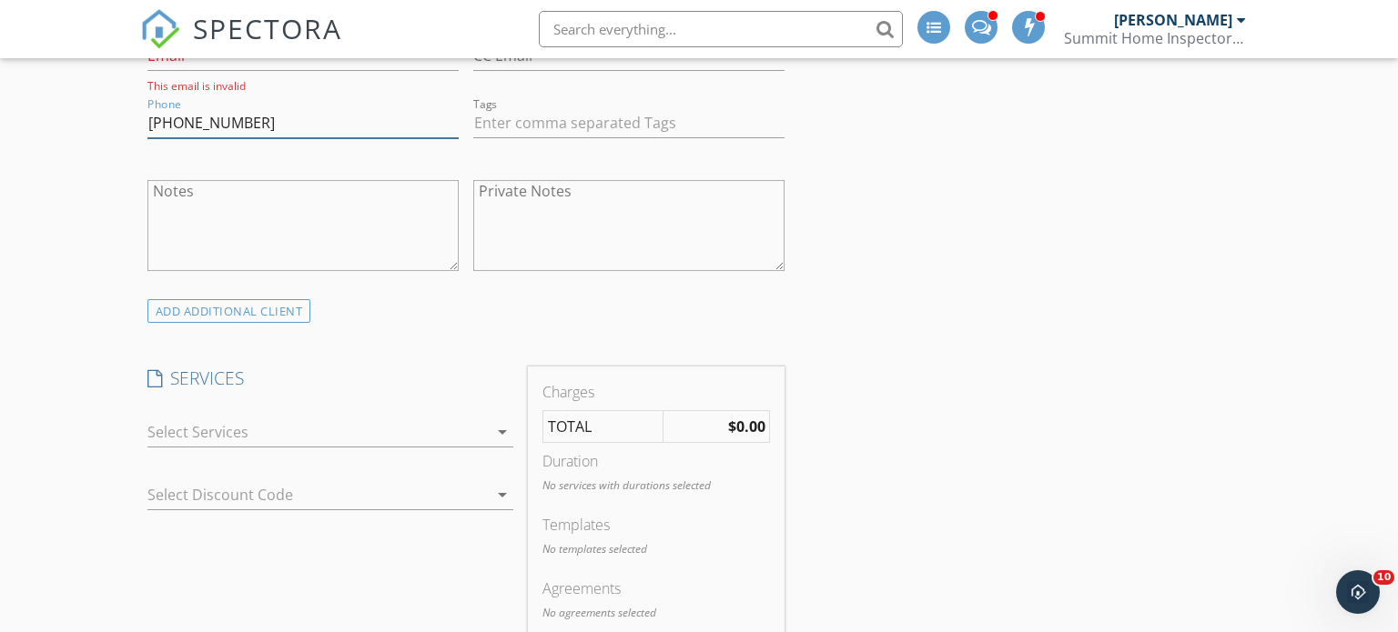
scroll to position [772, 0]
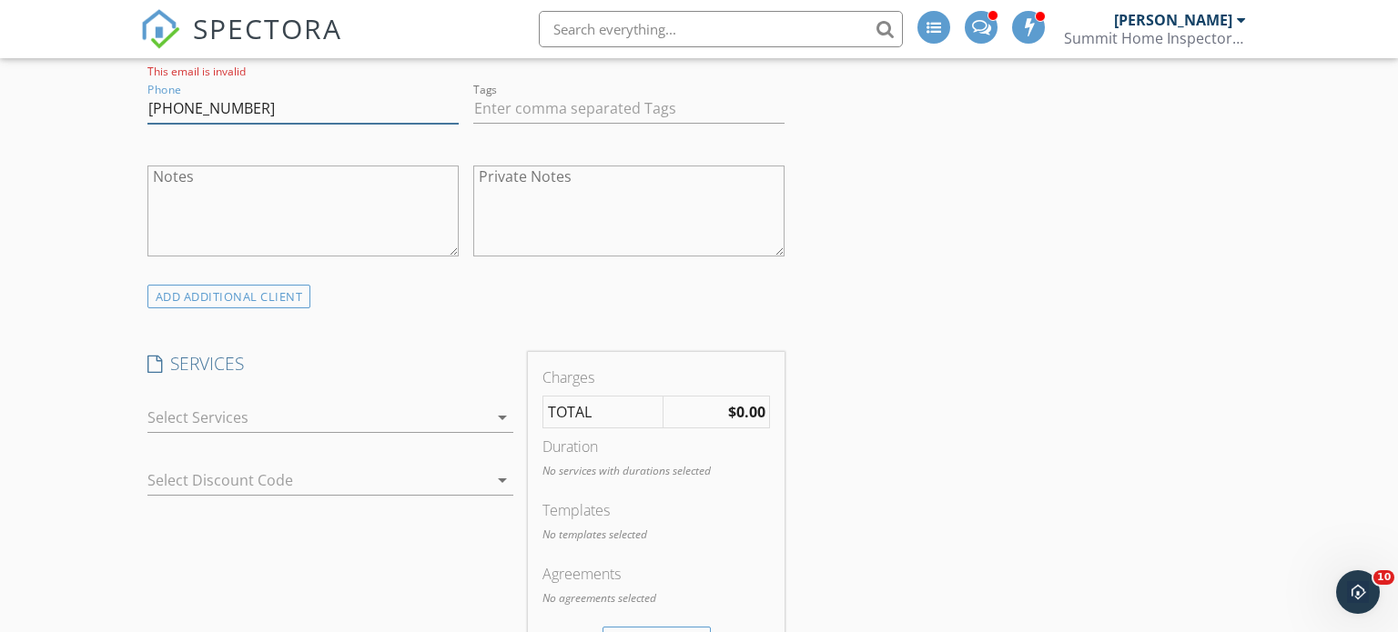
type input "334-707-6112"
click at [500, 419] on icon "arrow_drop_down" at bounding box center [502, 418] width 22 height 22
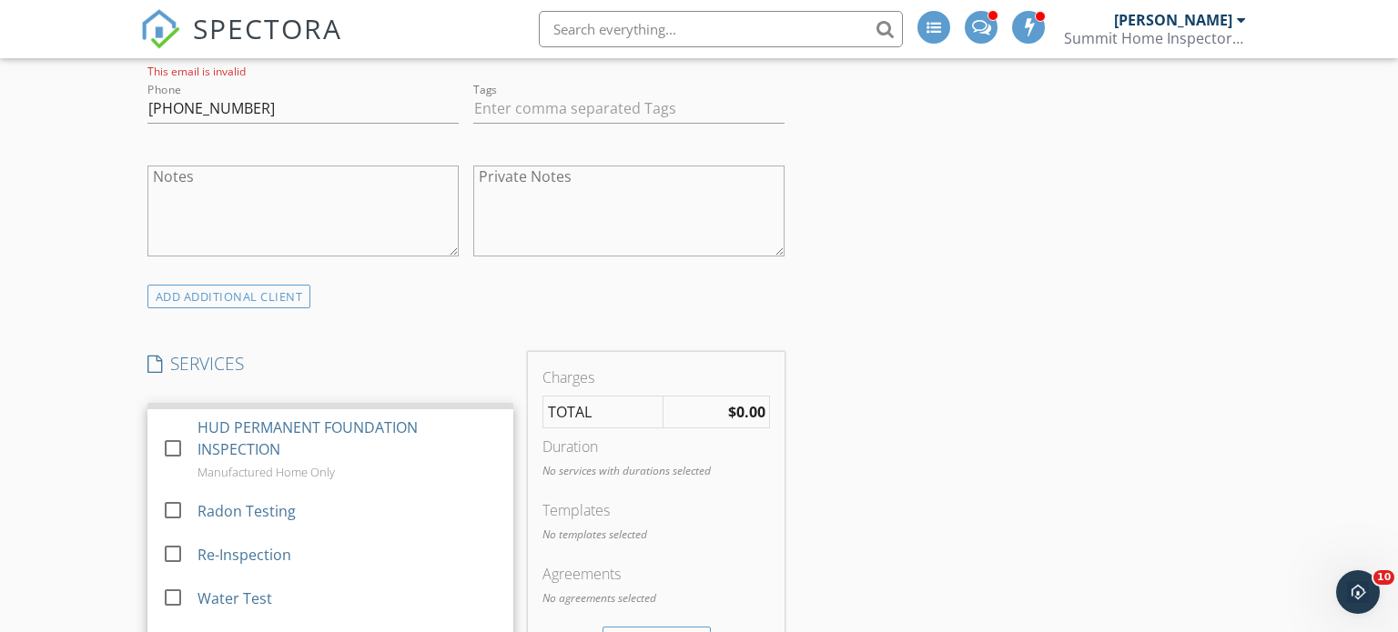
scroll to position [0, 0]
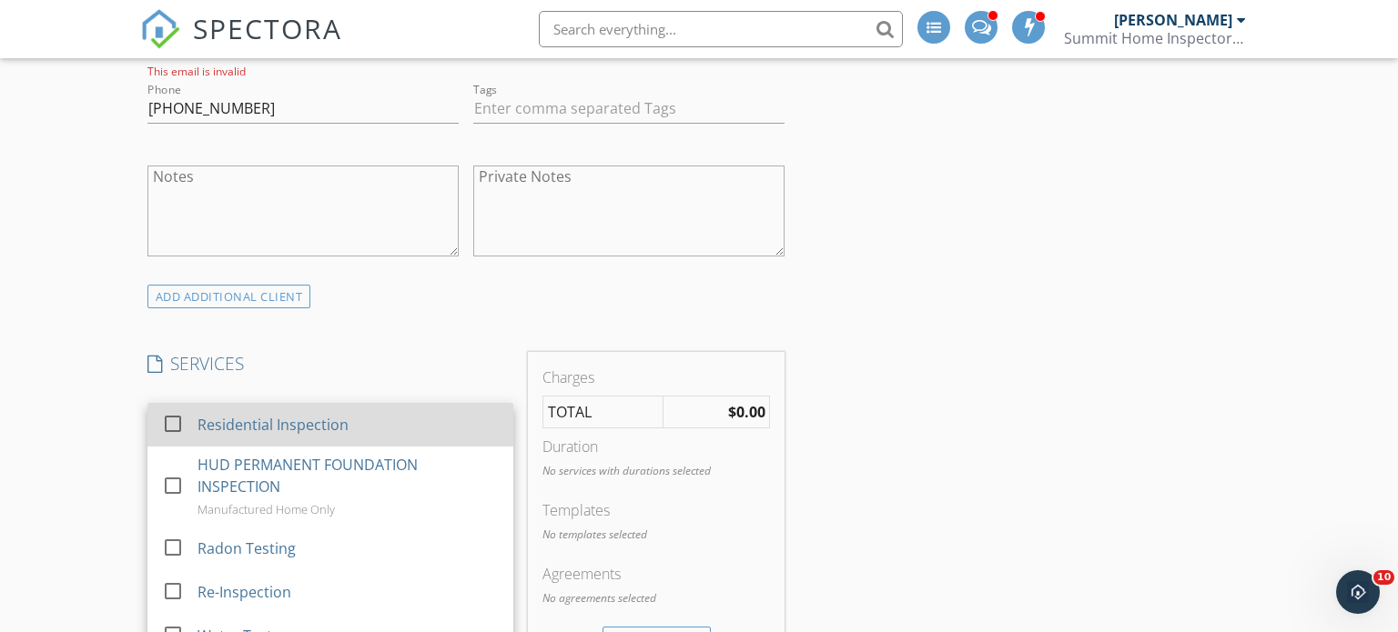
click at [173, 420] on div at bounding box center [172, 424] width 31 height 31
checkbox input "true"
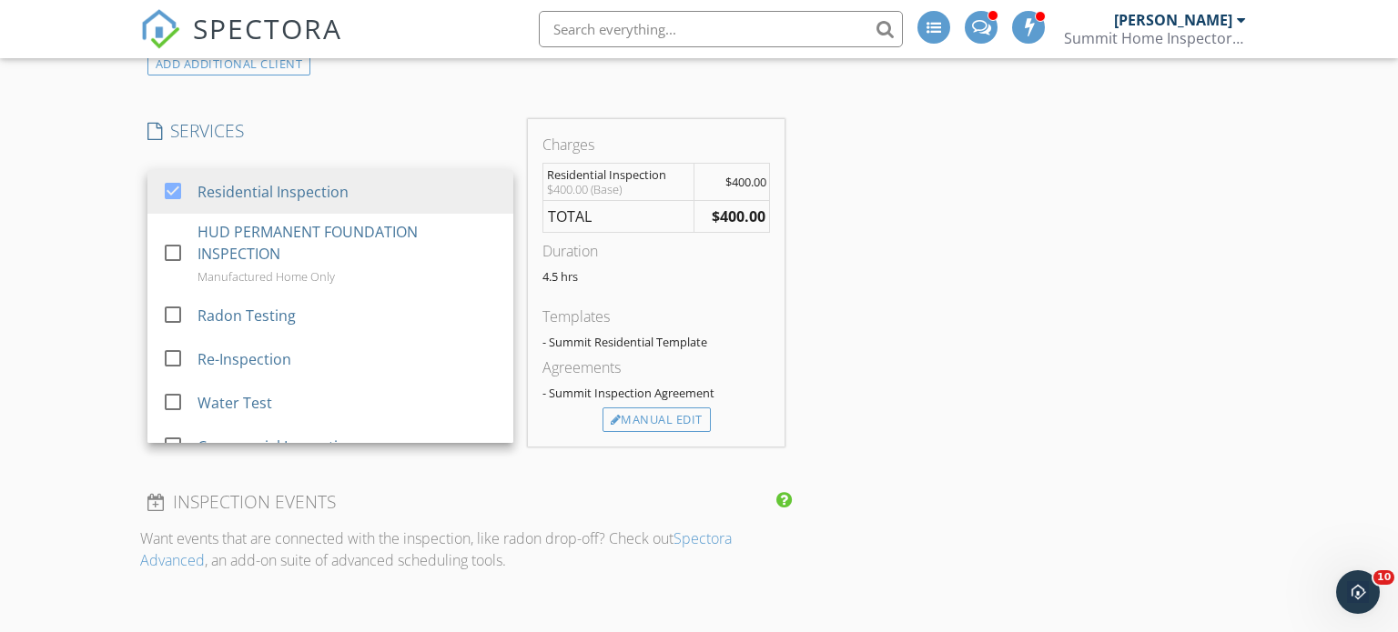
scroll to position [996, 0]
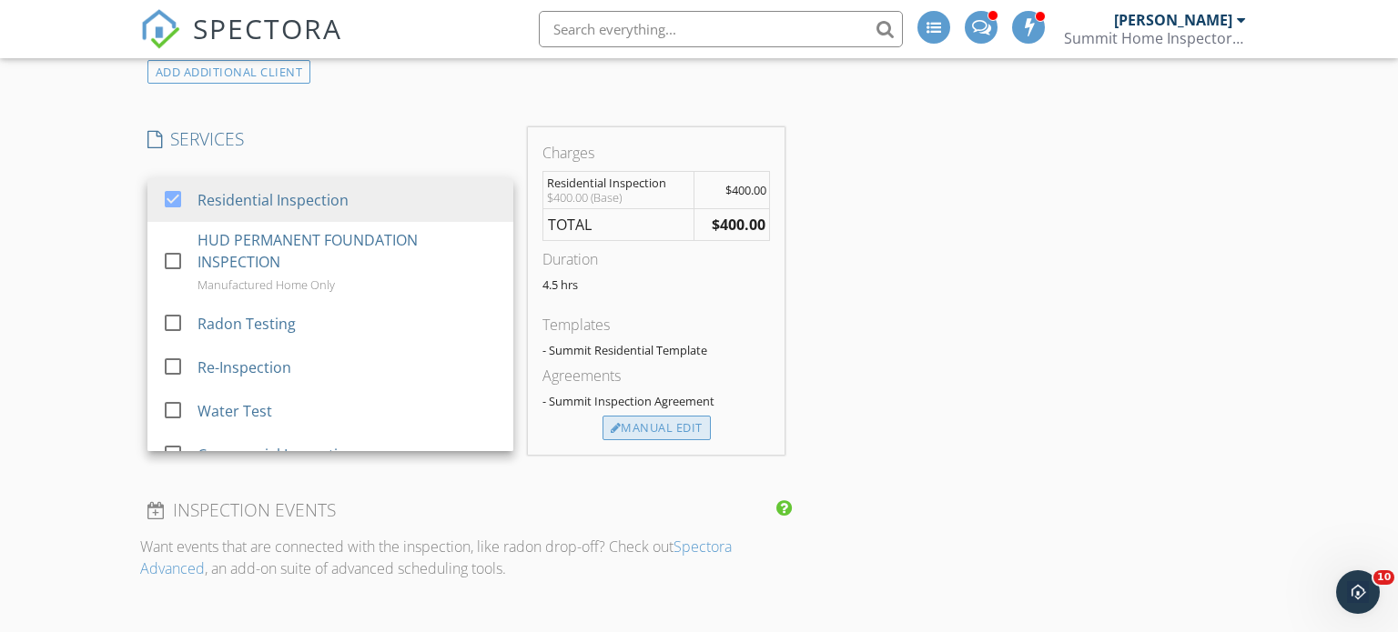
click at [656, 418] on div "Manual Edit" at bounding box center [656, 428] width 108 height 25
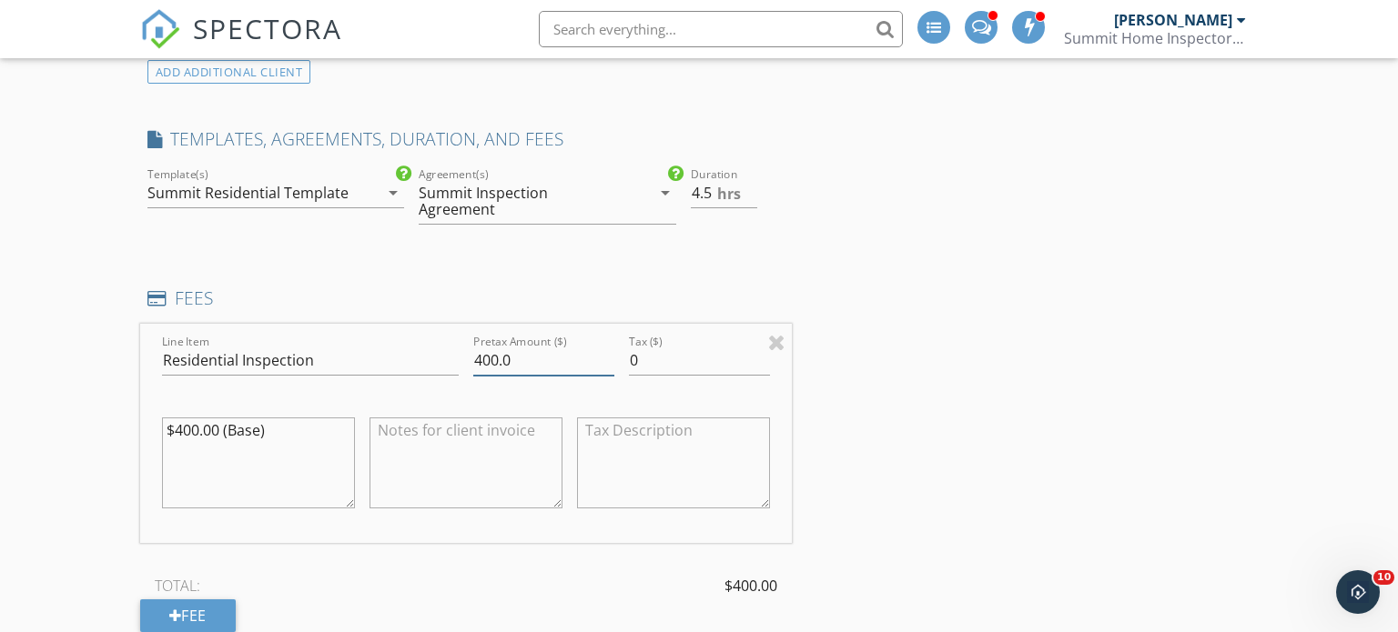
click at [490, 346] on input "400.0" at bounding box center [543, 361] width 141 height 30
type input "0.0"
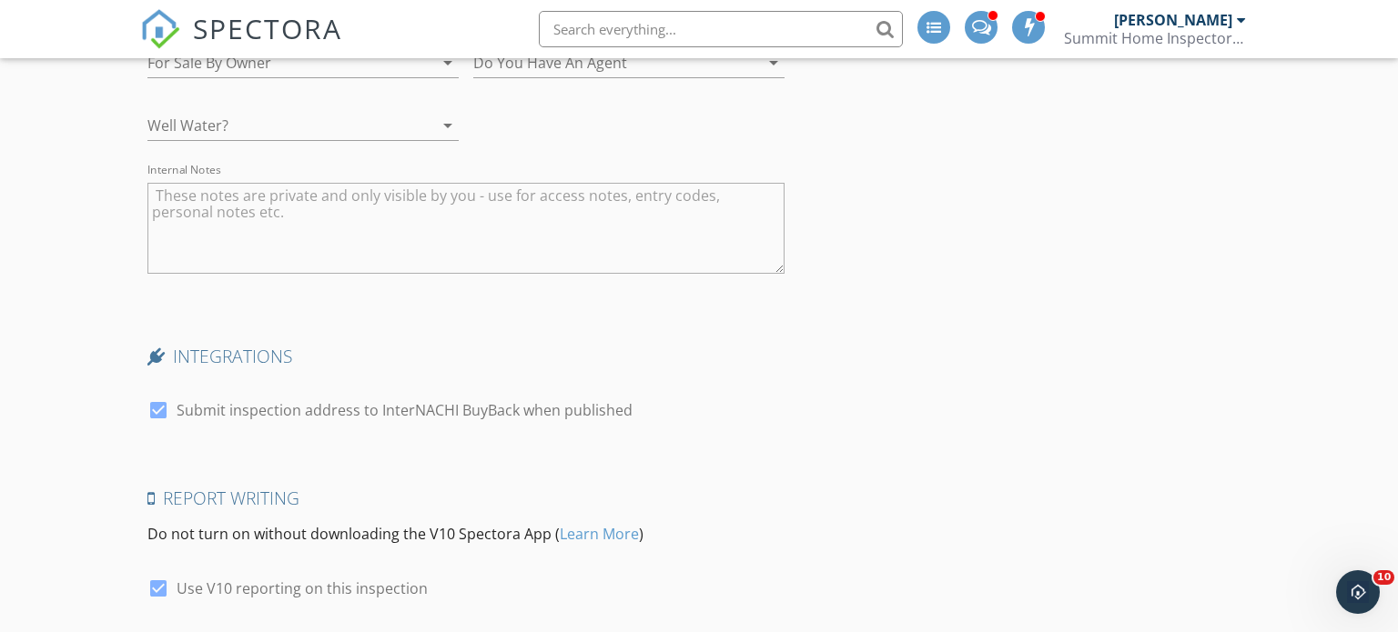
scroll to position [2814, 0]
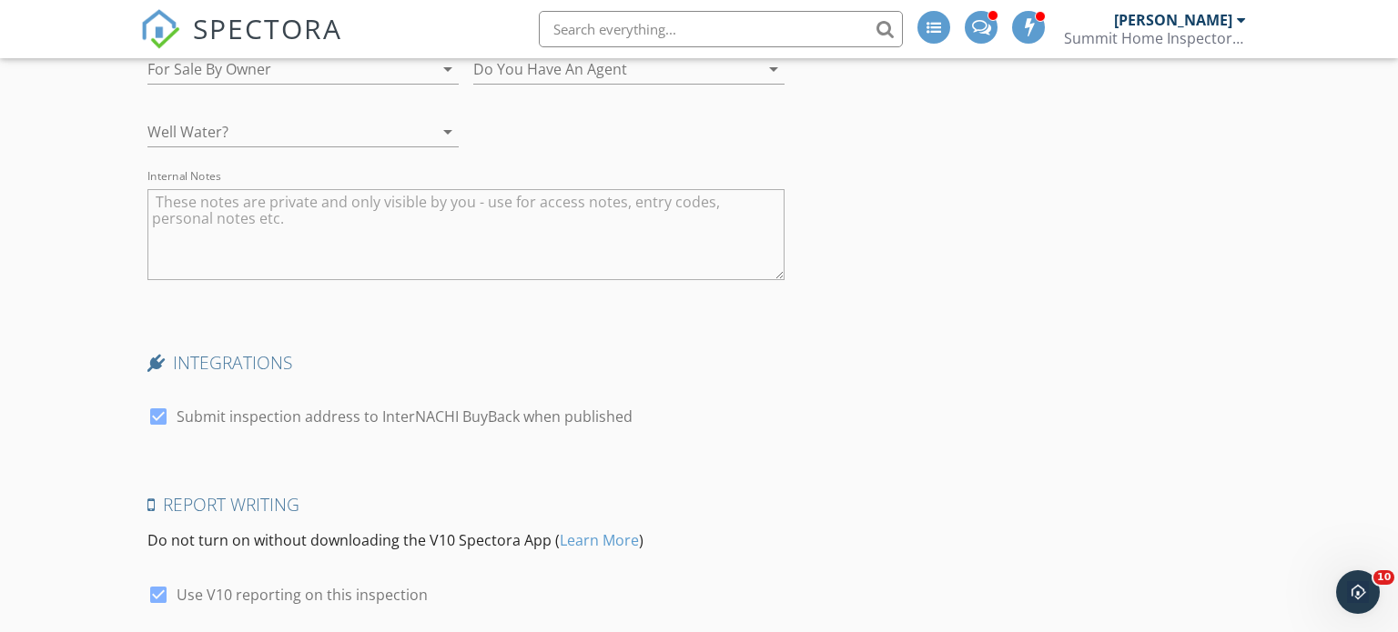
click at [153, 401] on div at bounding box center [158, 416] width 31 height 31
checkbox input "false"
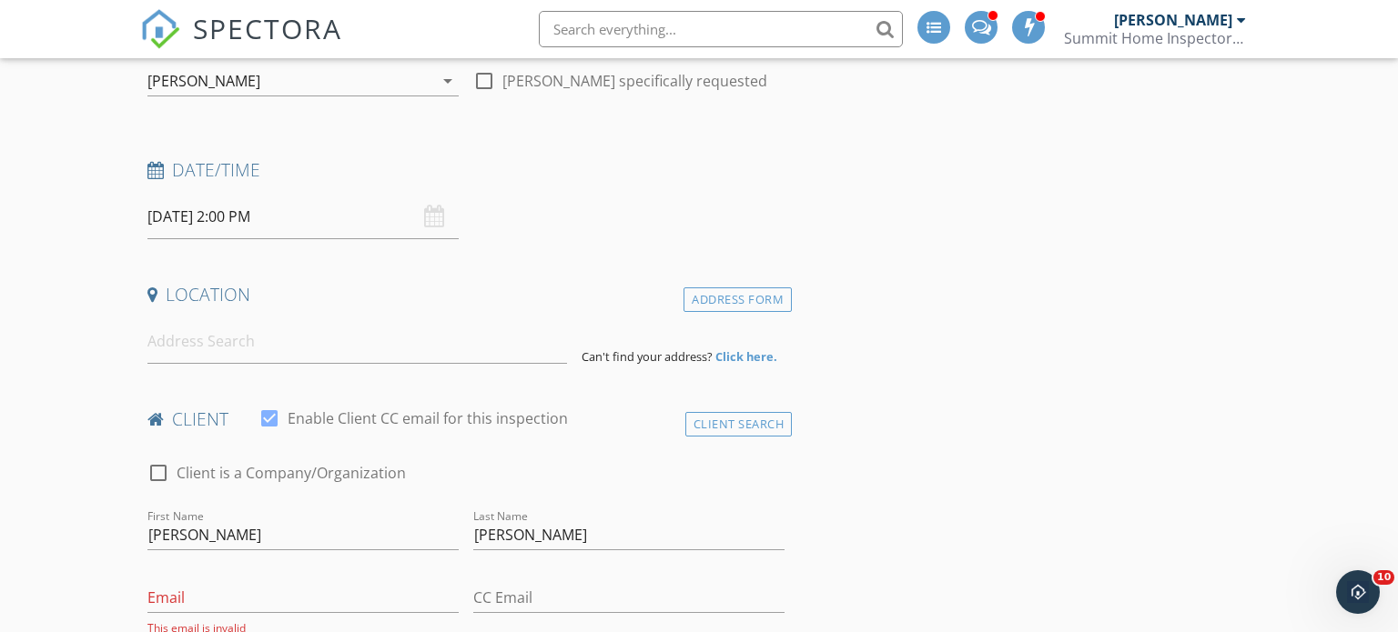
scroll to position [213, 0]
click at [338, 341] on input at bounding box center [357, 343] width 420 height 45
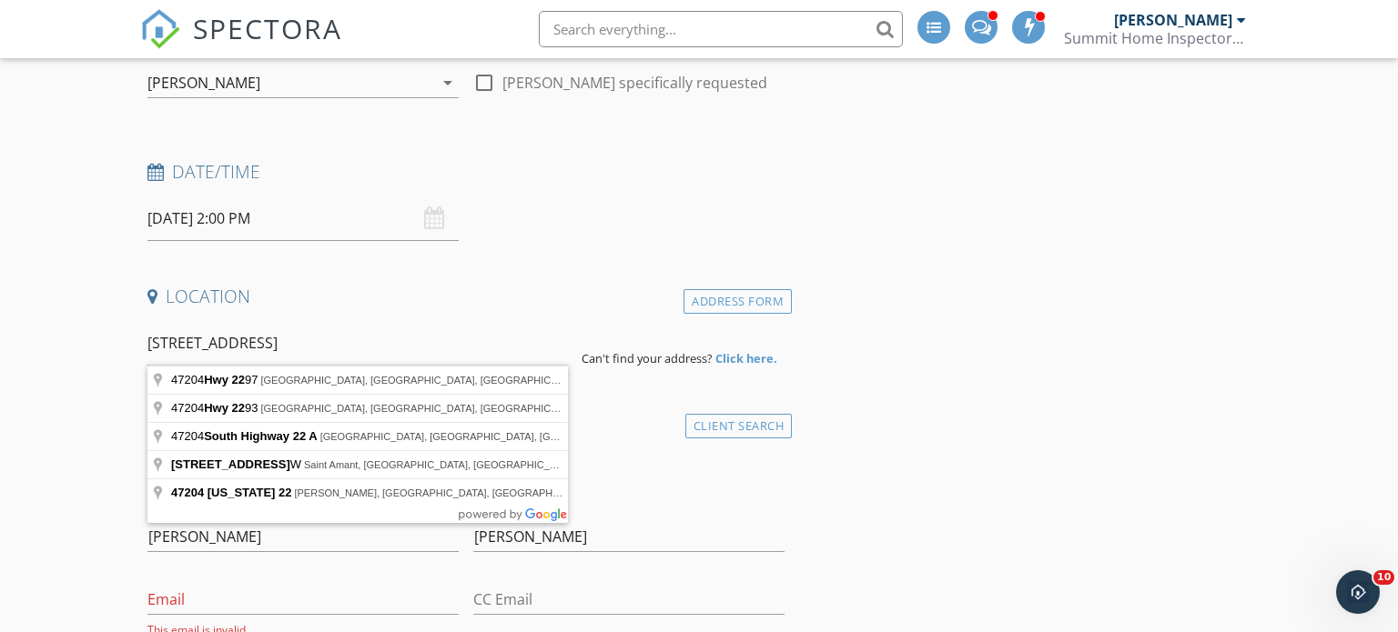
type input "47204 Hwy 22"
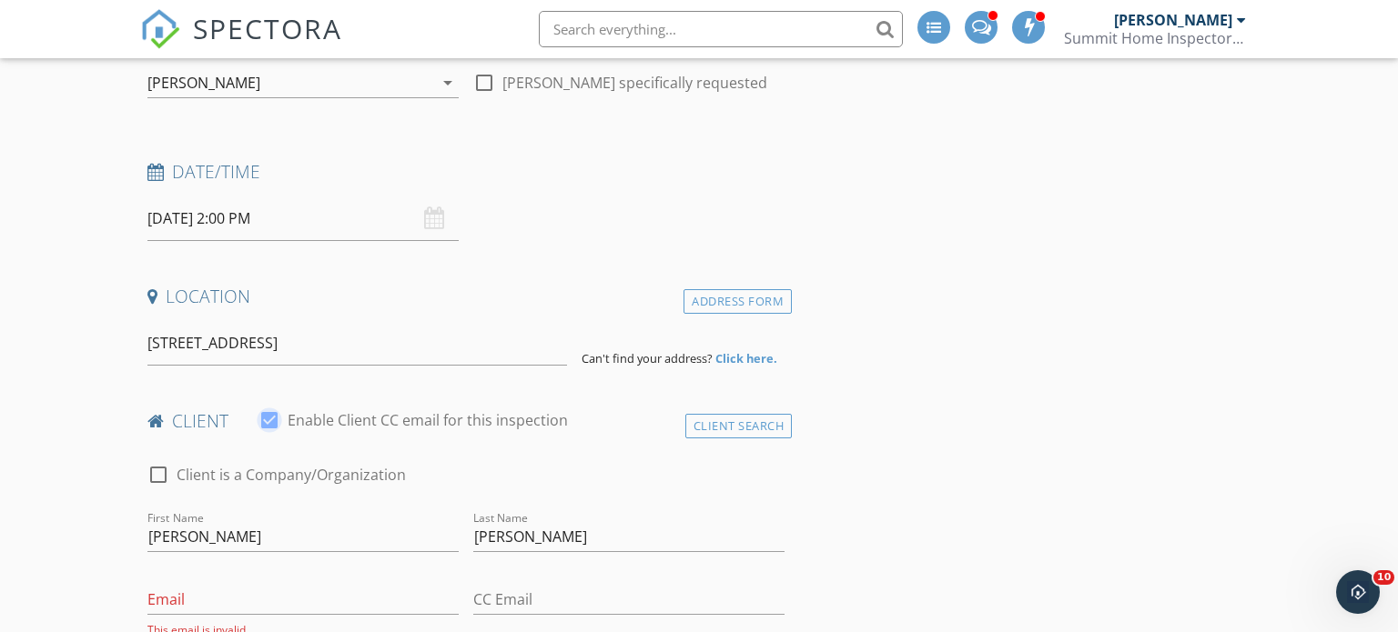
click at [746, 362] on strong "Click here." at bounding box center [746, 358] width 62 height 16
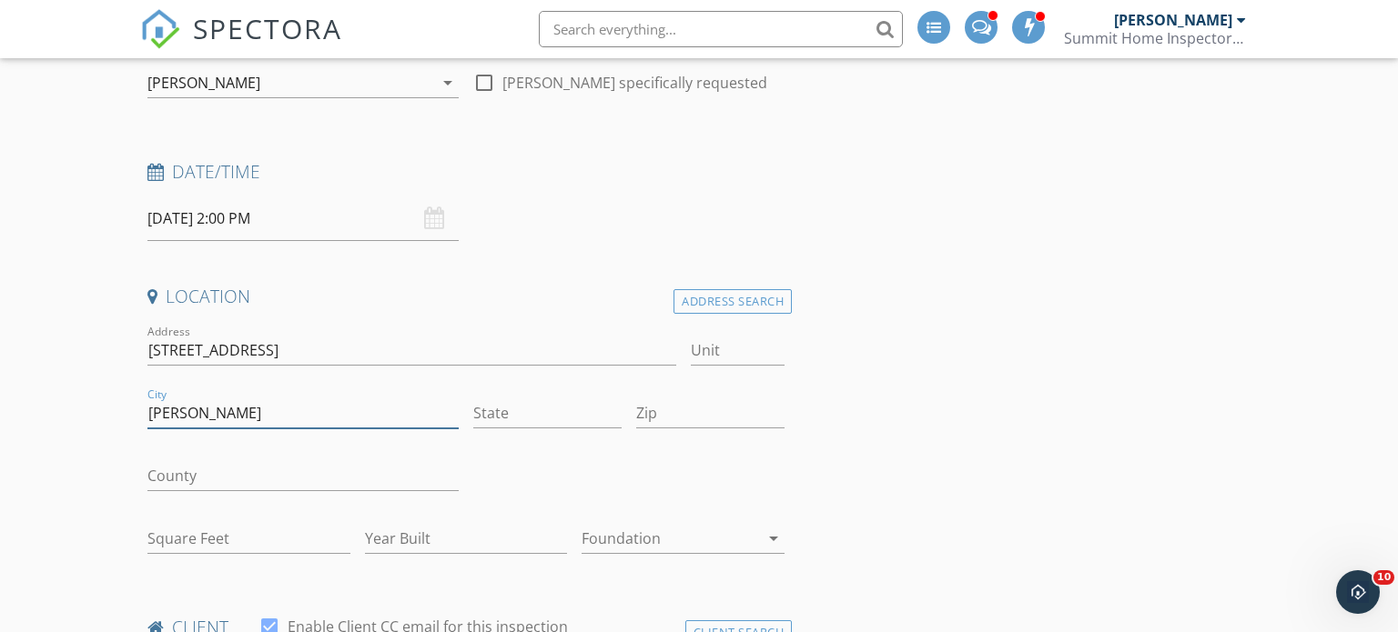
type input "Wadley"
type input "AL"
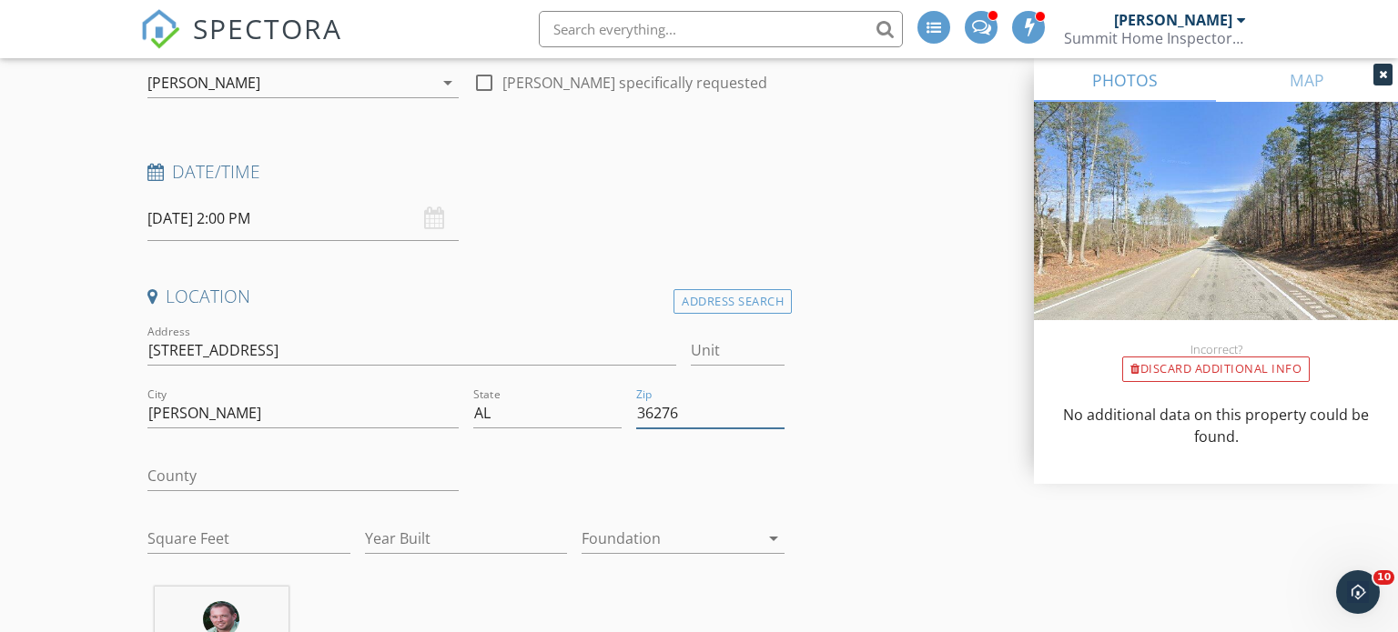
type input "36276"
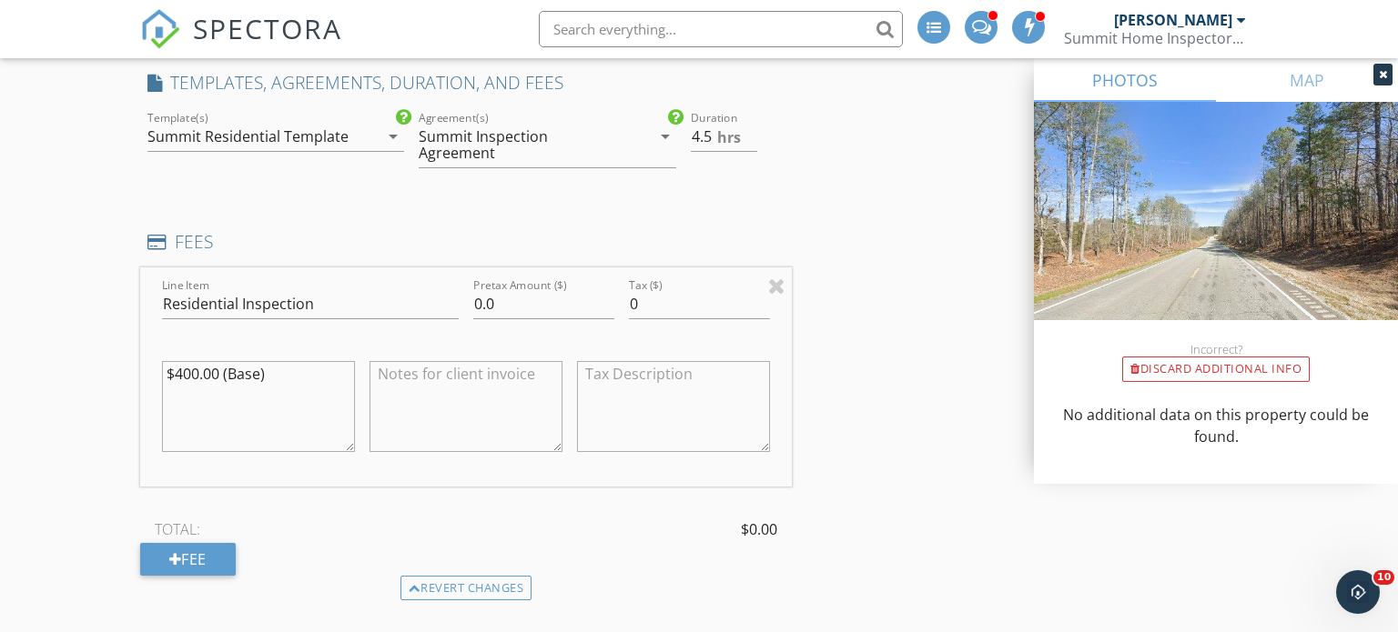
scroll to position [1429, 0]
drag, startPoint x: 285, startPoint y: 347, endPoint x: 166, endPoint y: 353, distance: 119.4
click at [166, 358] on textarea "$400.00 (Base)" at bounding box center [258, 403] width 193 height 91
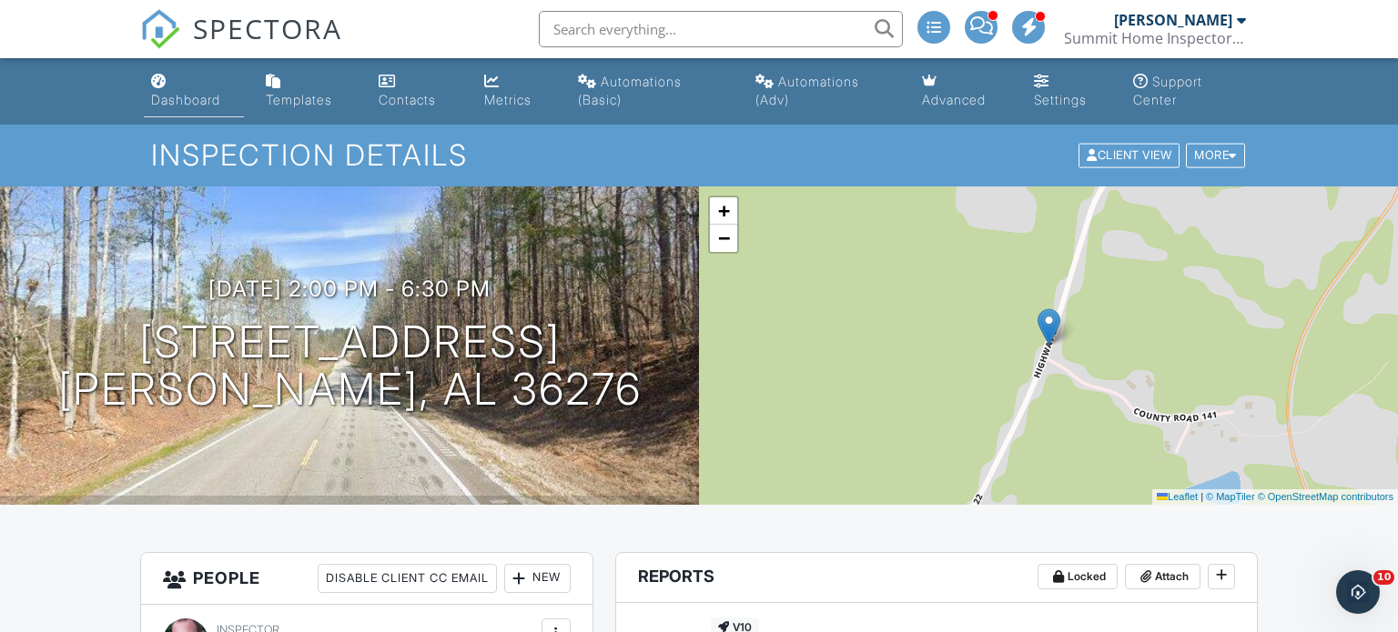
click at [157, 89] on link "Dashboard" at bounding box center [194, 92] width 101 height 52
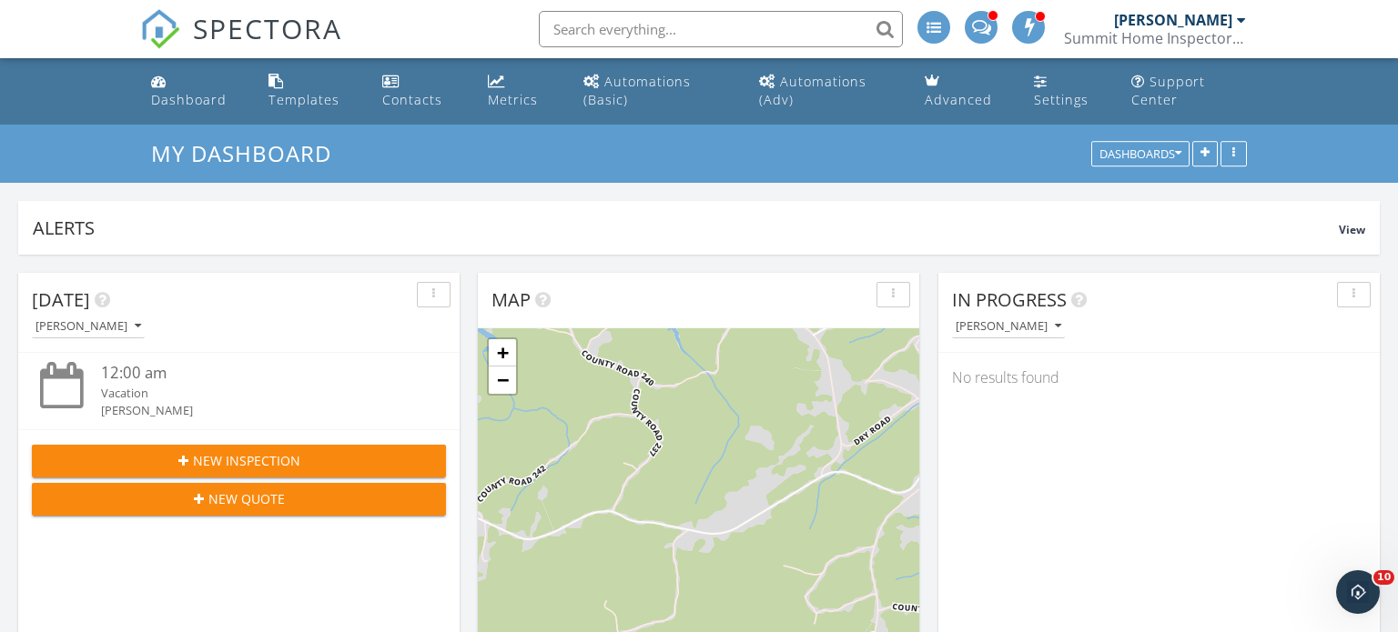
click at [324, 455] on div "New Inspection" at bounding box center [238, 460] width 385 height 19
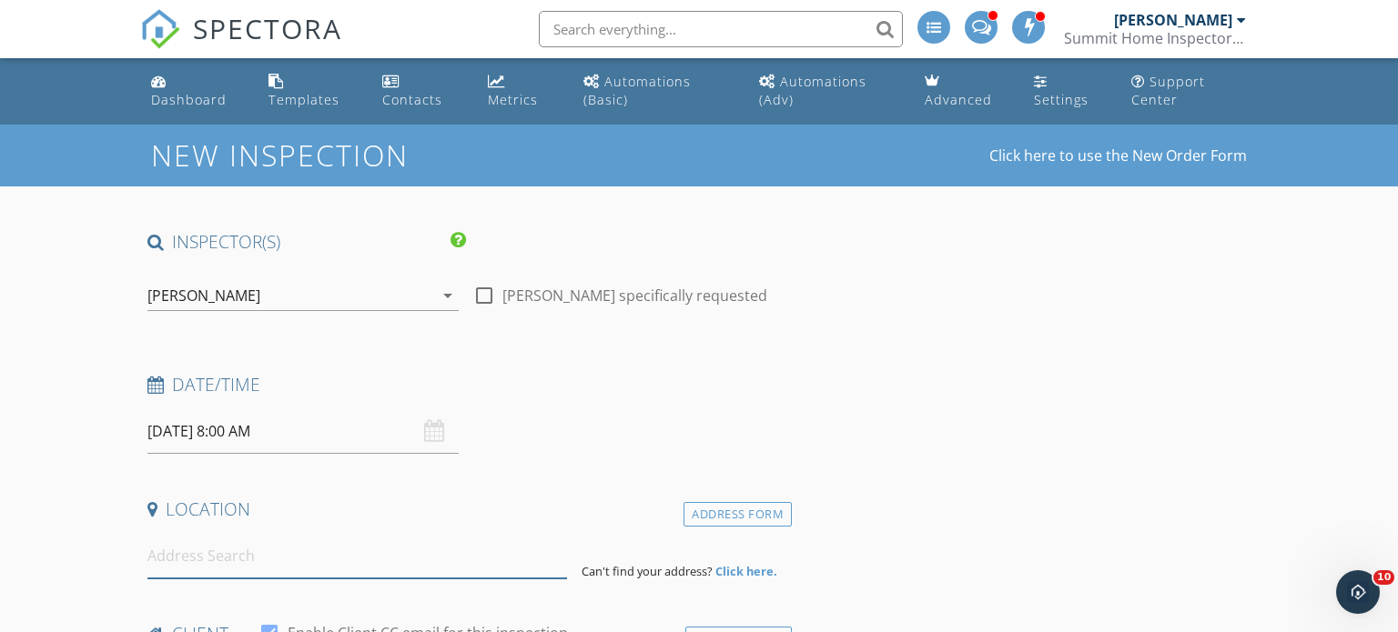
click at [327, 561] on input at bounding box center [357, 556] width 420 height 45
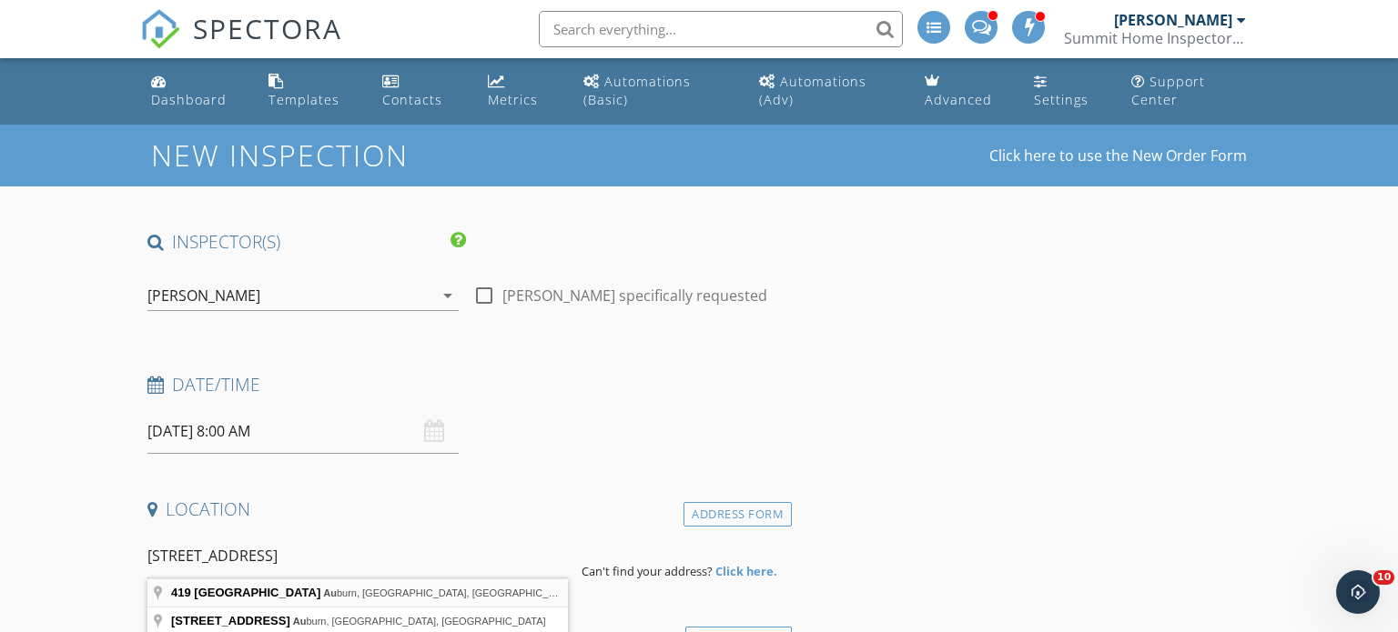
type input "[STREET_ADDRESS]"
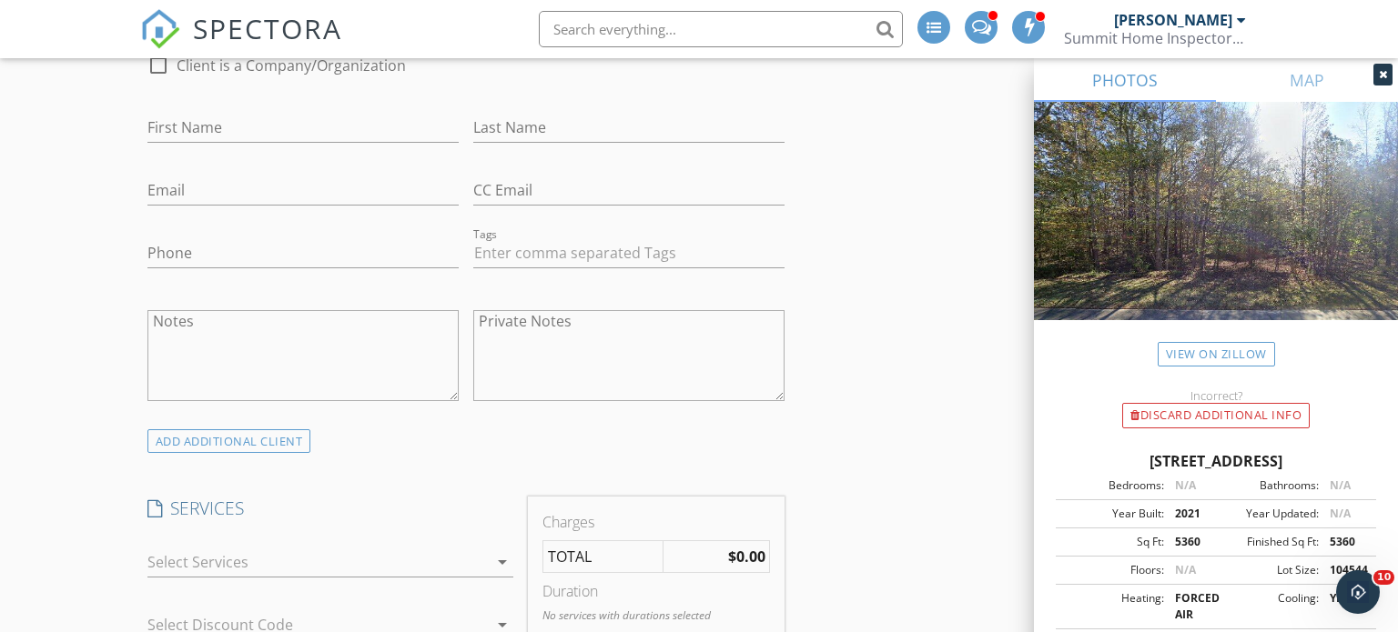
scroll to position [1002, 0]
click at [385, 558] on div at bounding box center [317, 555] width 340 height 29
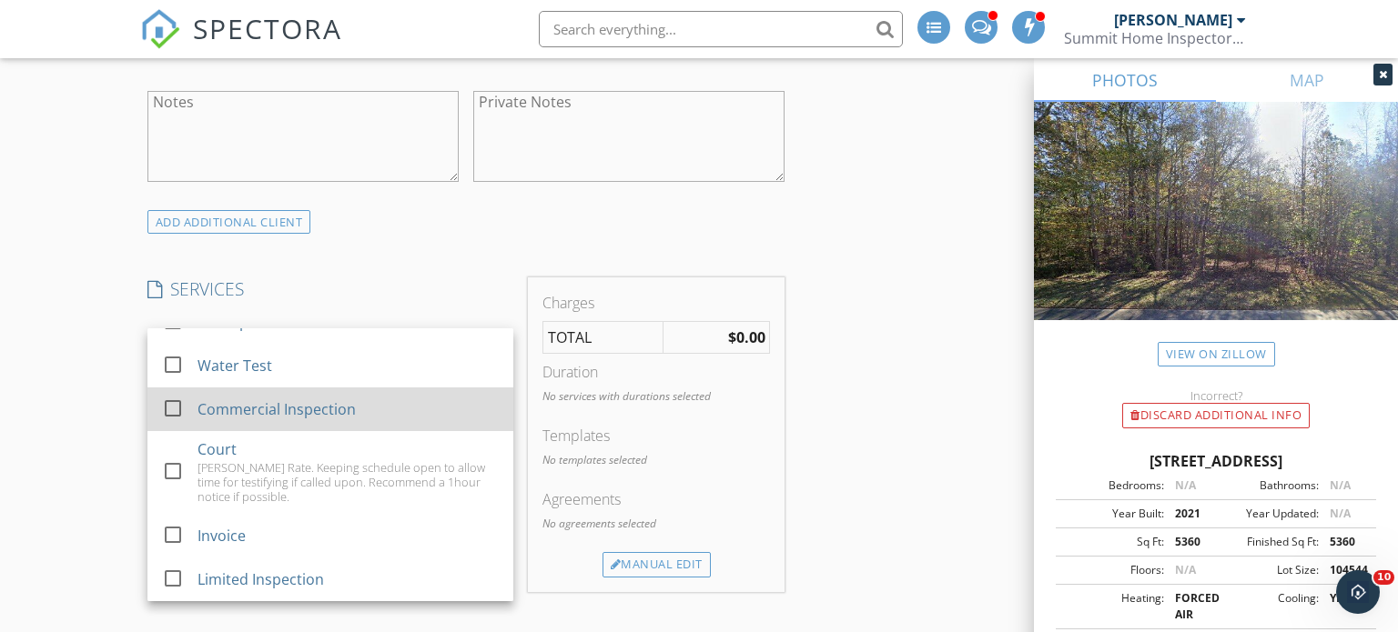
scroll to position [1219, 0]
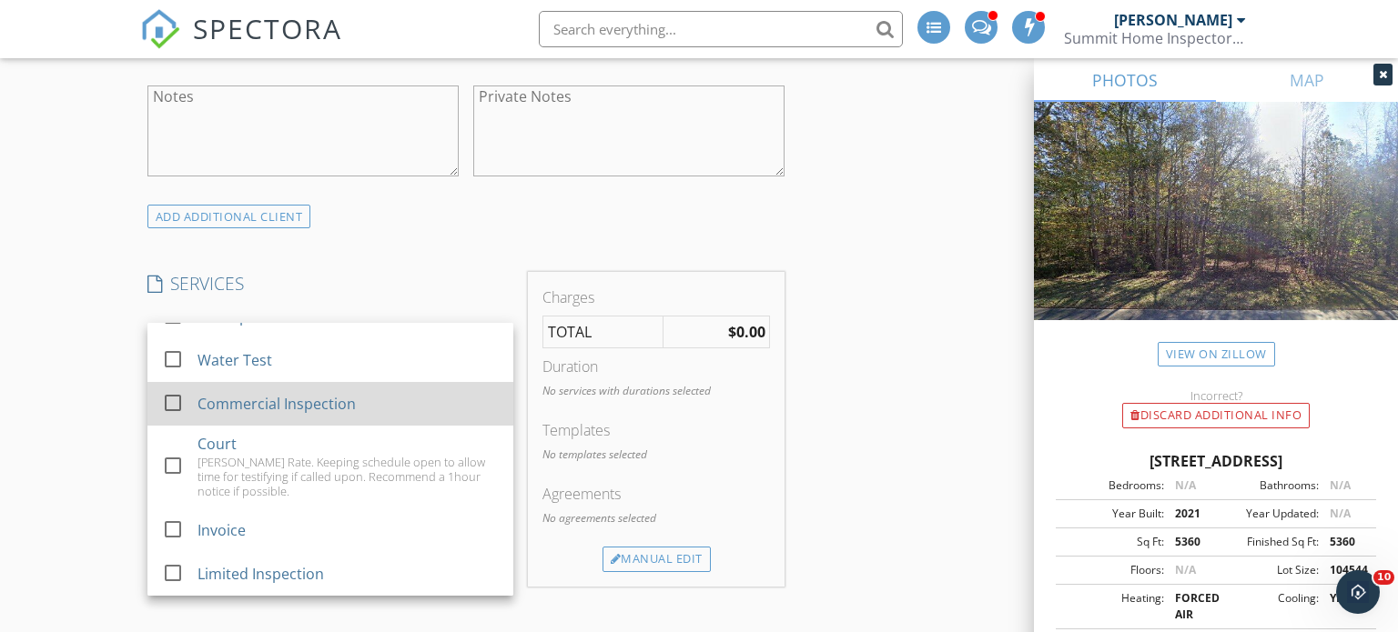
click at [177, 404] on div at bounding box center [172, 403] width 31 height 31
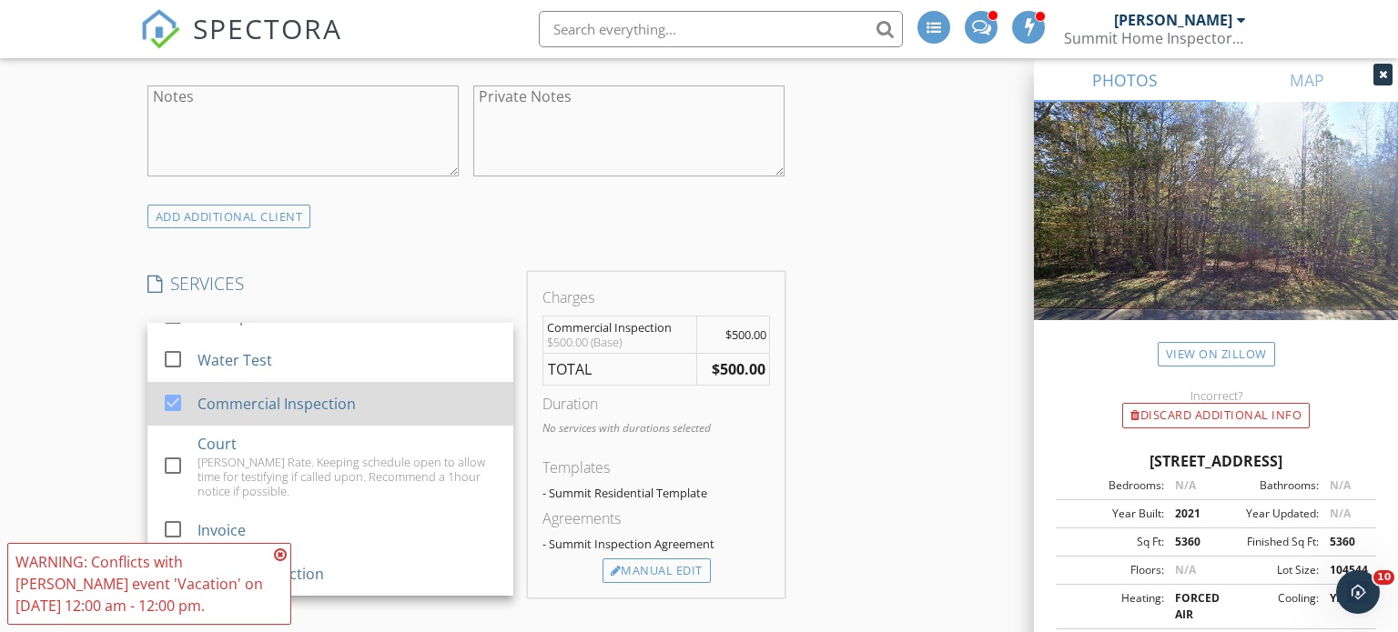
click at [177, 404] on div at bounding box center [172, 403] width 31 height 31
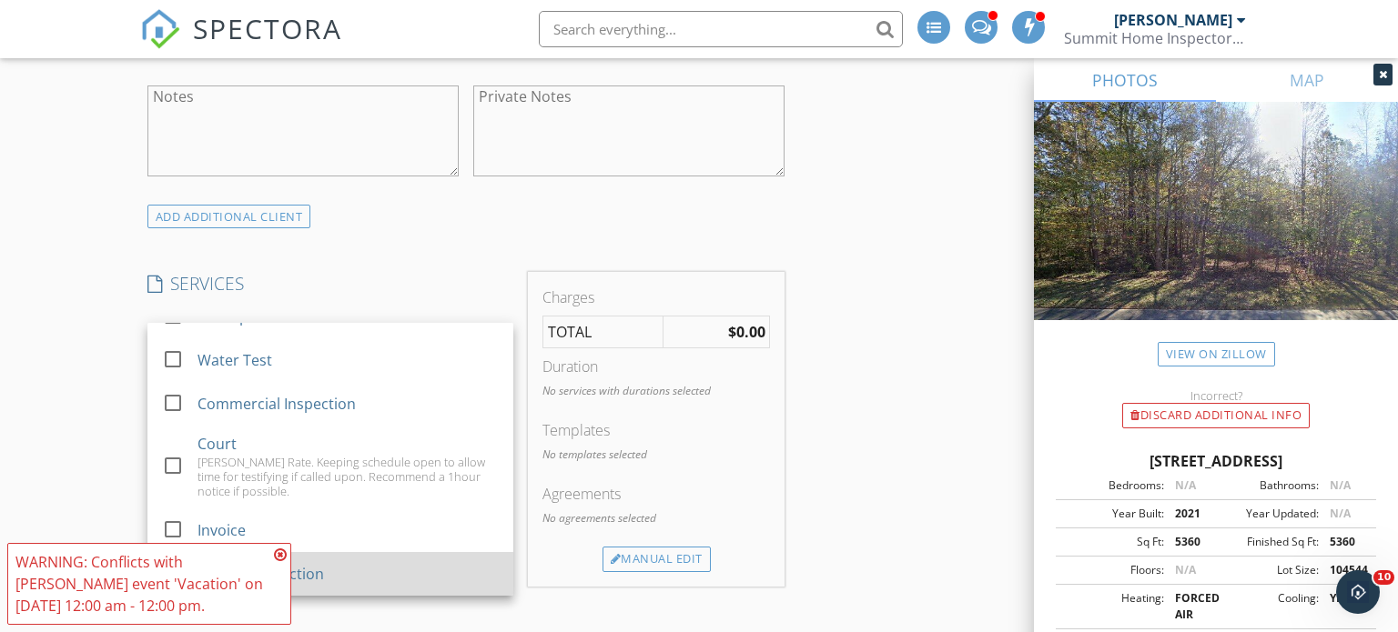
click at [324, 571] on div "Limited Inspection" at bounding box center [347, 574] width 301 height 36
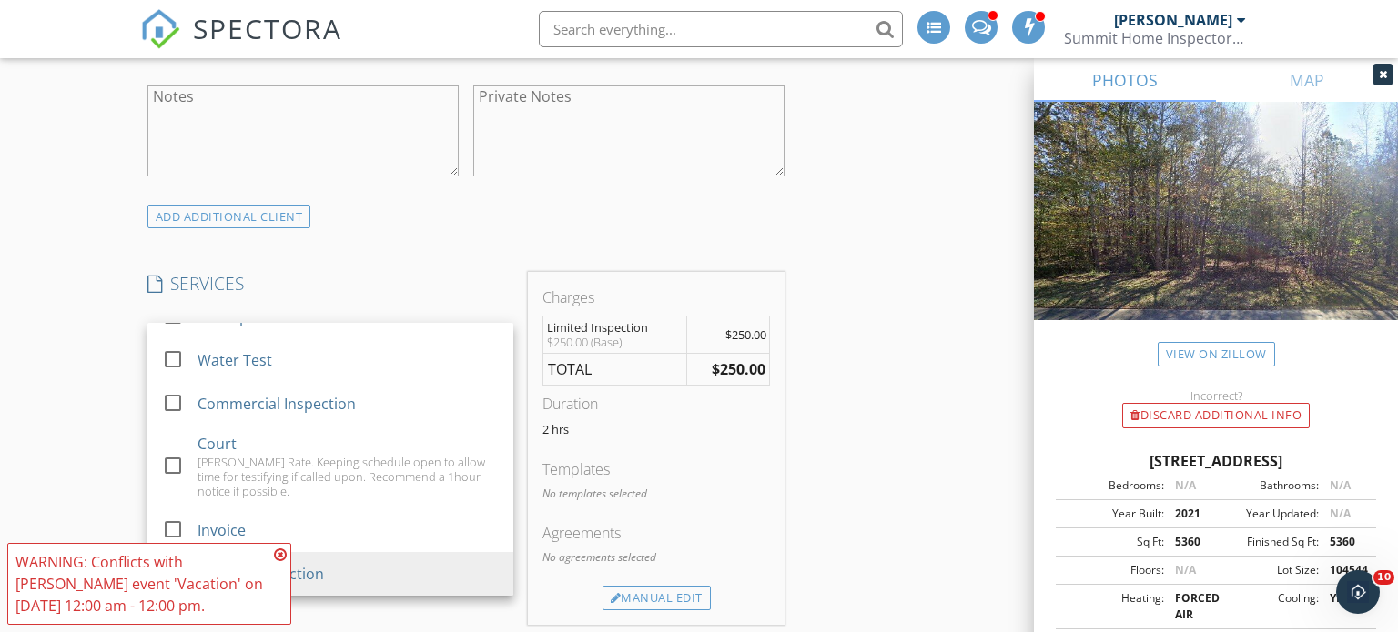
click at [281, 557] on icon at bounding box center [280, 555] width 13 height 15
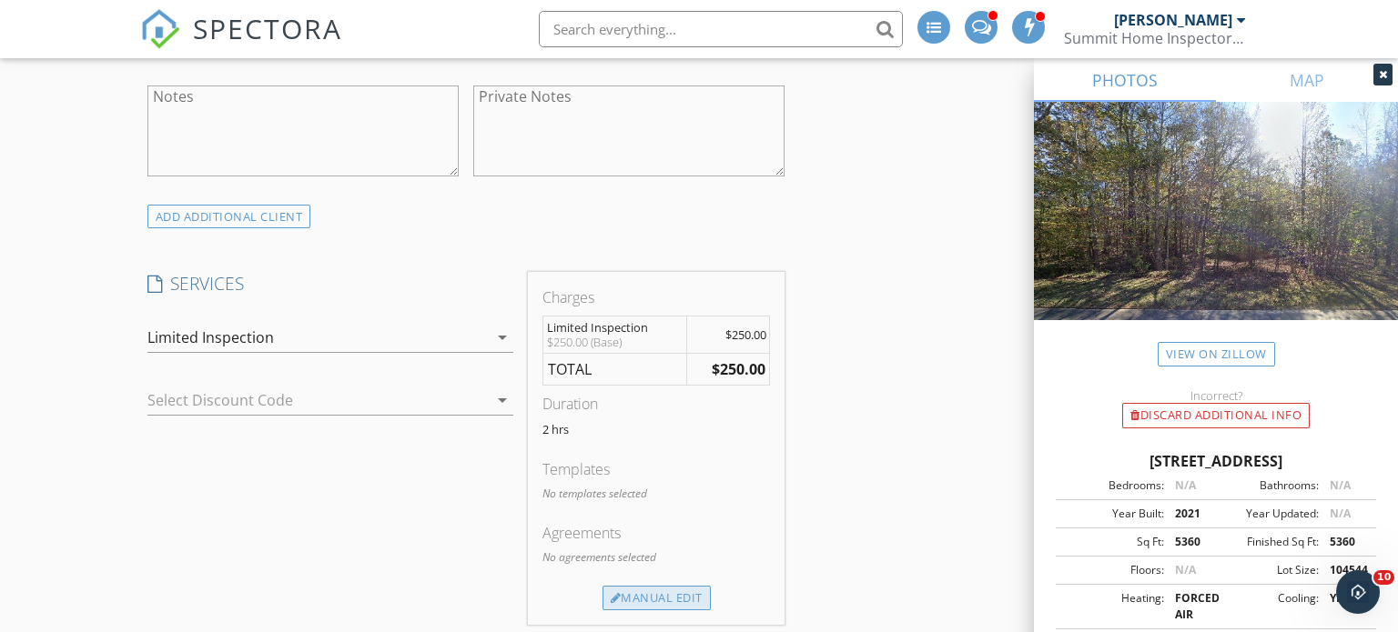
click at [669, 598] on div "Manual Edit" at bounding box center [656, 598] width 108 height 25
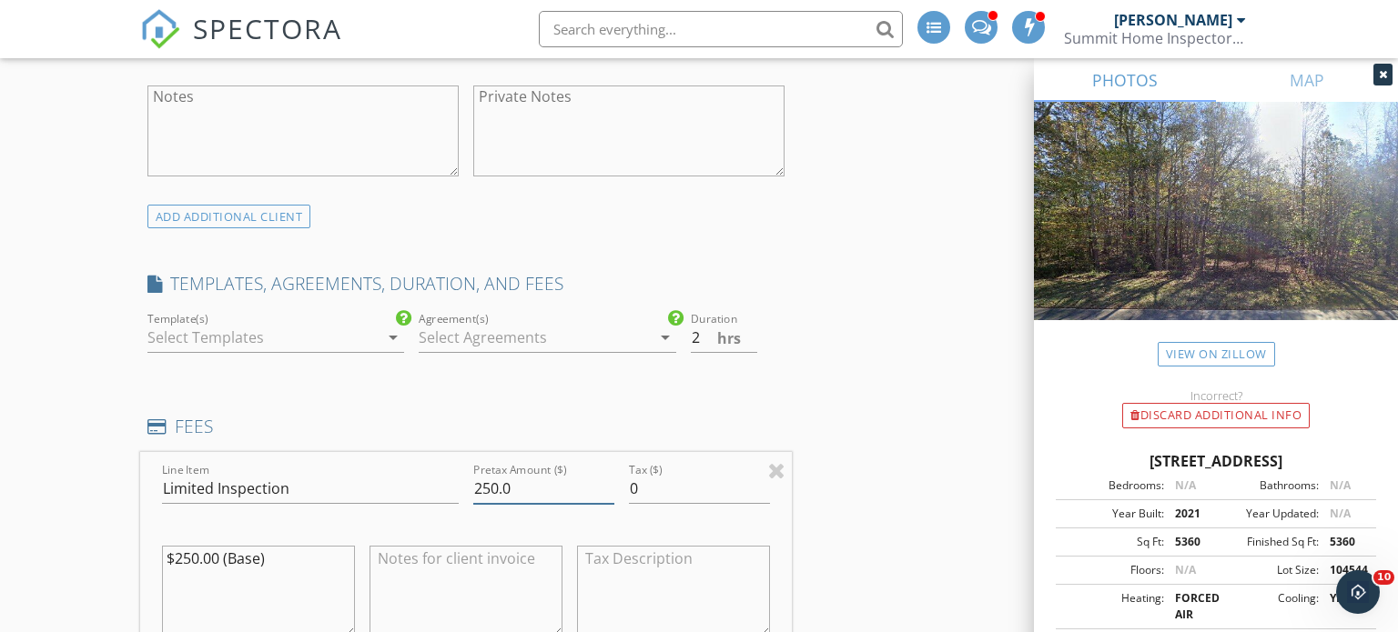
click at [484, 486] on input "250.0" at bounding box center [543, 489] width 141 height 30
type input "150.0"
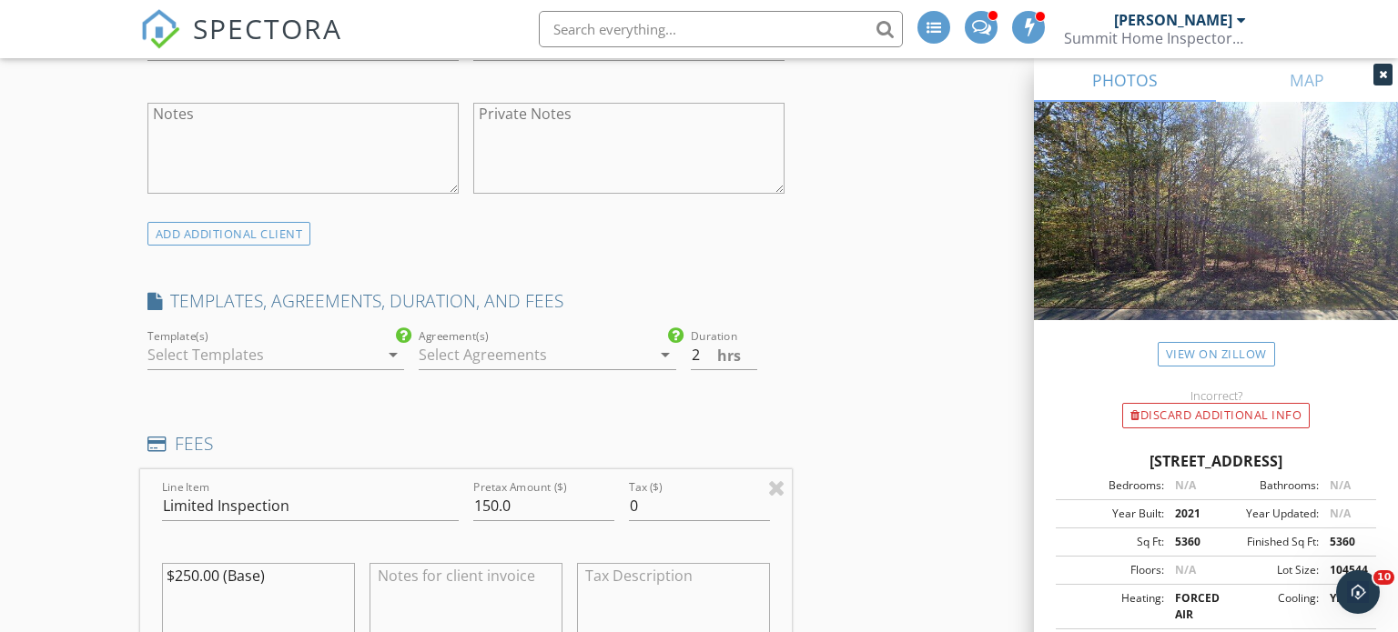
scroll to position [1200, 0]
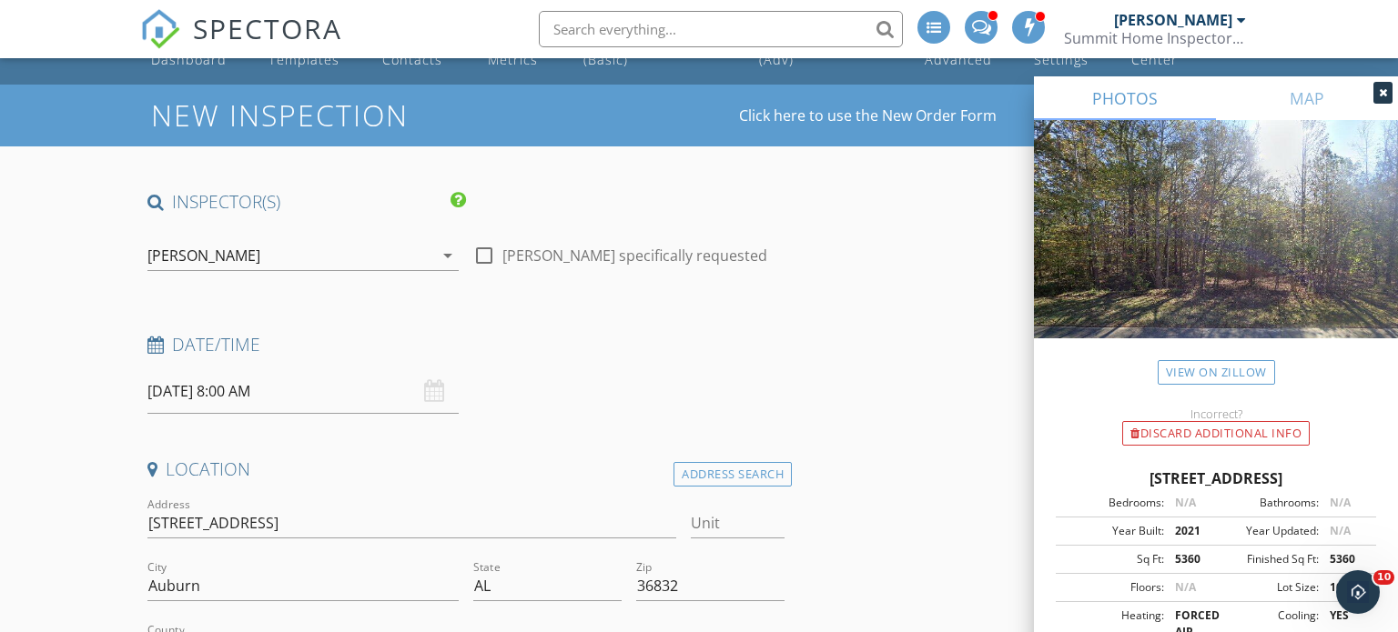
scroll to position [57, 0]
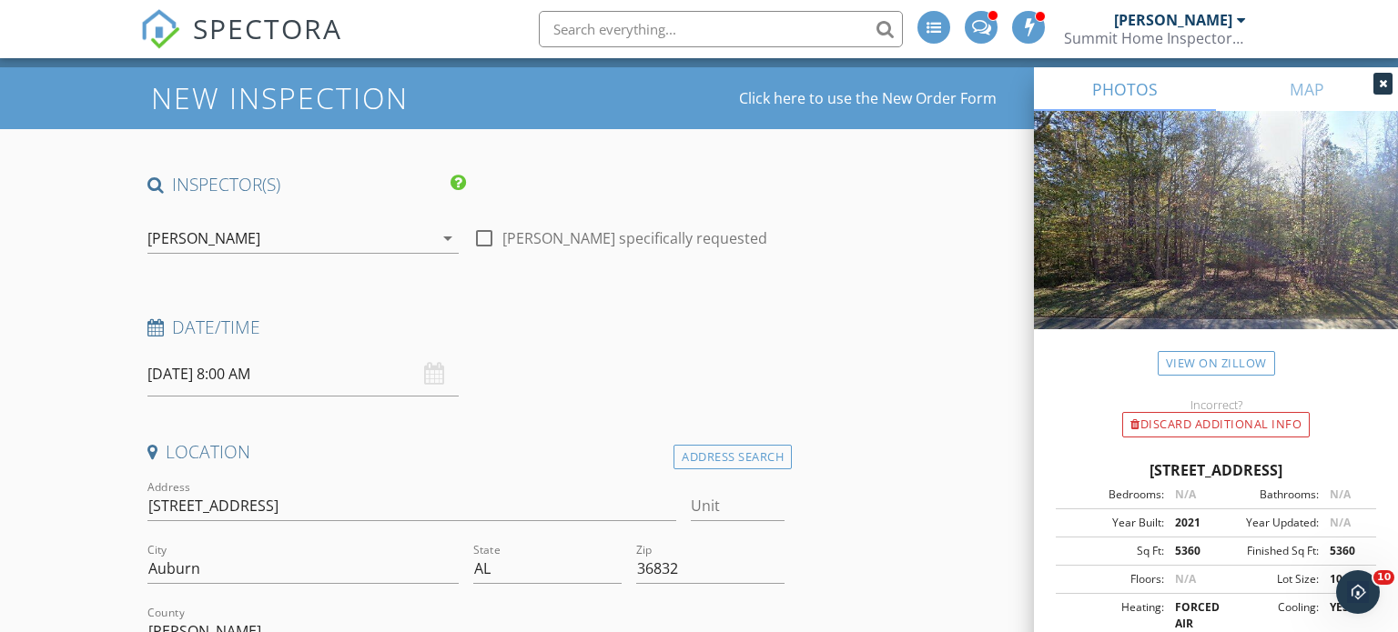
click at [259, 371] on input "[DATE] 8:00 AM" at bounding box center [302, 374] width 311 height 45
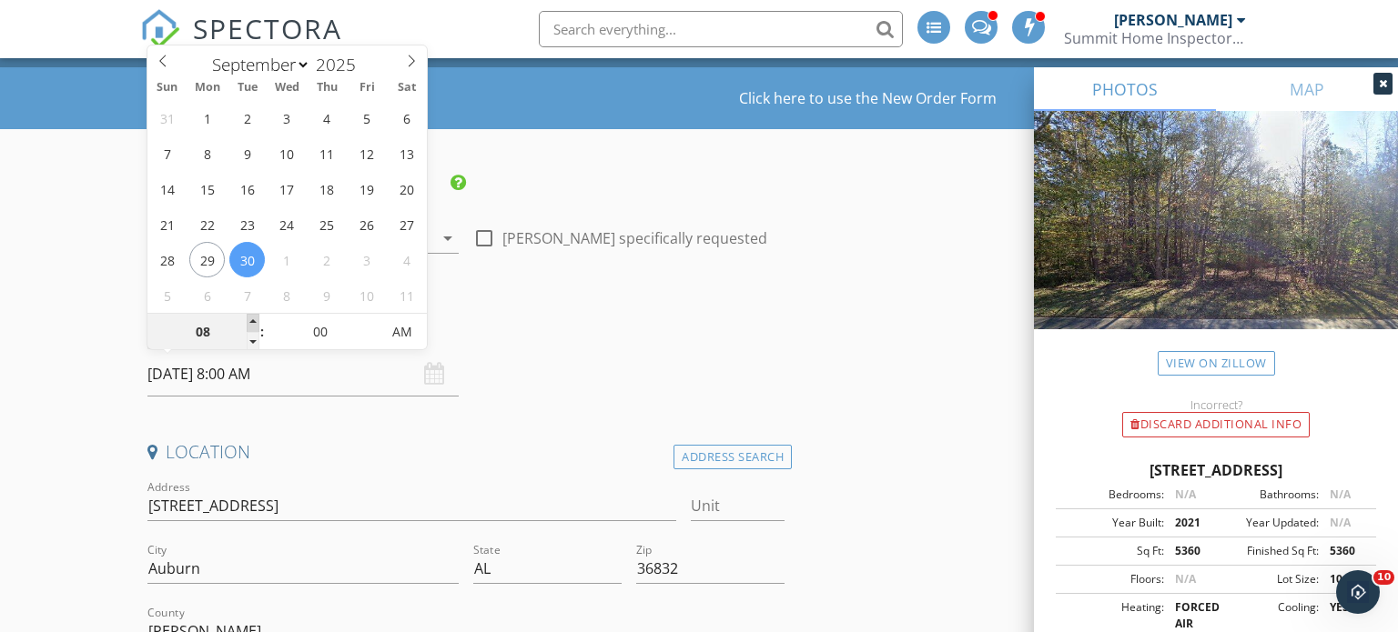
click at [249, 322] on span at bounding box center [253, 323] width 13 height 18
type input "09"
type input "[DATE] 9:00 AM"
click at [249, 322] on span at bounding box center [253, 323] width 13 height 18
type input "10"
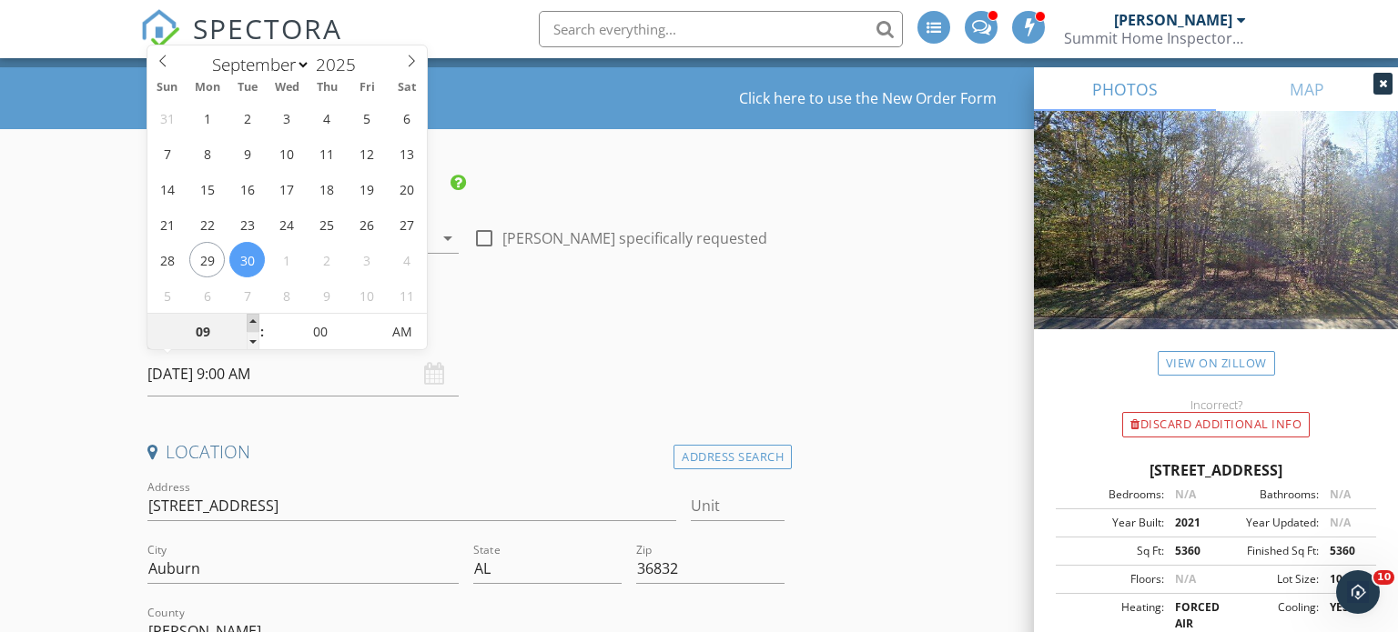
type input "[DATE] 10:00 AM"
click at [249, 322] on span at bounding box center [253, 323] width 13 height 18
type input "11"
type input "[DATE] 11:00 AM"
click at [249, 322] on span at bounding box center [253, 323] width 13 height 18
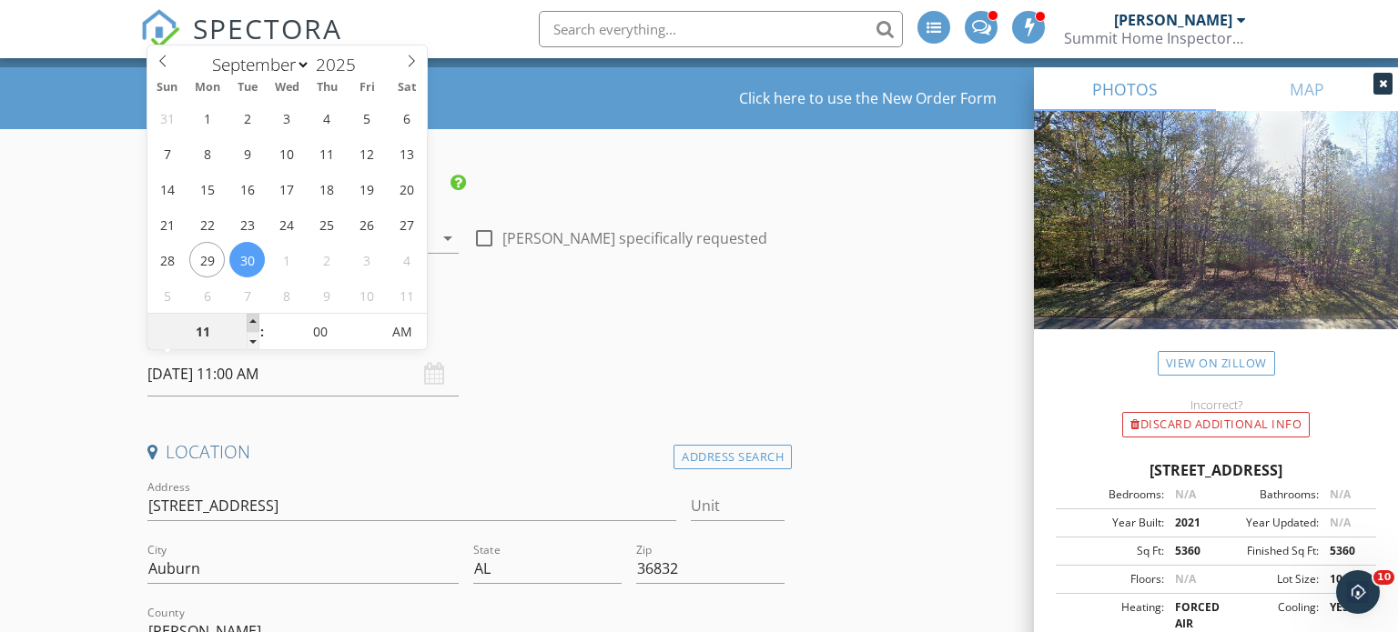
type input "12"
type input "[DATE] 12:00 PM"
click at [249, 322] on span at bounding box center [253, 323] width 13 height 18
type input "01"
type input "[DATE] 1:00 PM"
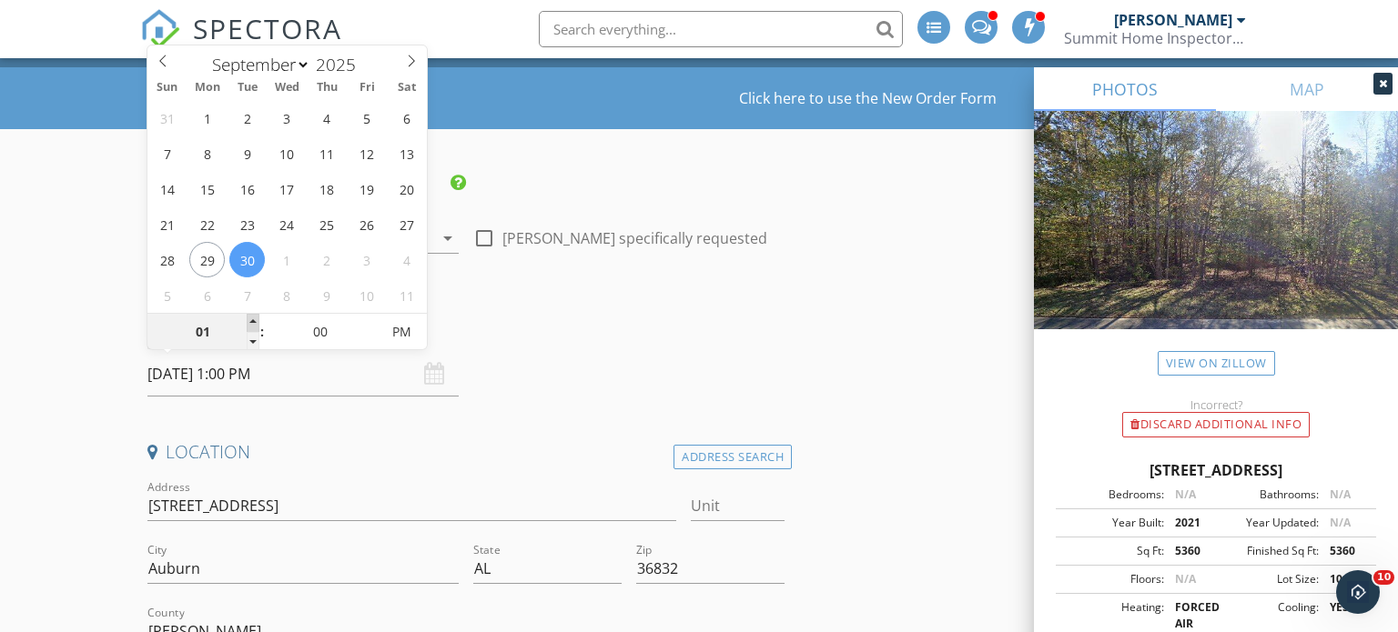
click at [249, 322] on span at bounding box center [253, 323] width 13 height 18
type input "02"
type input "[DATE] 2:00 PM"
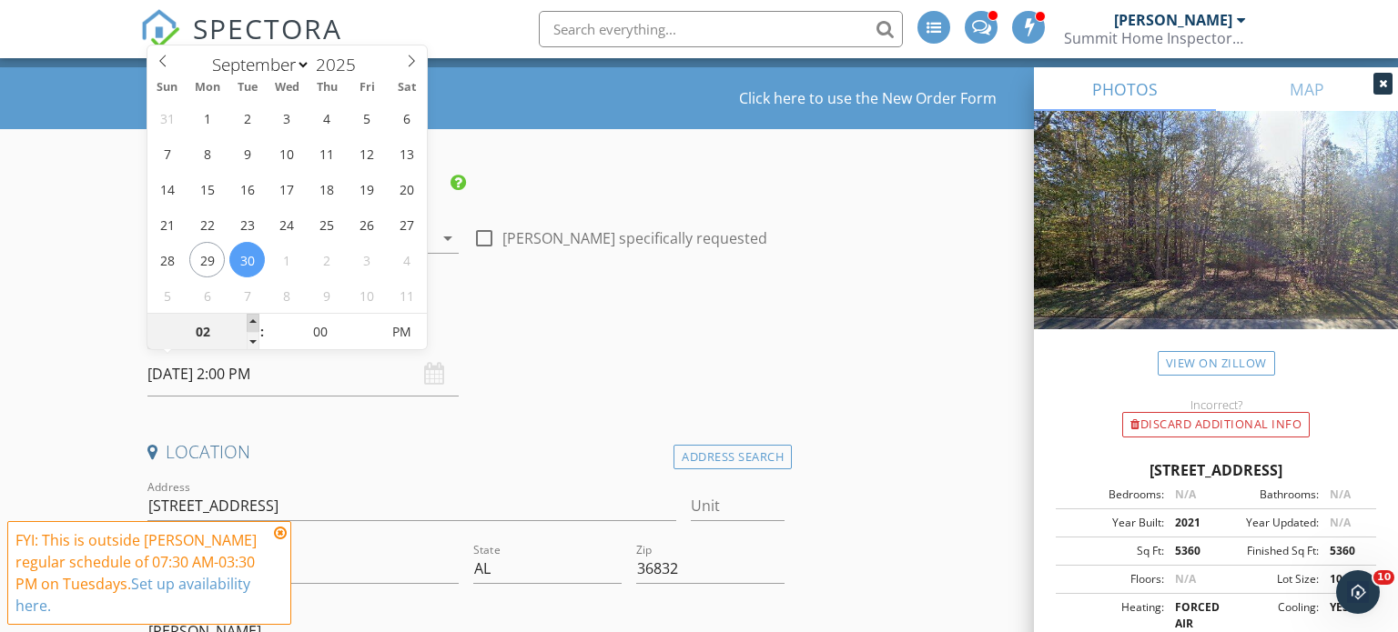
click at [249, 322] on span at bounding box center [253, 323] width 13 height 18
type input "03"
type input "[DATE] 3:00 PM"
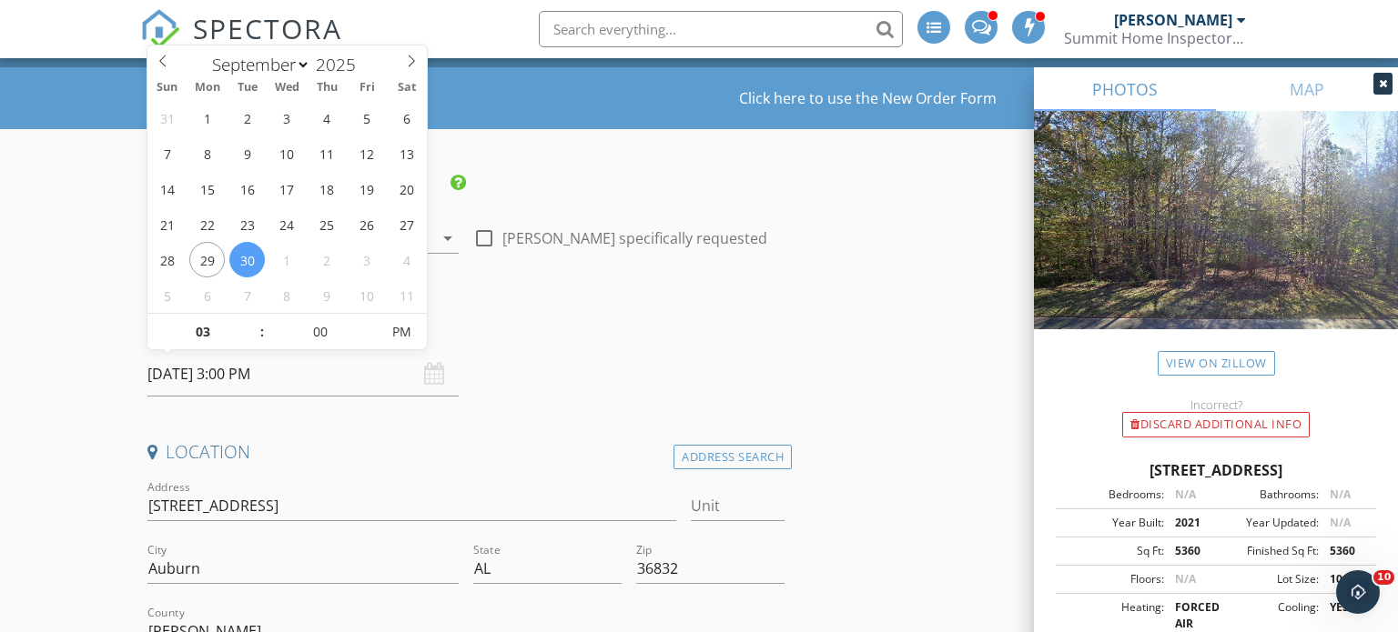
click at [549, 370] on div "Date/Time [DATE] 3:00 PM" at bounding box center [466, 356] width 652 height 81
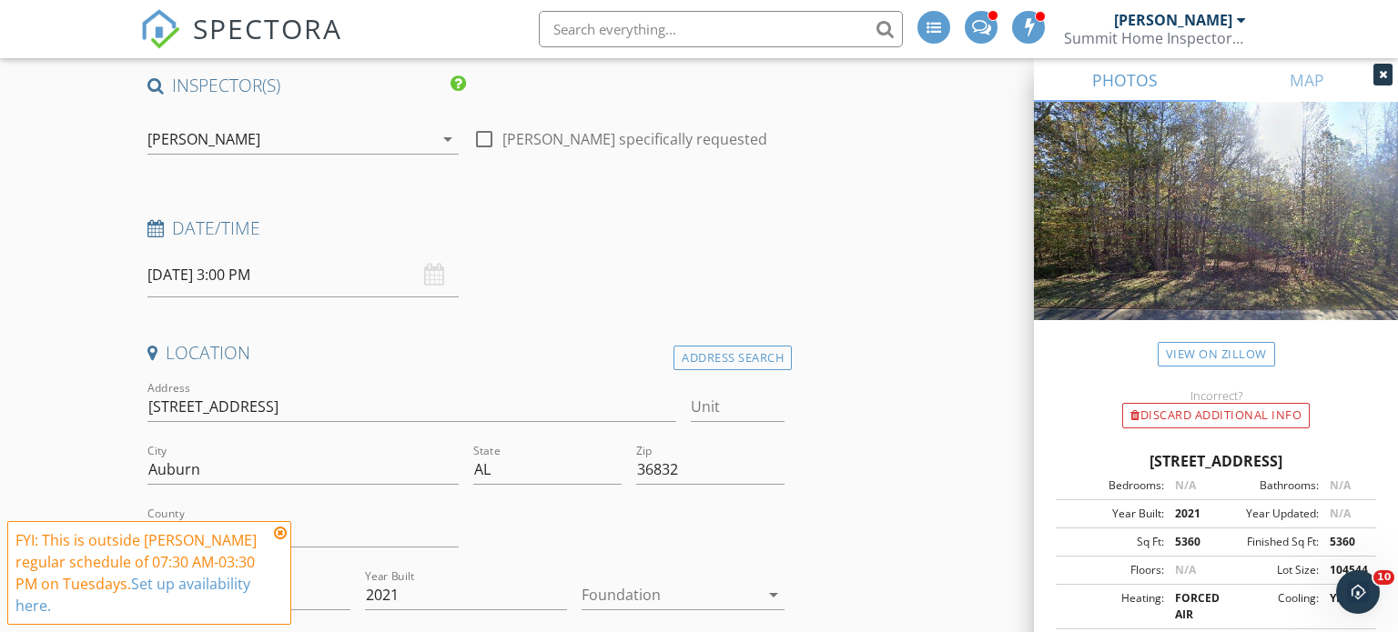
scroll to position [153, 0]
click at [280, 541] on icon at bounding box center [280, 533] width 13 height 15
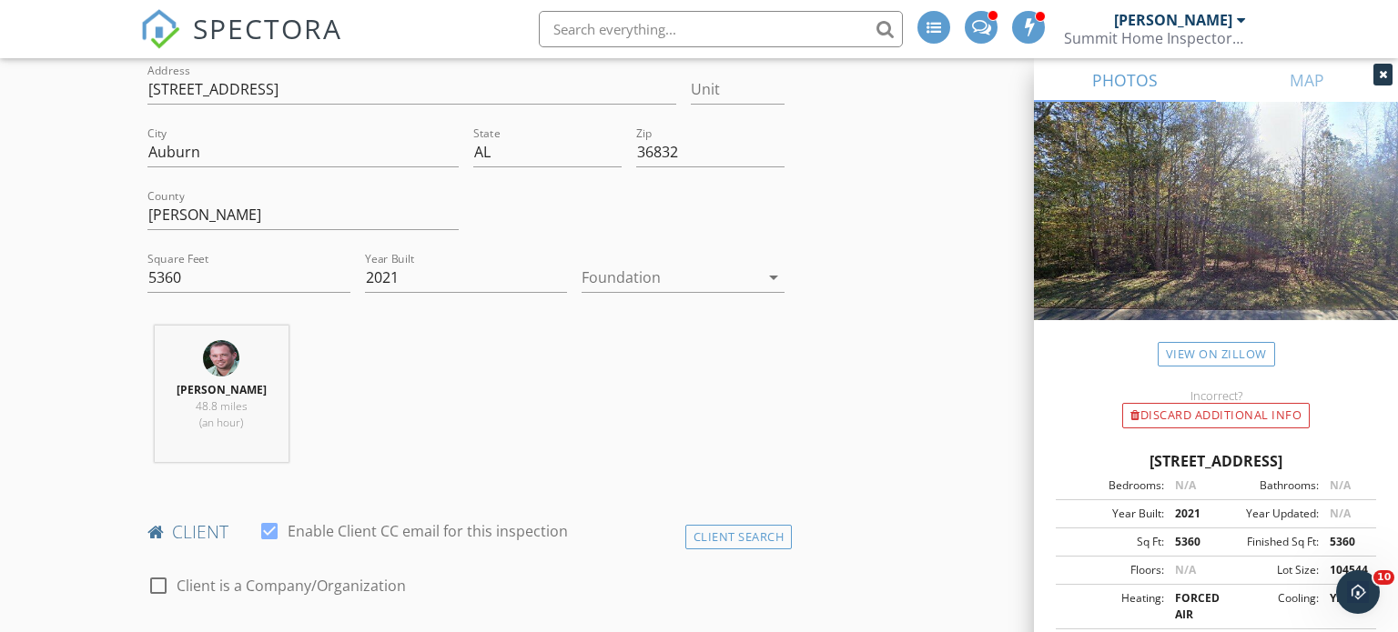
scroll to position [420, 0]
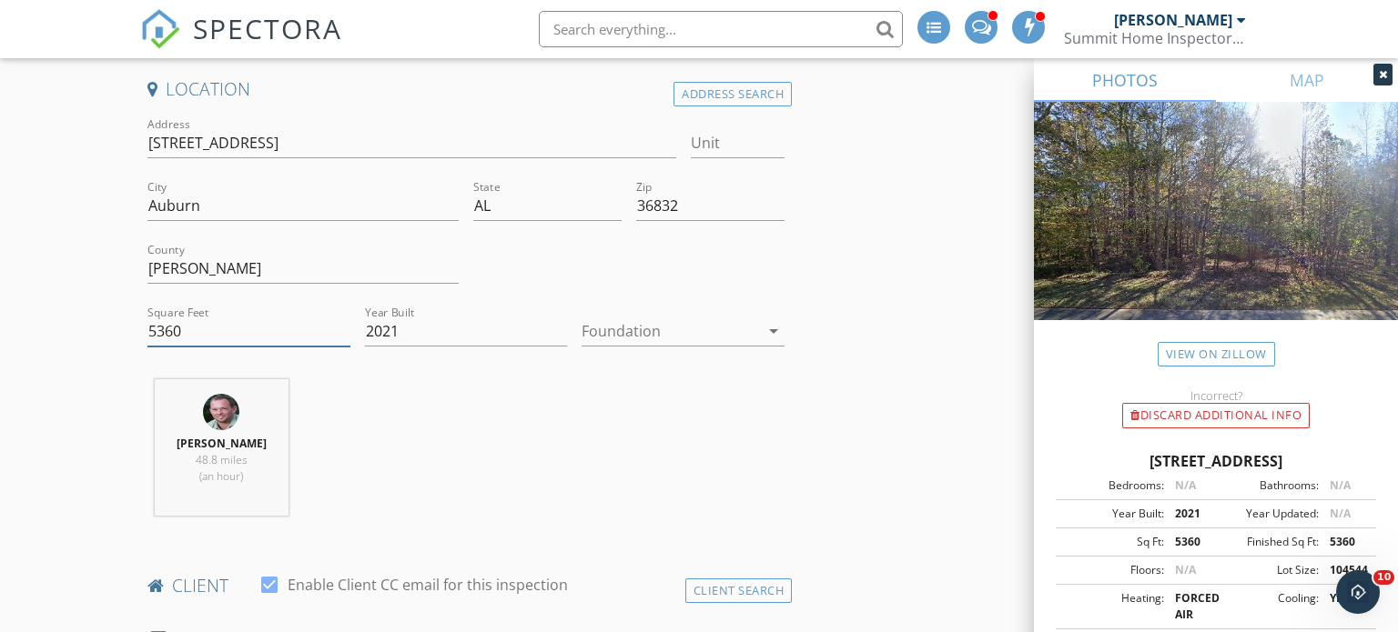
click at [202, 333] on input "5360" at bounding box center [248, 332] width 203 height 30
type input "5"
click at [712, 429] on div "[PERSON_NAME] 48.8 miles (an hour)" at bounding box center [466, 454] width 652 height 151
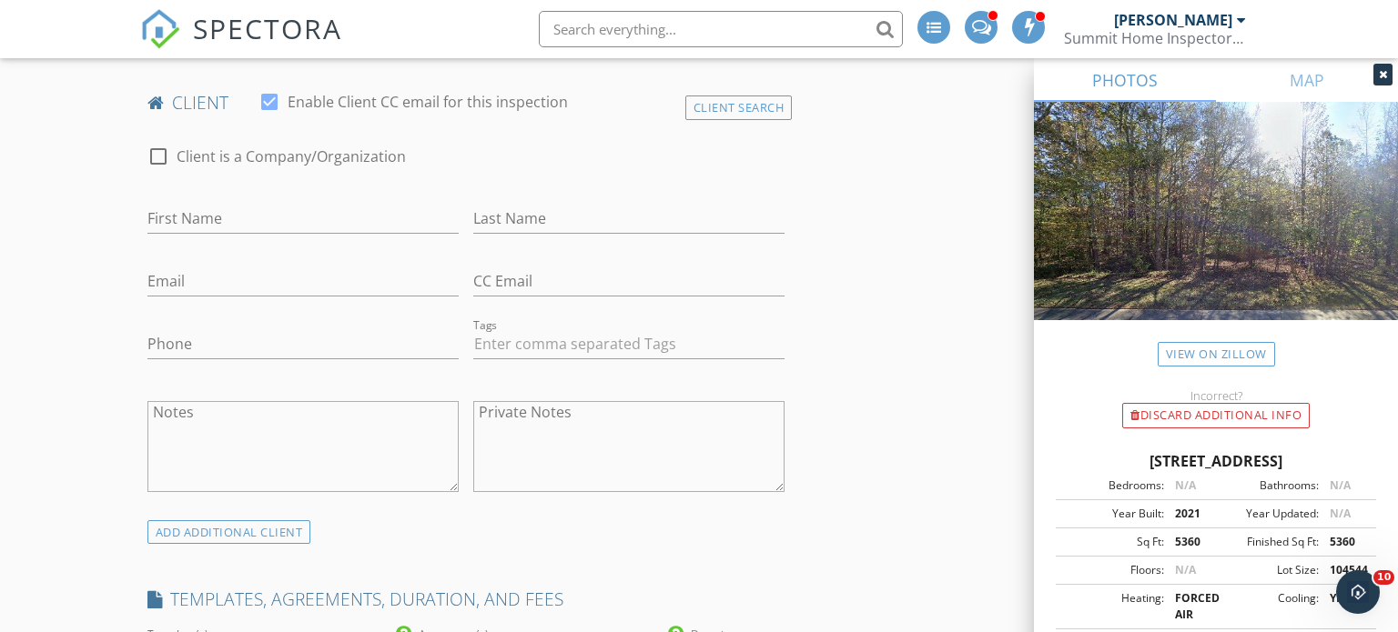
scroll to position [904, 0]
click at [154, 152] on div at bounding box center [158, 155] width 31 height 31
checkbox input "true"
click at [258, 219] on input "Enable Client CC email for this inspection" at bounding box center [466, 218] width 638 height 30
type input "CCDI"
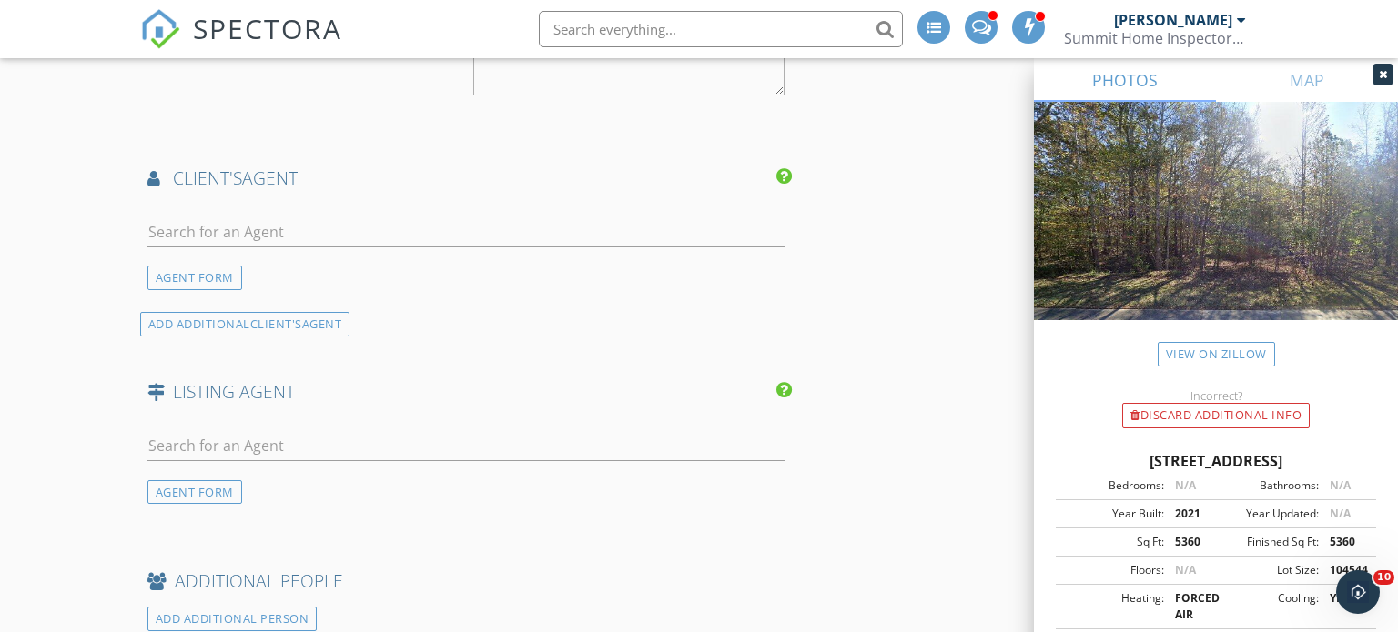
scroll to position [3464, 0]
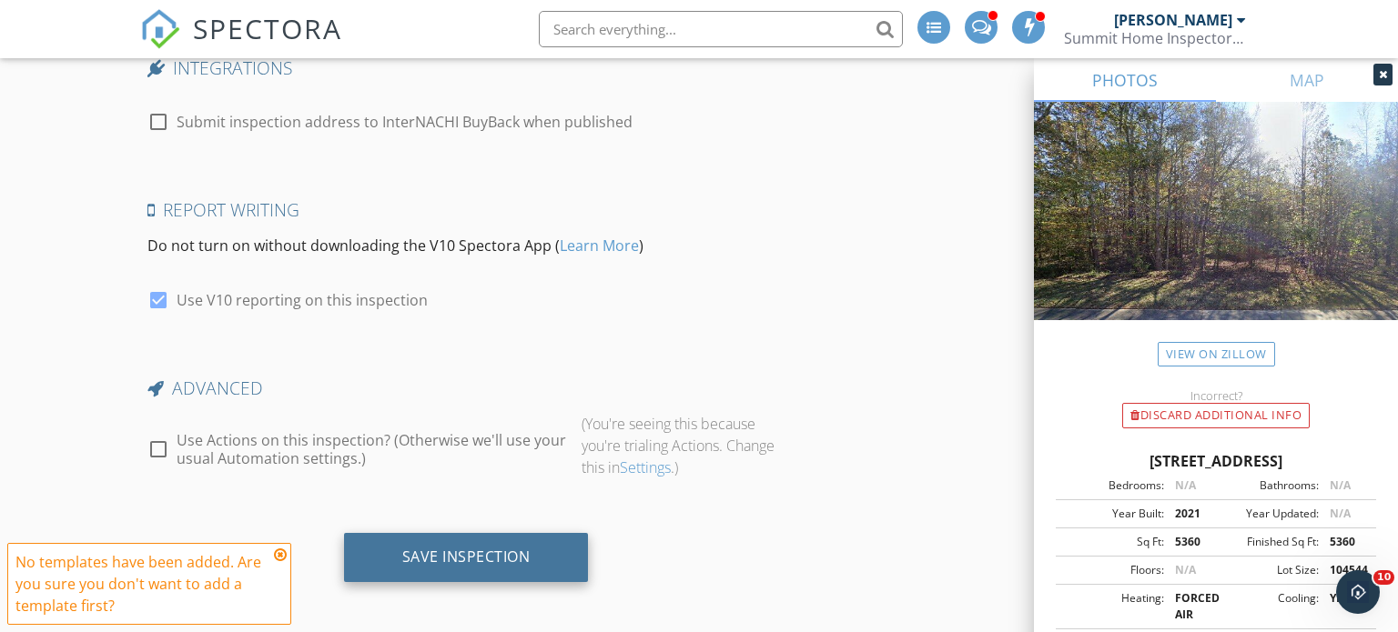
click at [437, 548] on div "Save Inspection" at bounding box center [466, 557] width 128 height 18
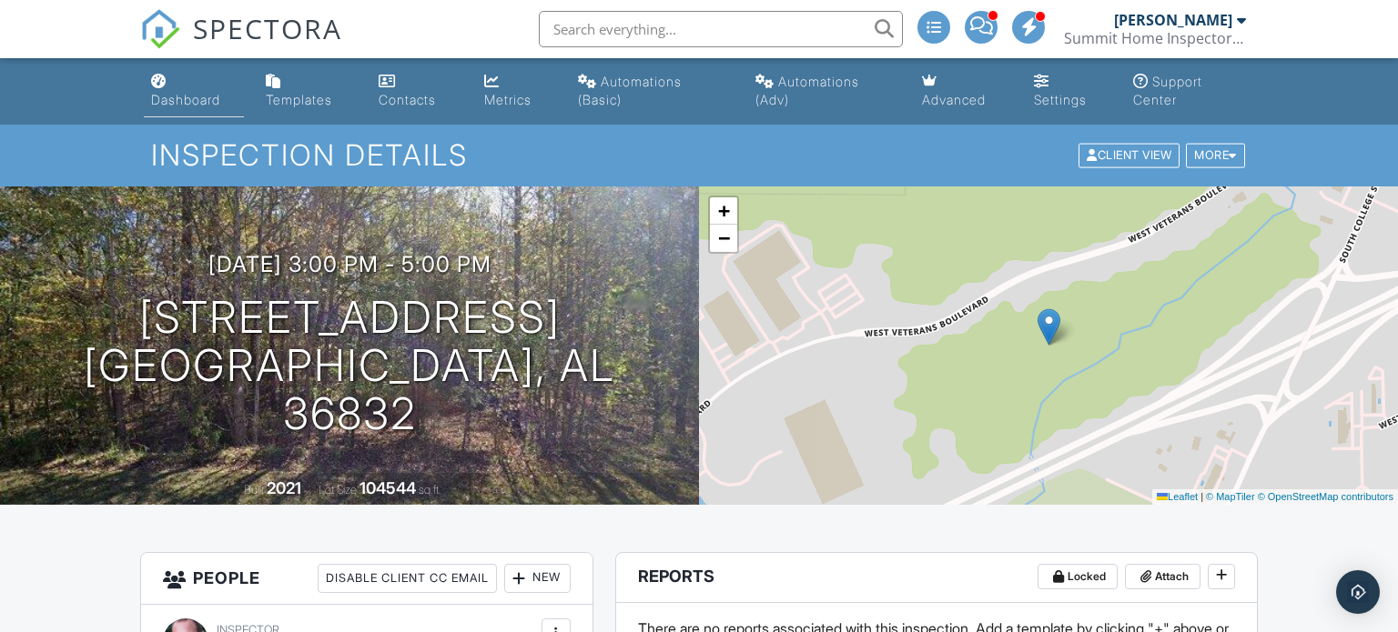
click at [161, 100] on div "Dashboard" at bounding box center [185, 99] width 69 height 15
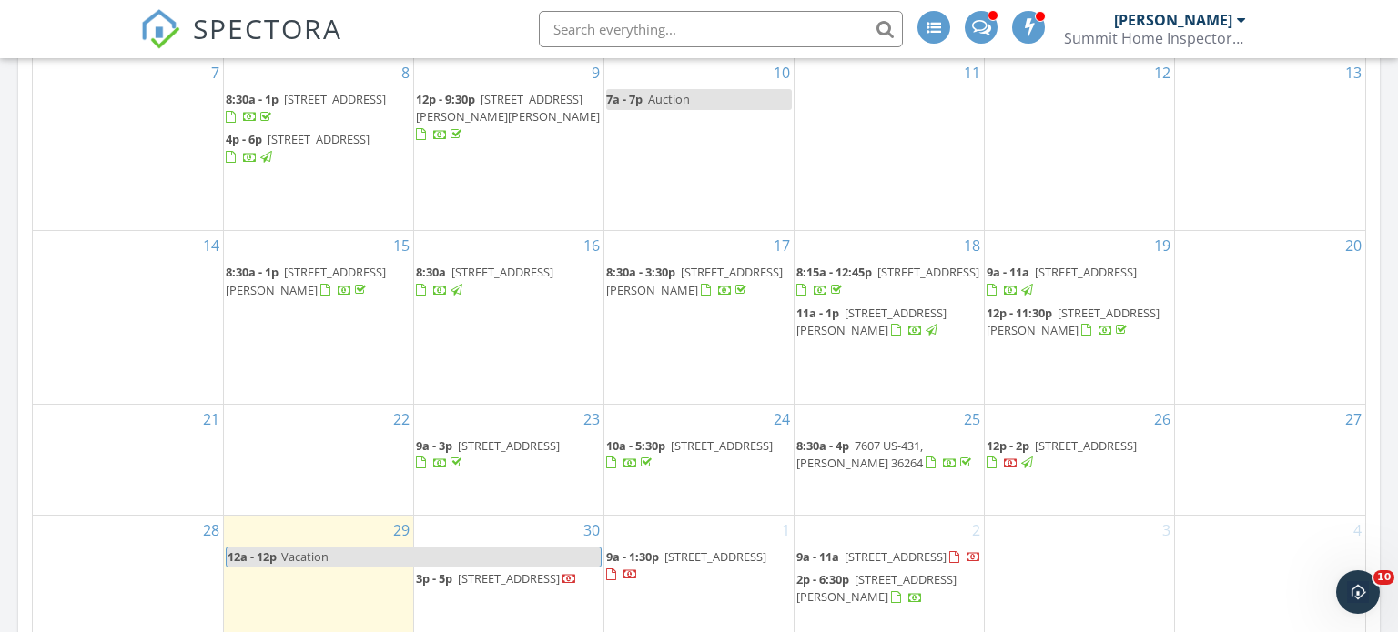
scroll to position [1129, 0]
